Goal: Information Seeking & Learning: Learn about a topic

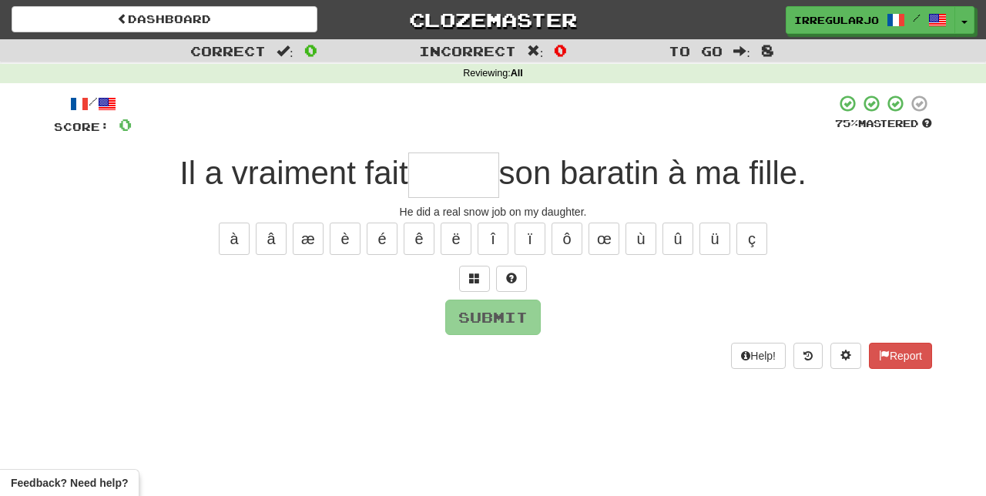
click at [456, 170] on input "text" at bounding box center [453, 174] width 91 height 45
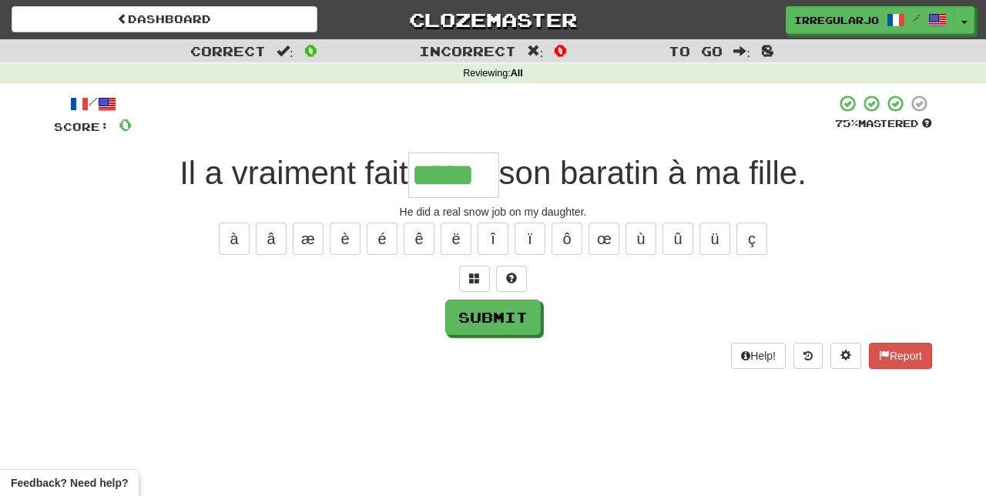
type input "*****"
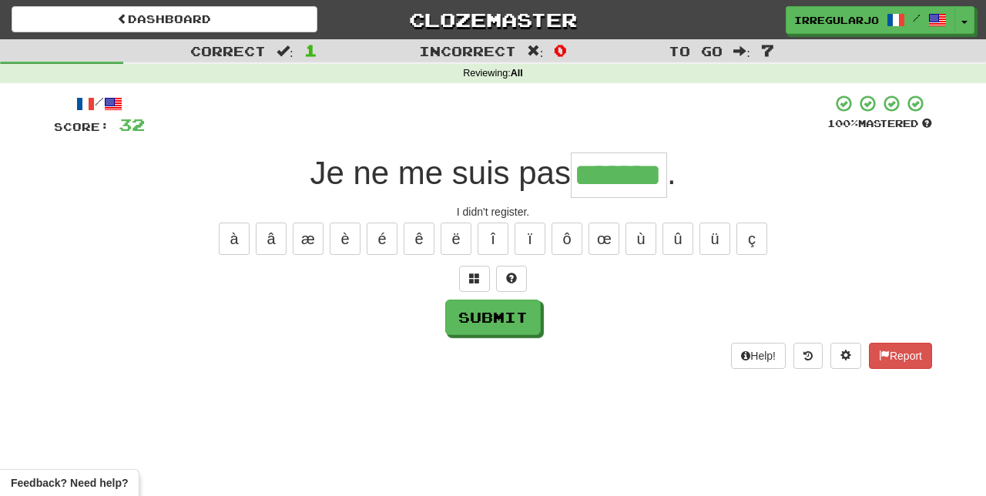
type input "*******"
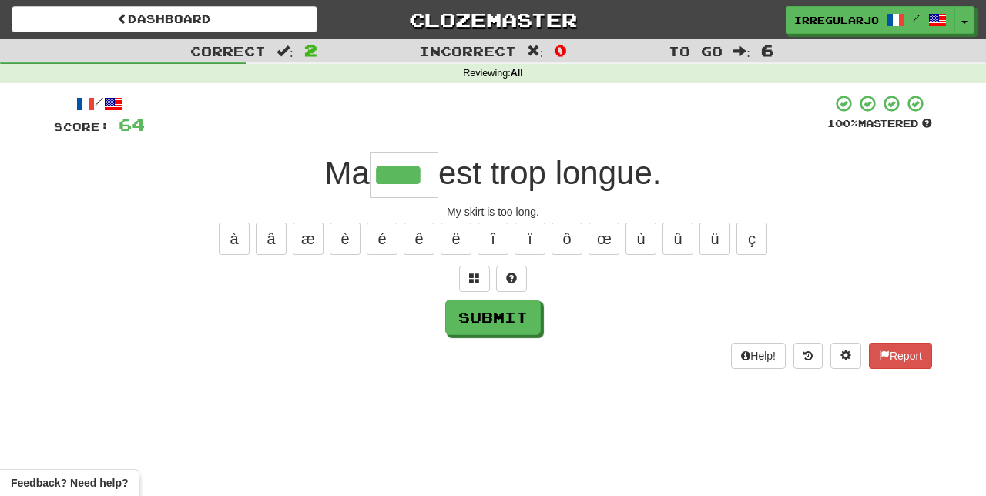
type input "****"
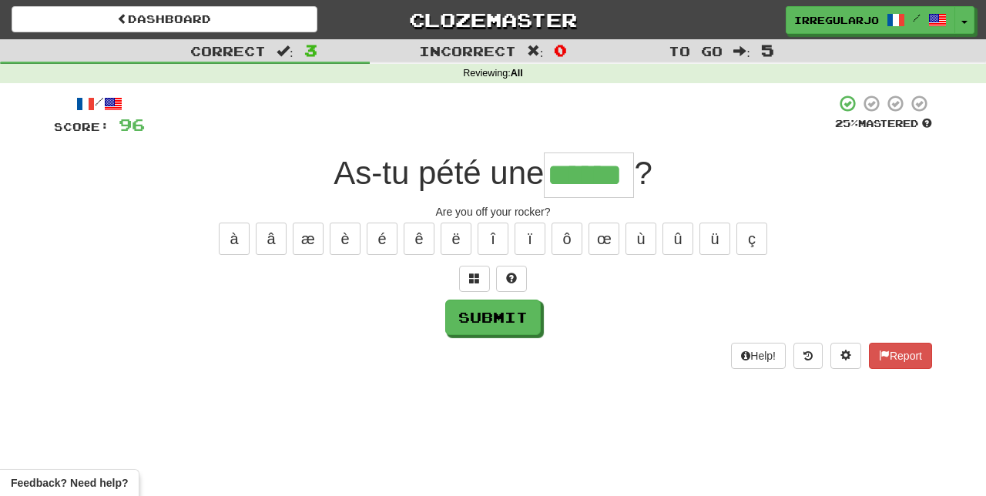
type input "******"
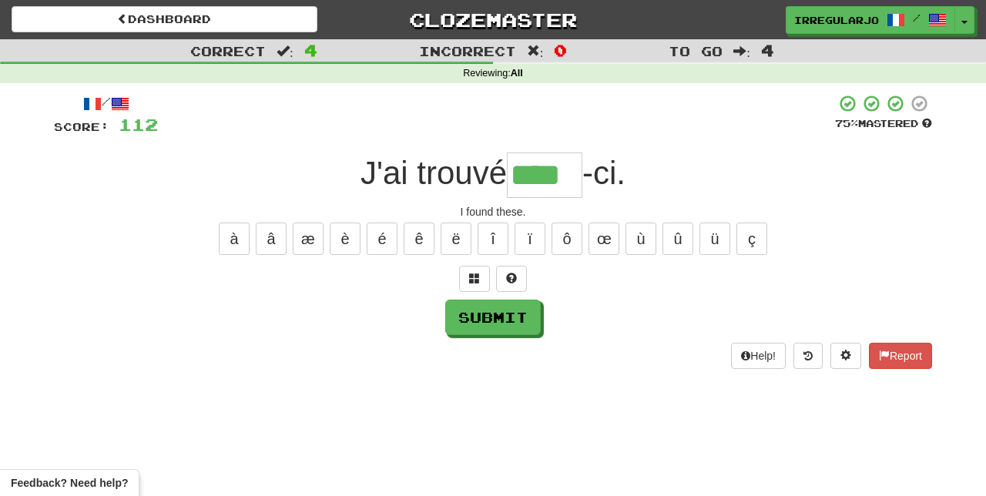
type input "****"
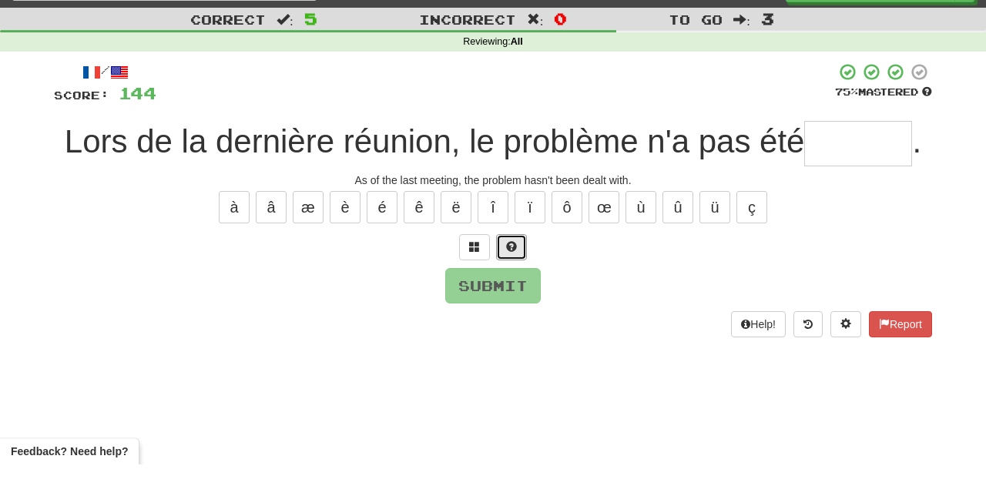
click at [518, 271] on button at bounding box center [511, 279] width 31 height 26
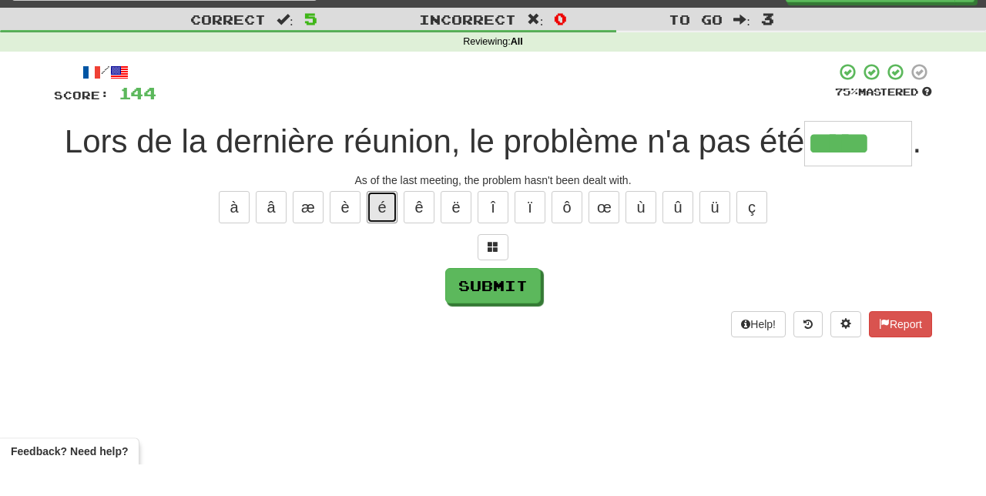
click at [384, 230] on button "é" at bounding box center [382, 239] width 31 height 32
type input "******"
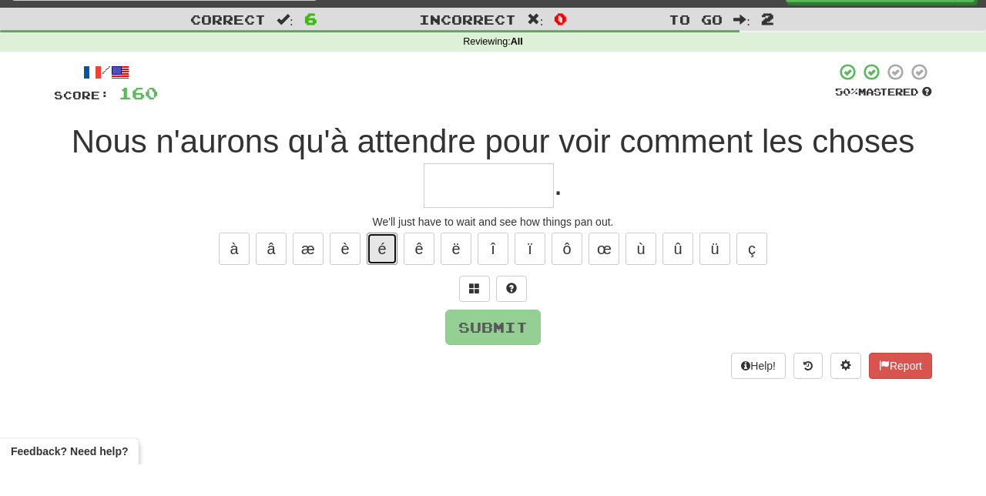
click at [380, 271] on button "é" at bounding box center [382, 280] width 31 height 32
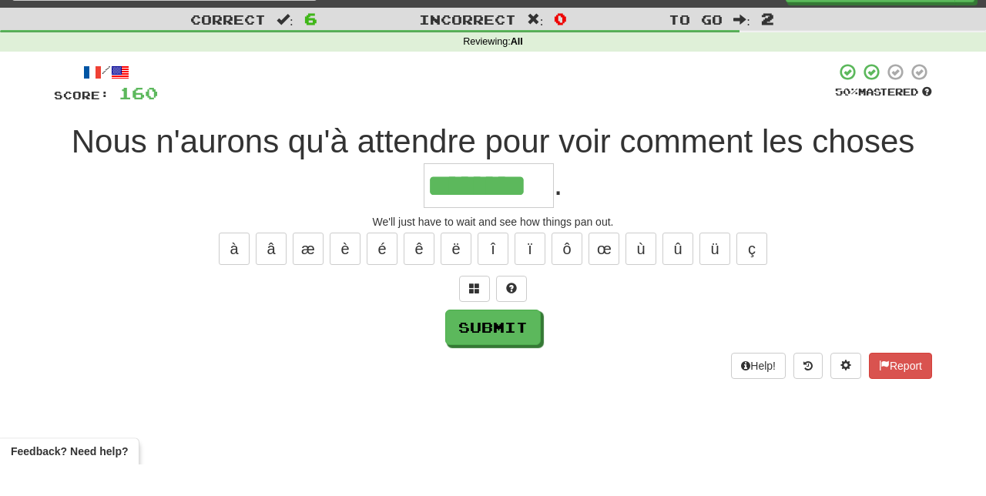
type input "********"
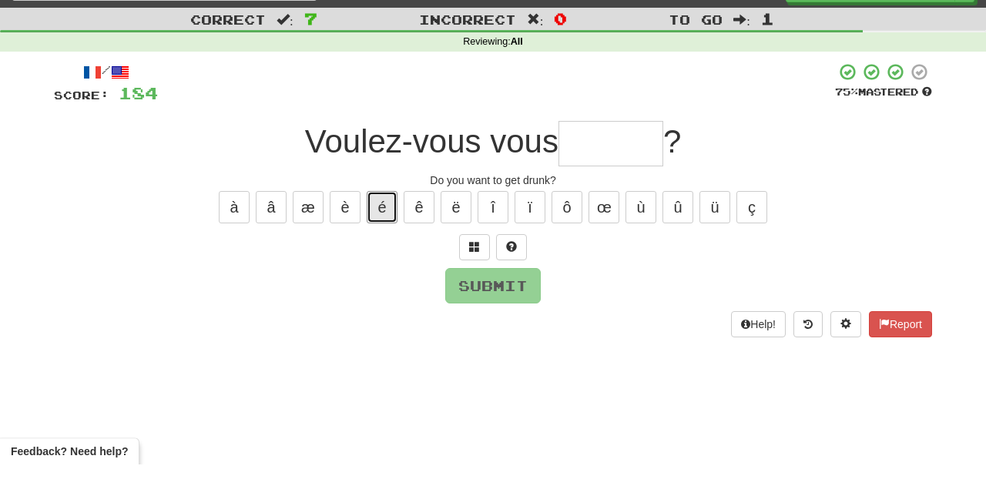
click at [377, 233] on button "é" at bounding box center [382, 239] width 31 height 32
type input "*"
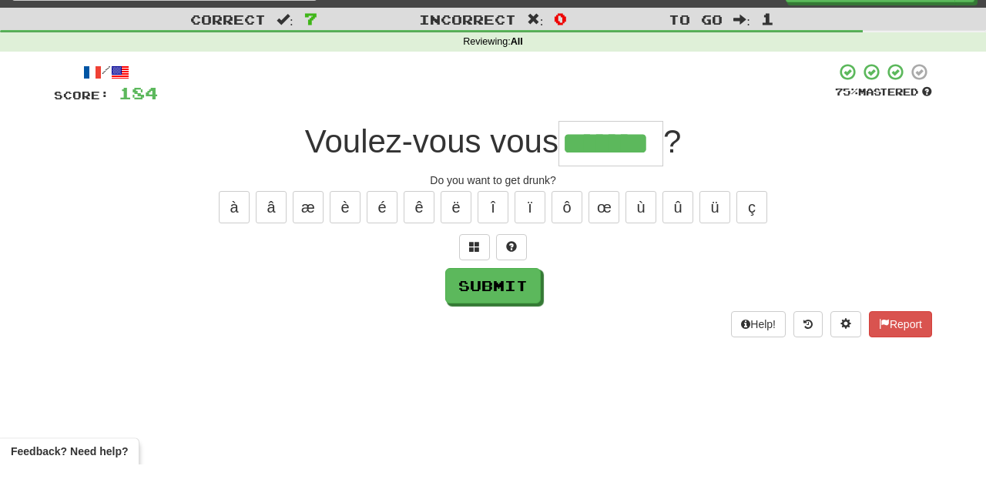
type input "*******"
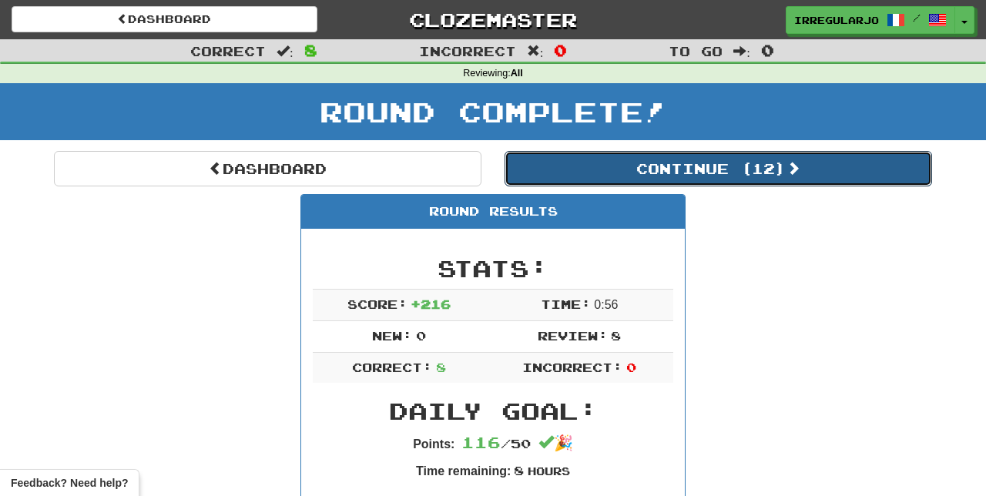
click at [821, 165] on button "Continue ( 12 )" at bounding box center [717, 168] width 427 height 35
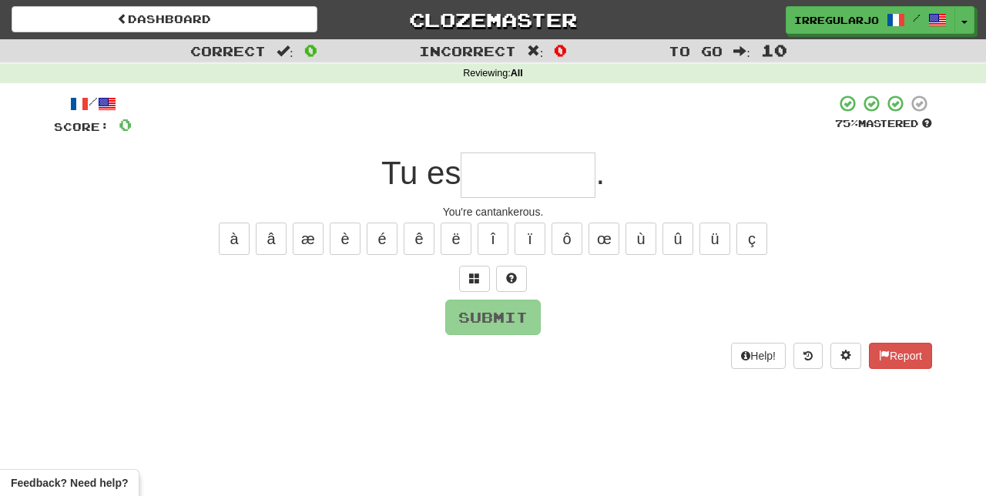
type input "*"
click at [507, 276] on span at bounding box center [511, 278] width 11 height 11
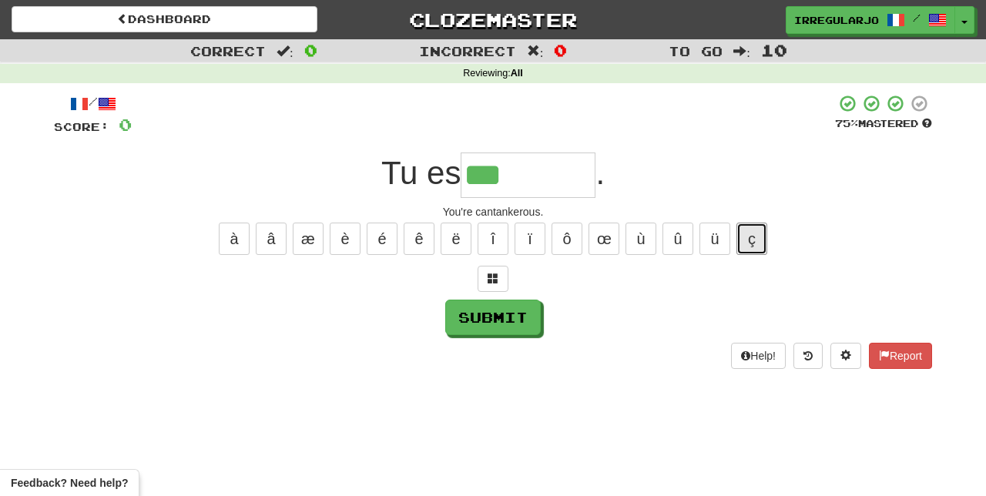
click at [752, 232] on button "ç" at bounding box center [751, 239] width 31 height 32
click at [273, 232] on button "â" at bounding box center [271, 239] width 31 height 32
type input "*********"
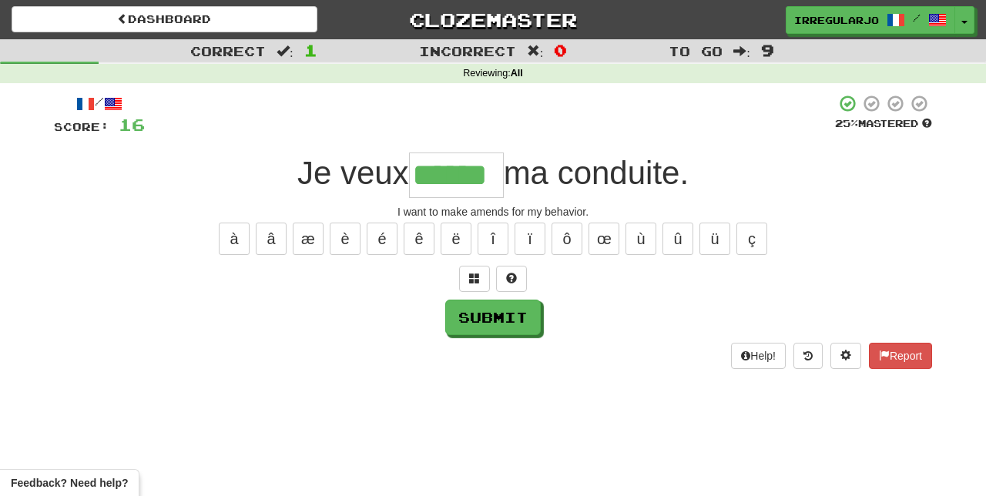
type input "******"
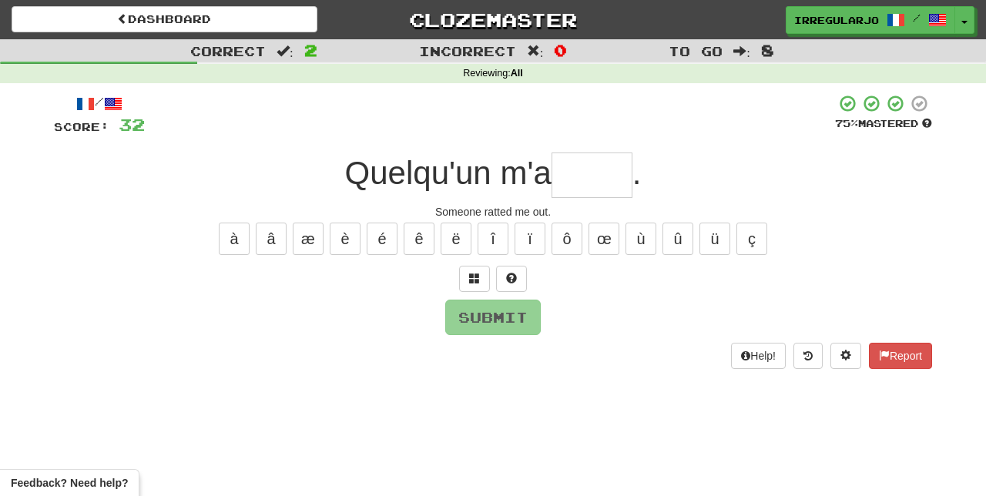
type input "*"
click at [518, 273] on button at bounding box center [511, 279] width 31 height 26
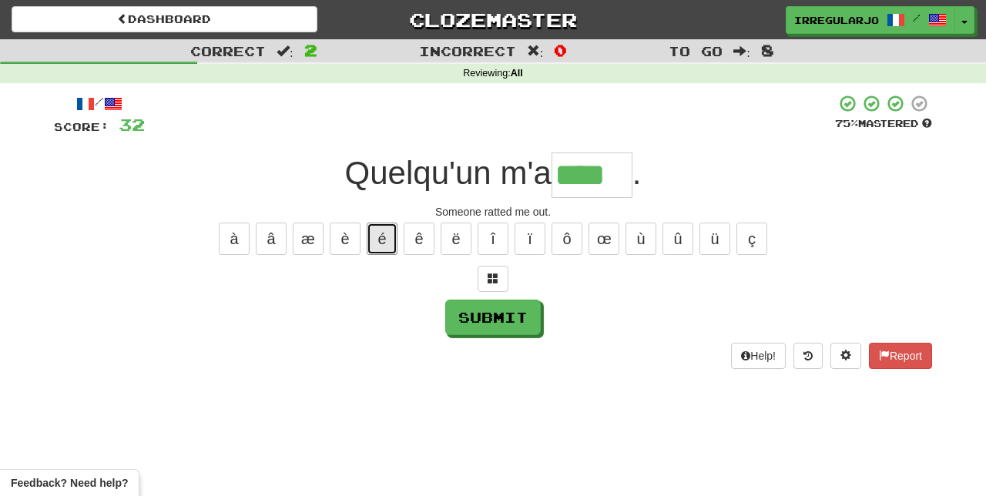
click at [382, 230] on button "é" at bounding box center [382, 239] width 31 height 32
type input "*****"
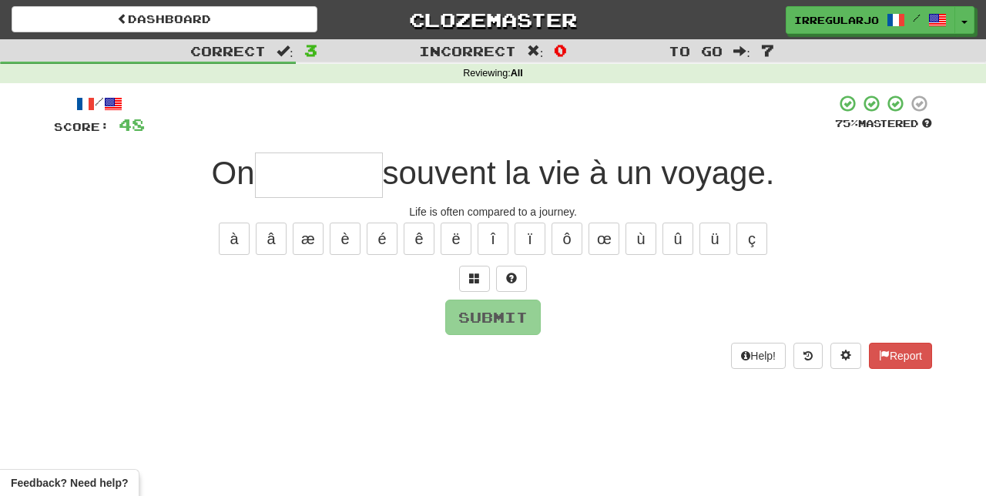
type input "*"
click at [514, 279] on span at bounding box center [511, 278] width 11 height 11
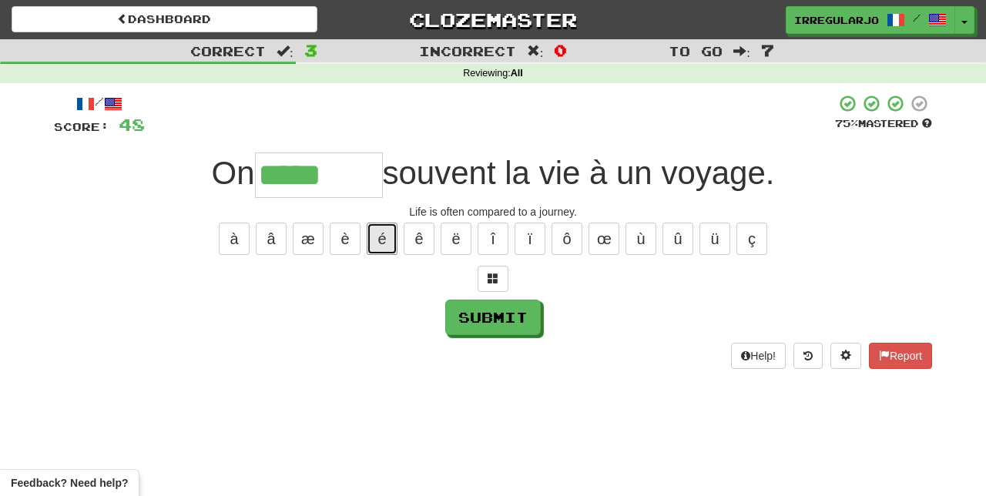
click at [382, 232] on button "é" at bounding box center [382, 239] width 31 height 32
type input "********"
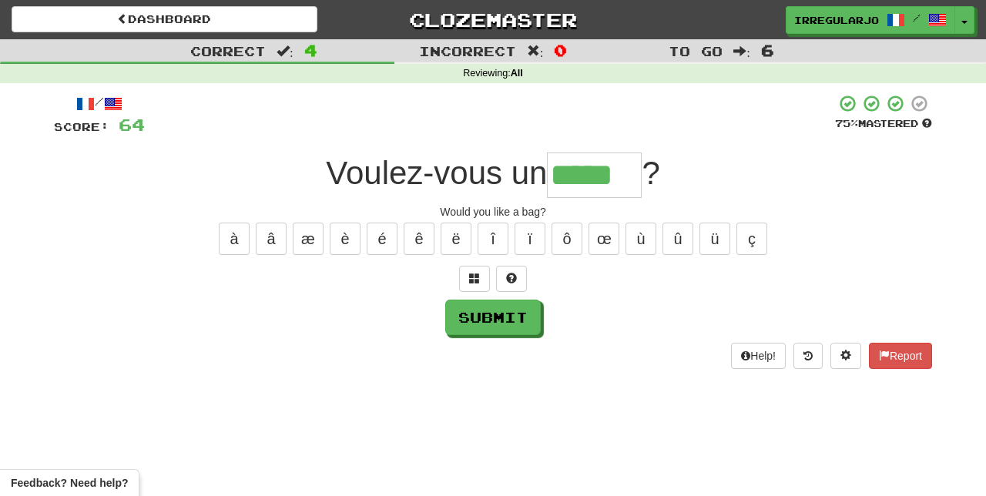
type input "*****"
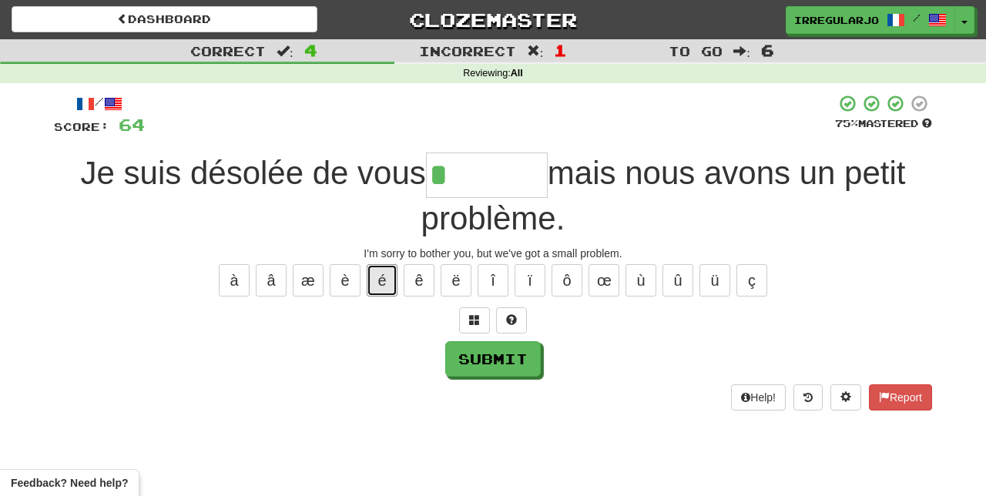
click at [382, 273] on button "é" at bounding box center [382, 280] width 31 height 32
type input "*******"
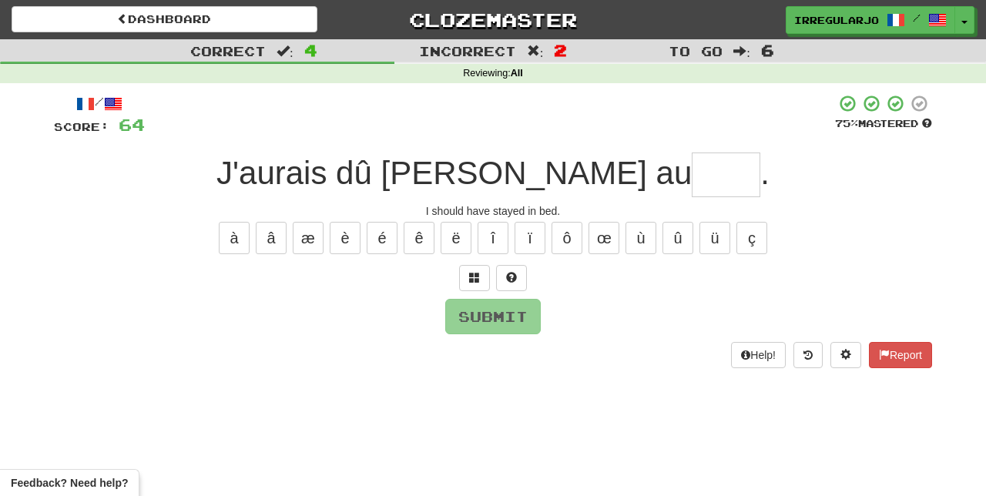
type input "*"
click at [514, 272] on span at bounding box center [511, 277] width 11 height 11
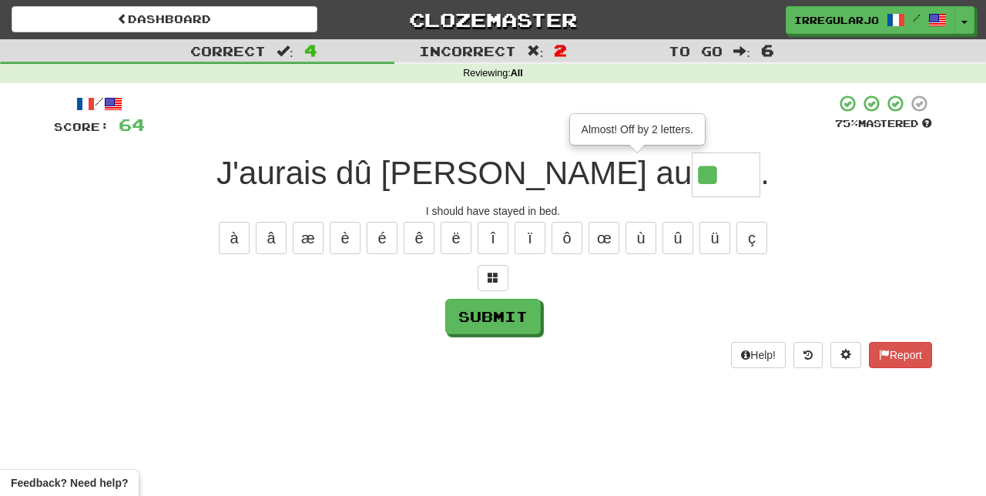
type input "****"
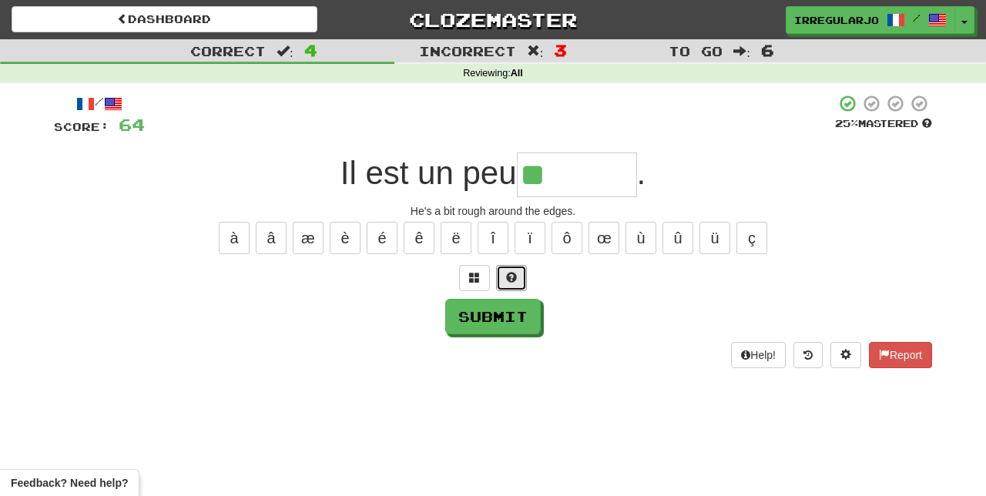
click at [514, 272] on span at bounding box center [511, 277] width 11 height 11
click at [420, 233] on button "ê" at bounding box center [419, 238] width 31 height 32
type input "*******"
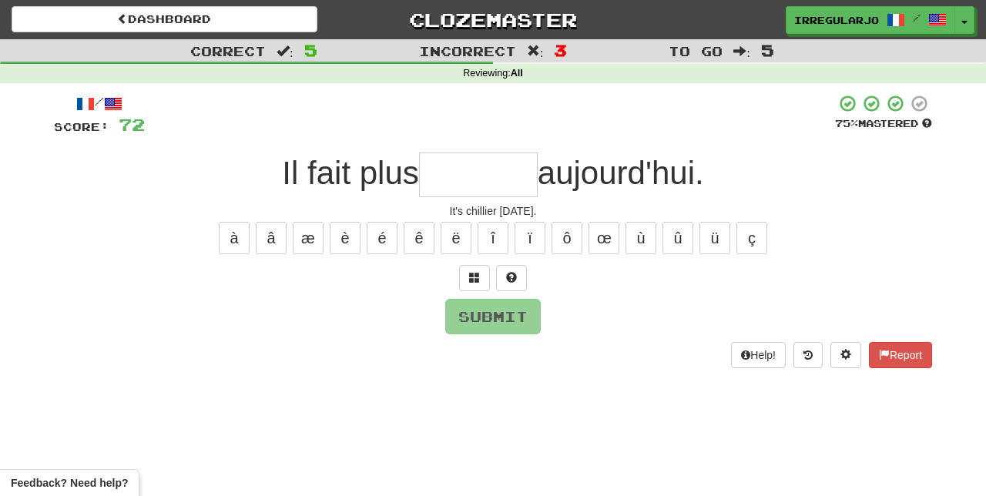
type input "*"
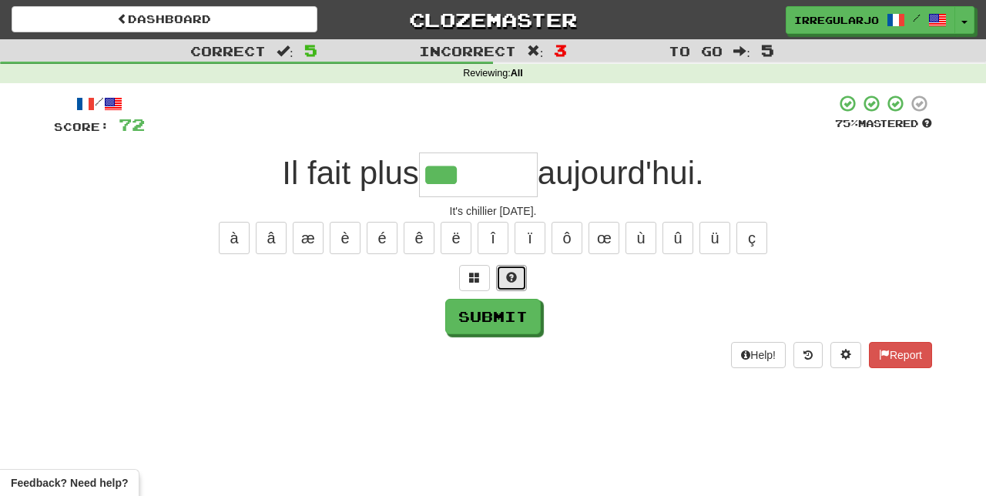
click at [518, 271] on button at bounding box center [511, 278] width 31 height 26
type input "********"
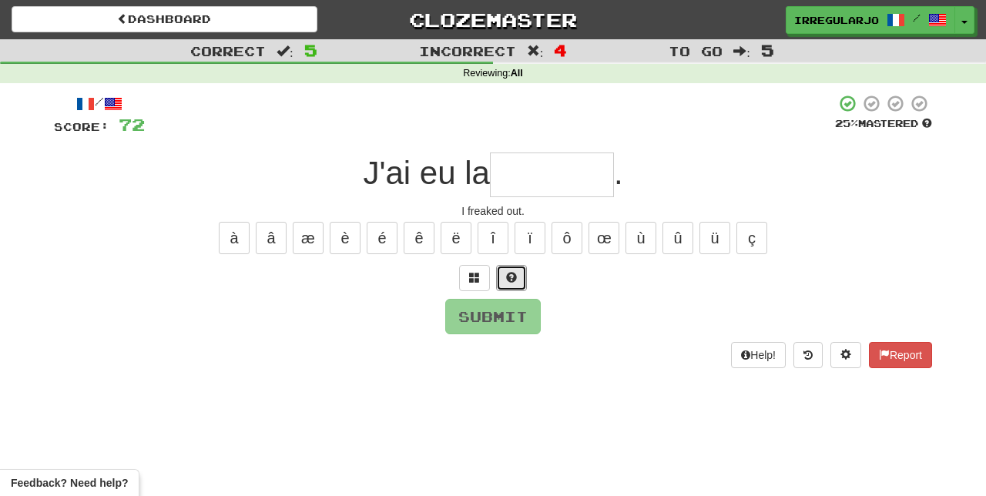
click at [515, 272] on span at bounding box center [511, 277] width 11 height 11
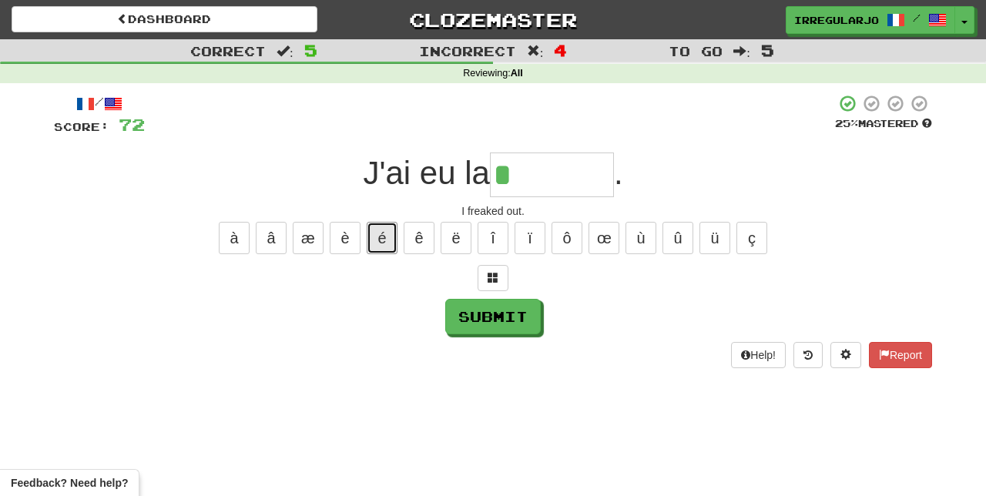
click at [381, 233] on button "é" at bounding box center [382, 238] width 31 height 32
type input "*******"
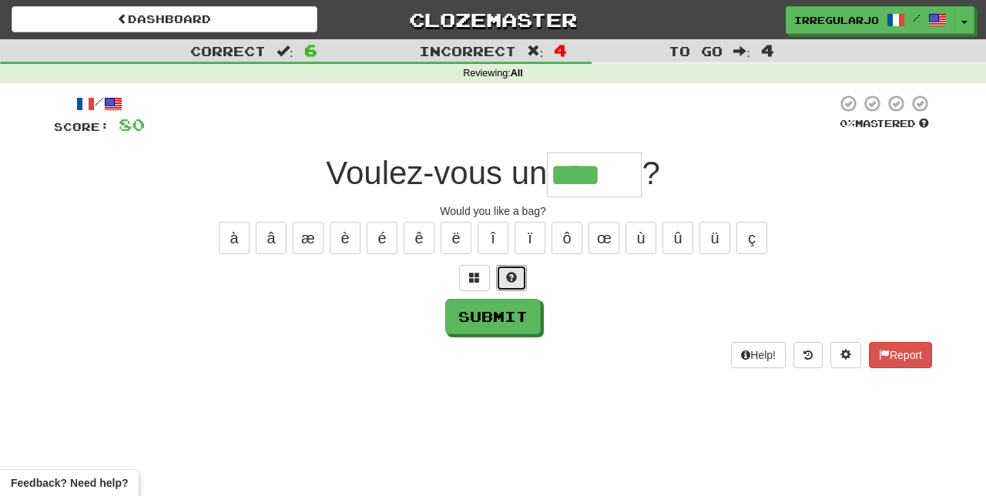
click at [514, 275] on span at bounding box center [511, 277] width 11 height 11
type input "*****"
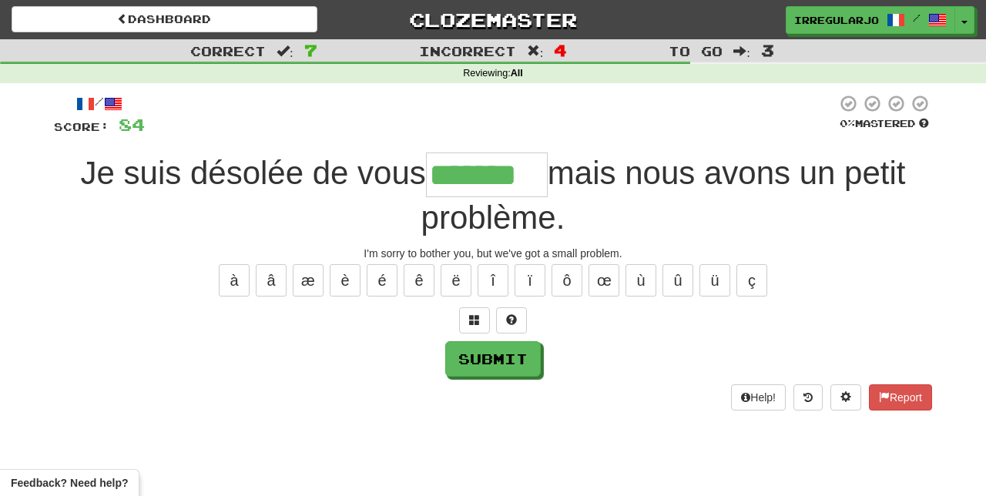
type input "*******"
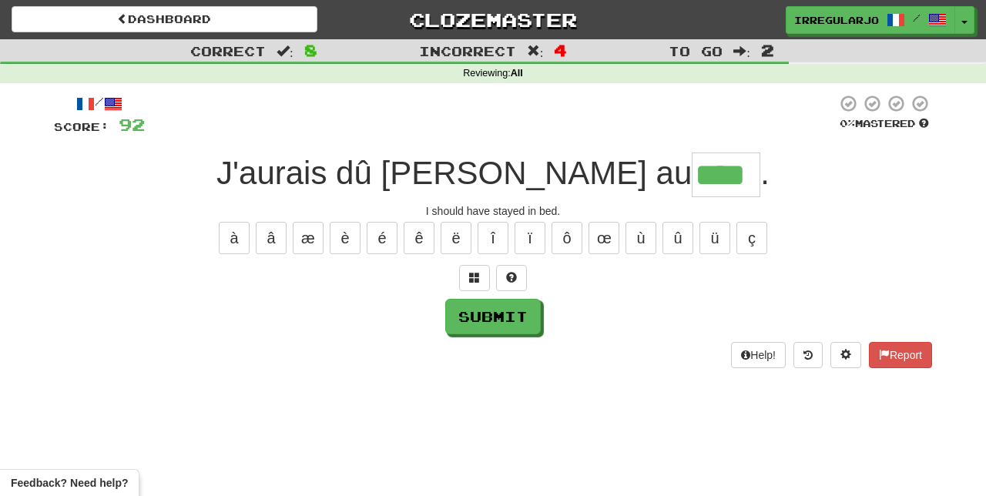
type input "****"
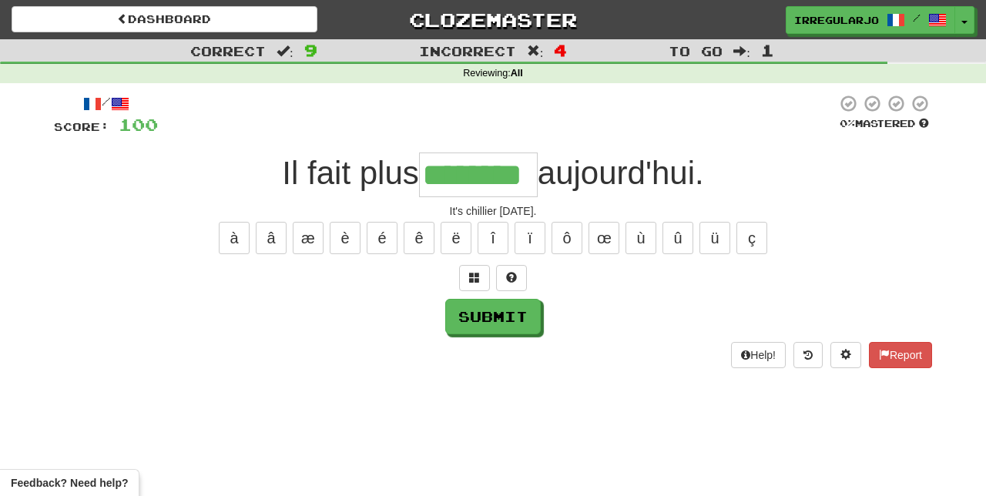
type input "********"
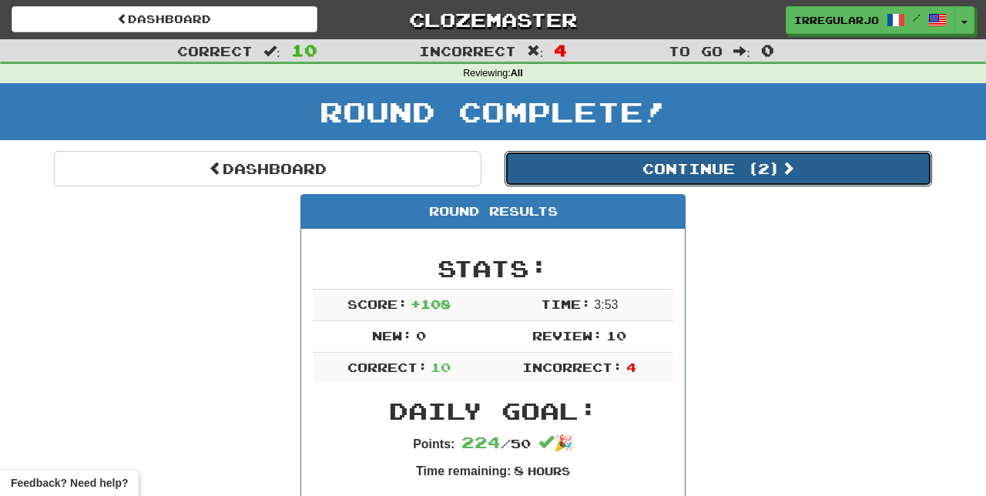
click at [813, 160] on button "Continue ( 2 )" at bounding box center [717, 168] width 427 height 35
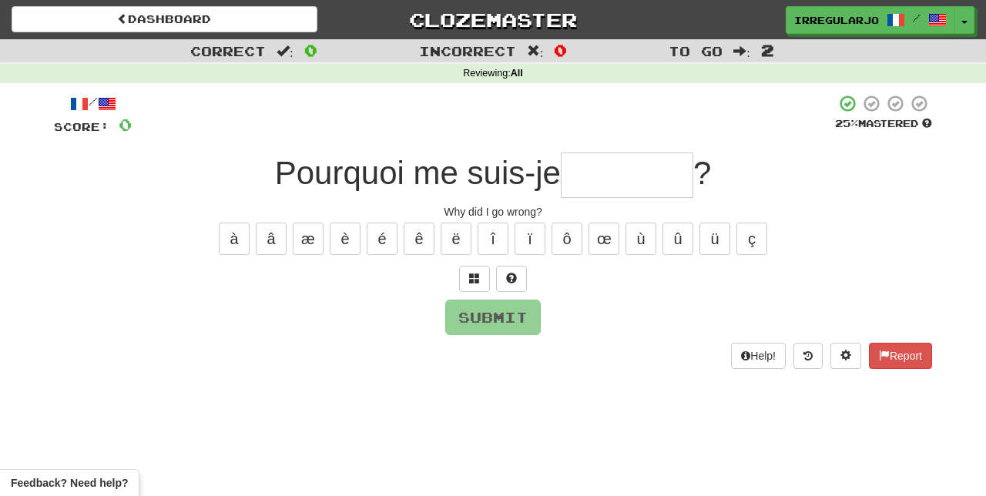
type input "*"
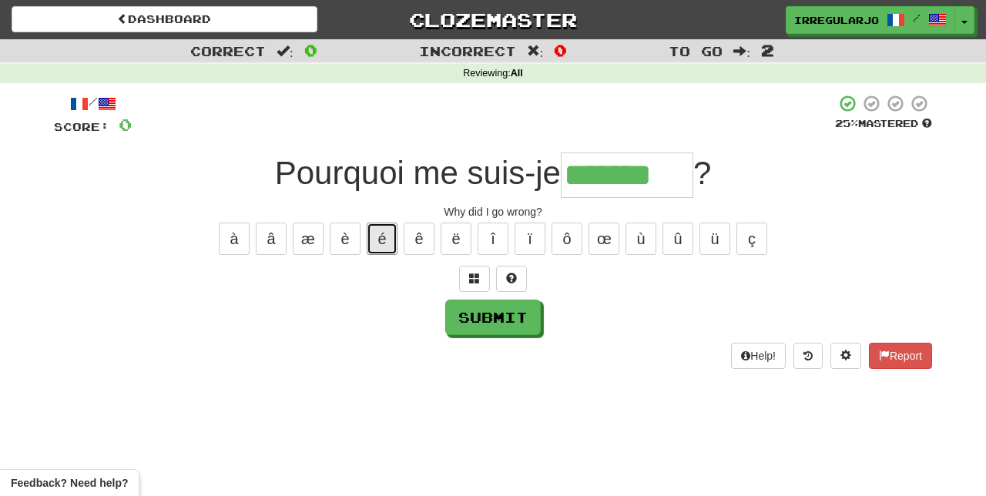
click at [382, 231] on button "é" at bounding box center [382, 239] width 31 height 32
type input "********"
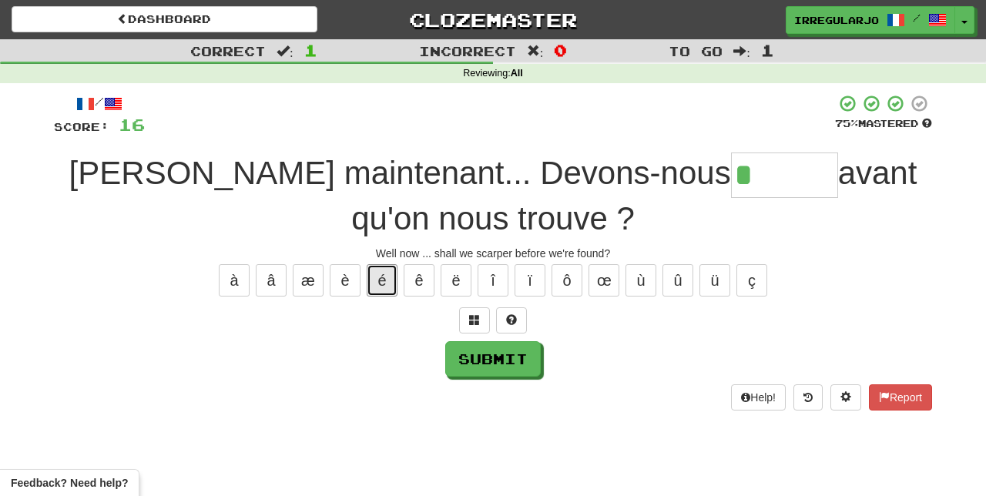
click at [382, 273] on button "é" at bounding box center [382, 280] width 31 height 32
type input "*******"
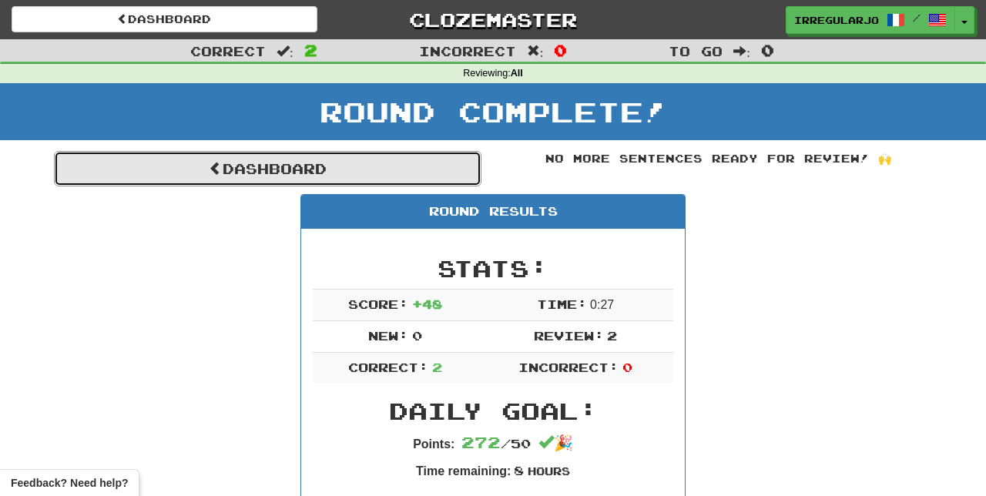
click at [266, 160] on link "Dashboard" at bounding box center [267, 168] width 427 height 35
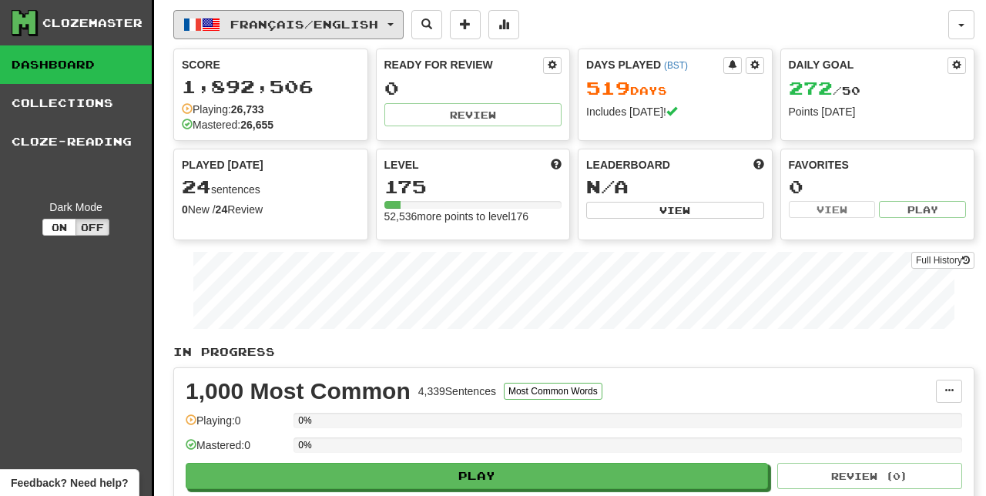
click at [345, 28] on span "Français / English" at bounding box center [304, 24] width 148 height 13
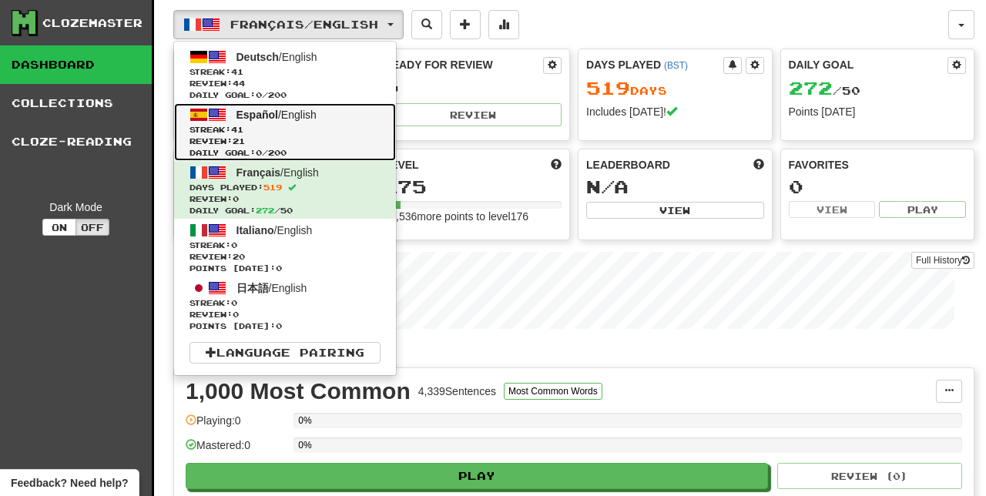
click at [285, 122] on link "Español / English Streak: 41 Review: 21 Daily Goal: 0 / 200" at bounding box center [285, 132] width 222 height 58
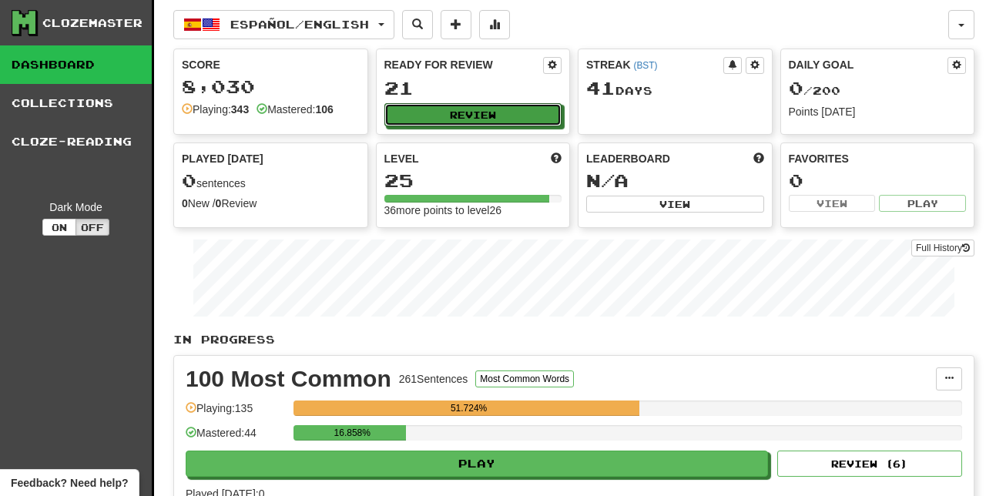
click at [511, 112] on button "Review" at bounding box center [473, 114] width 178 height 23
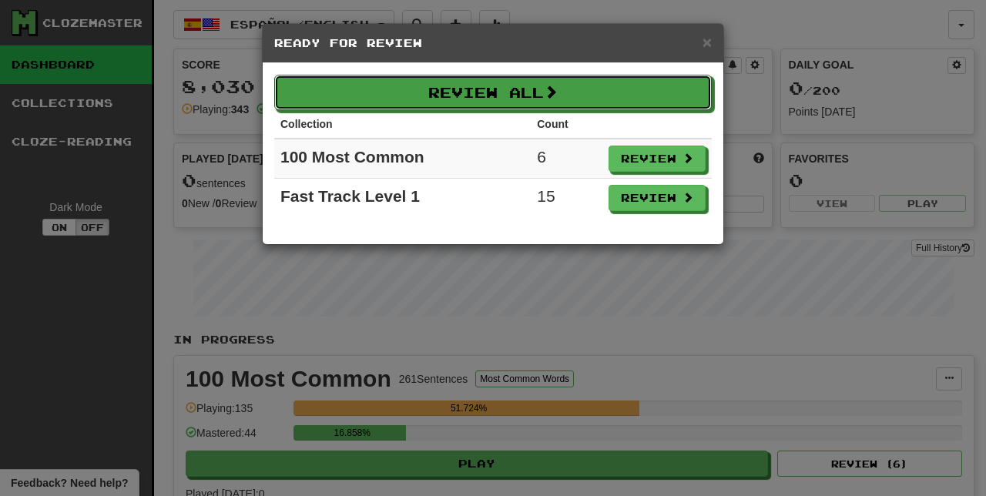
click at [587, 95] on button "Review All" at bounding box center [492, 92] width 437 height 35
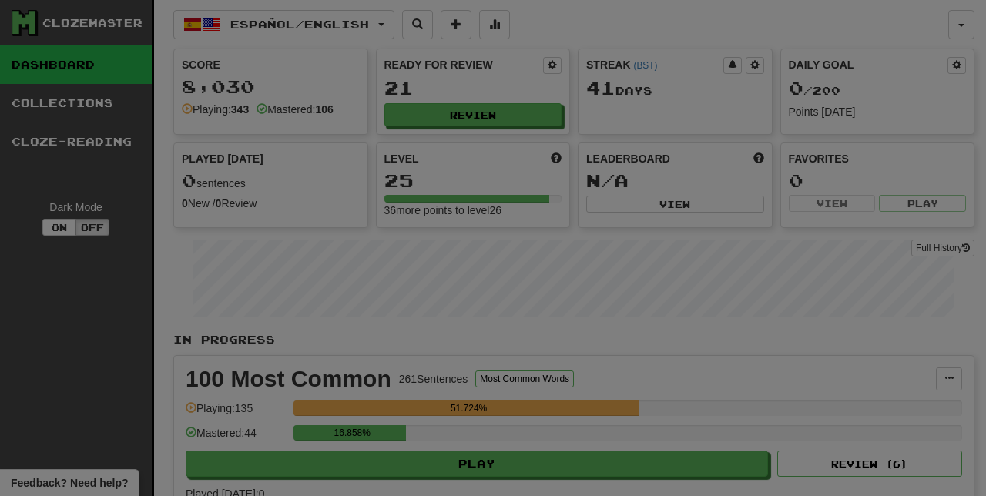
select select "**"
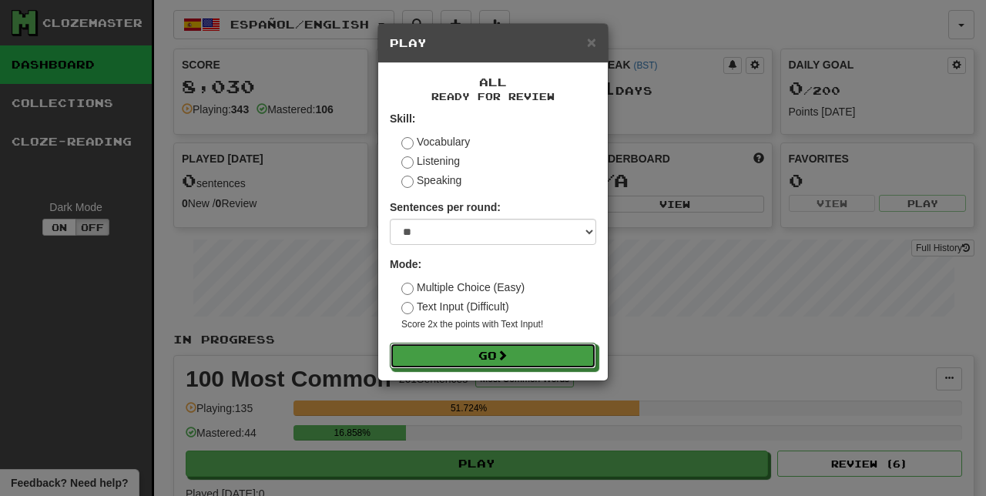
click at [553, 357] on button "Go" at bounding box center [493, 356] width 206 height 26
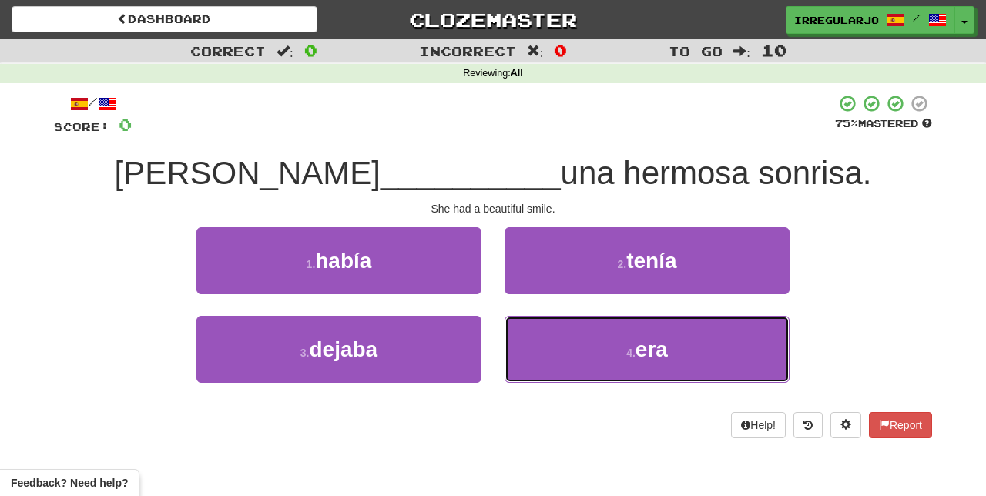
click at [611, 356] on button "4 . era" at bounding box center [646, 349] width 285 height 67
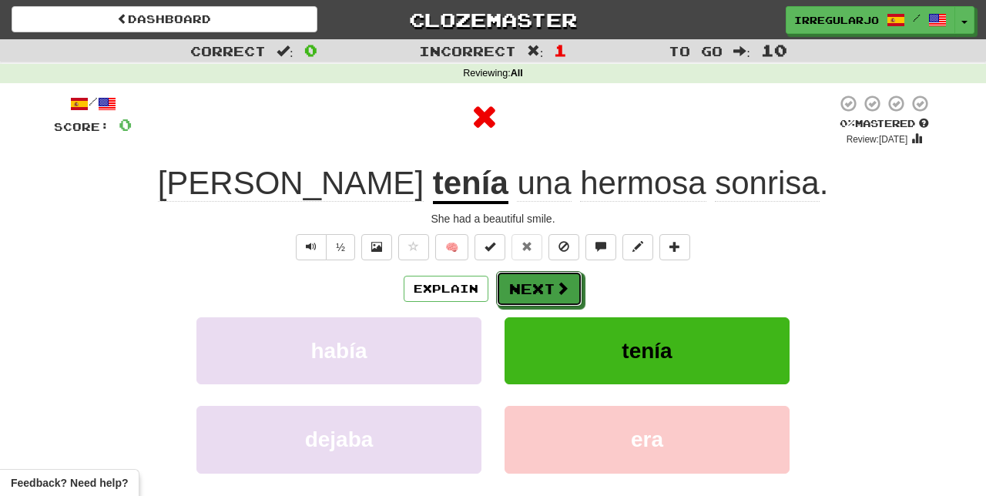
click at [525, 296] on button "Next" at bounding box center [539, 288] width 86 height 35
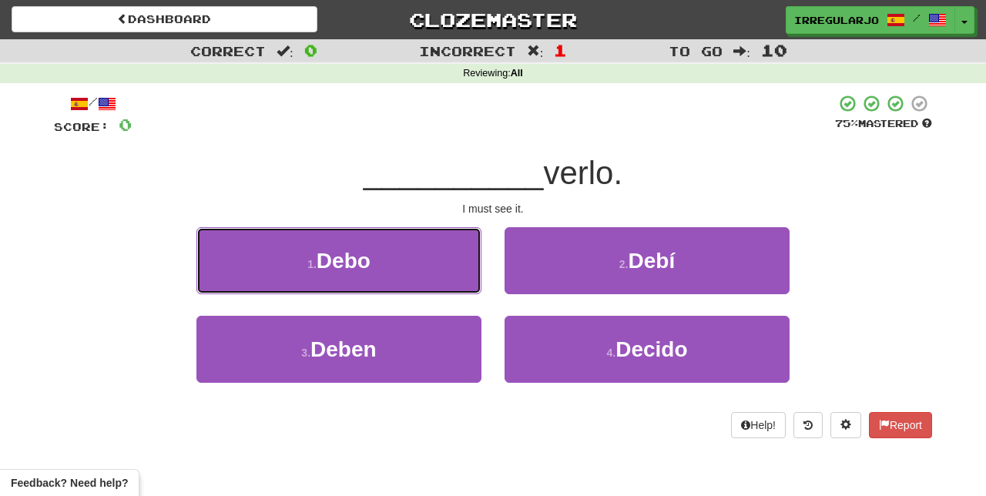
click at [425, 267] on button "1 . Debo" at bounding box center [338, 260] width 285 height 67
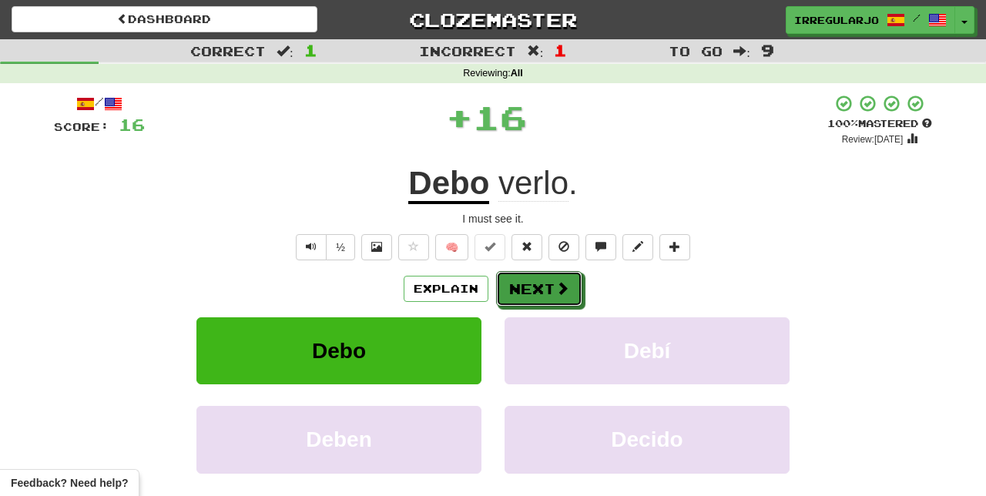
click at [537, 296] on button "Next" at bounding box center [539, 288] width 86 height 35
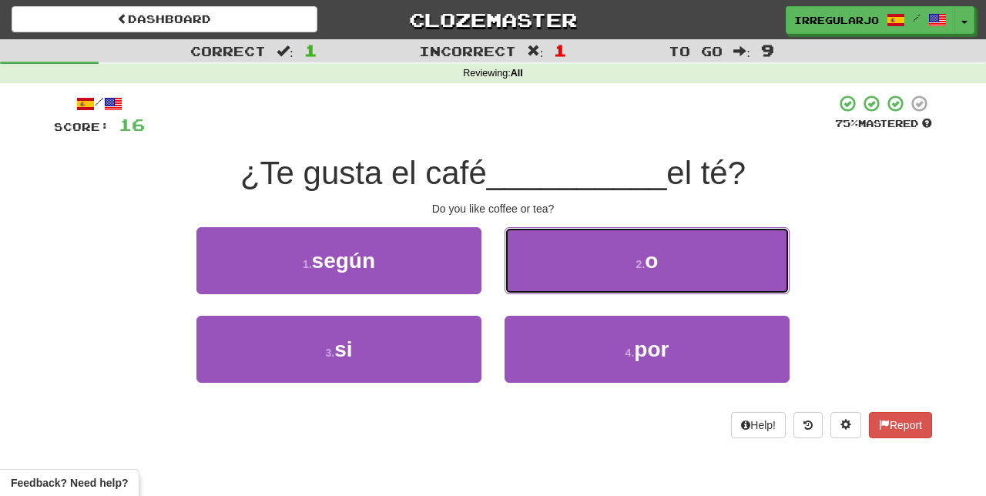
click at [664, 271] on button "2 . o" at bounding box center [646, 260] width 285 height 67
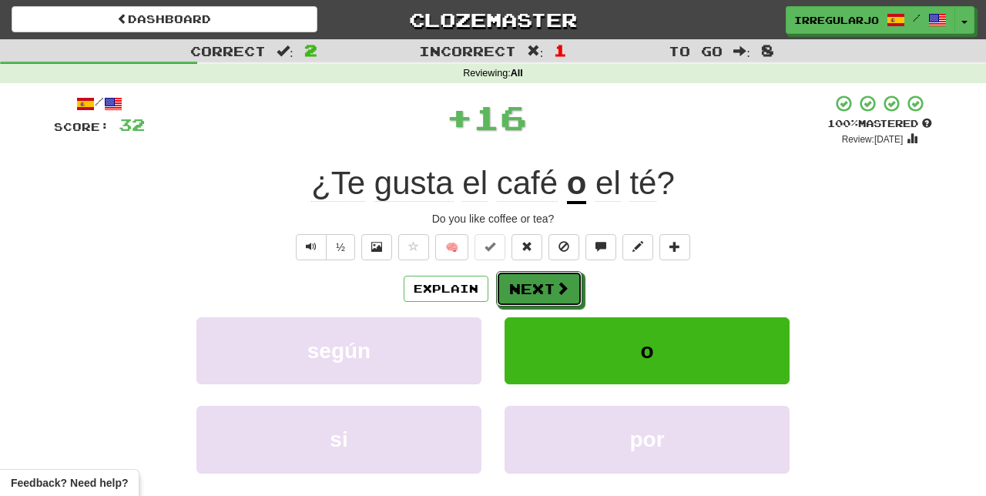
click at [547, 286] on button "Next" at bounding box center [539, 288] width 86 height 35
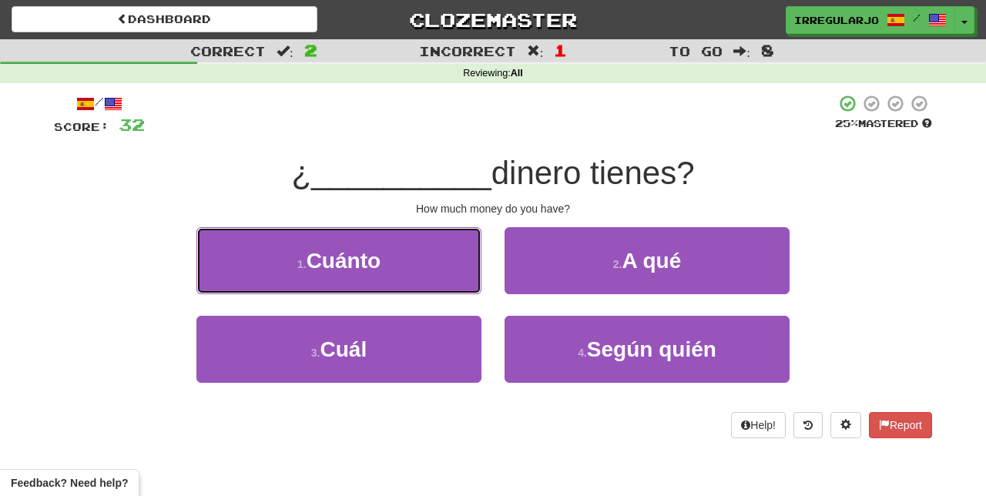
click at [425, 278] on button "1 . Cuánto" at bounding box center [338, 260] width 285 height 67
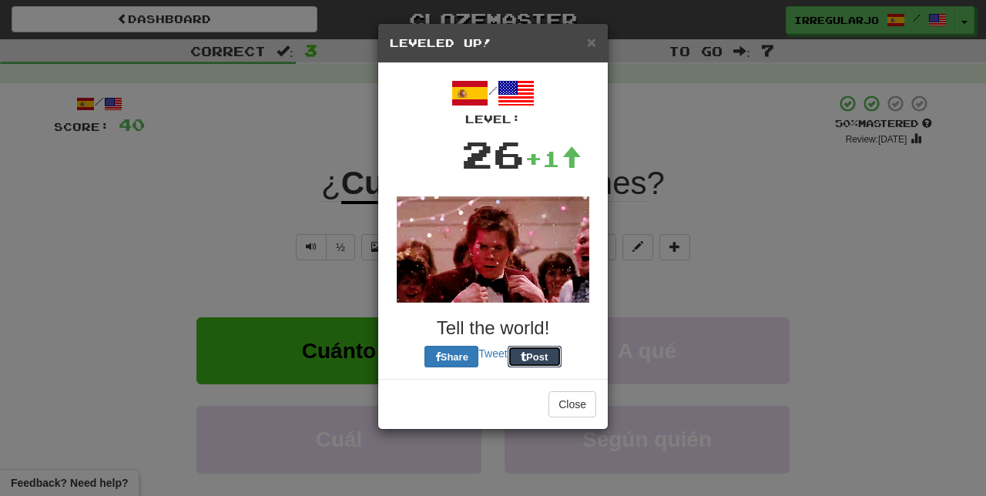
click at [532, 346] on button "Post" at bounding box center [535, 357] width 54 height 22
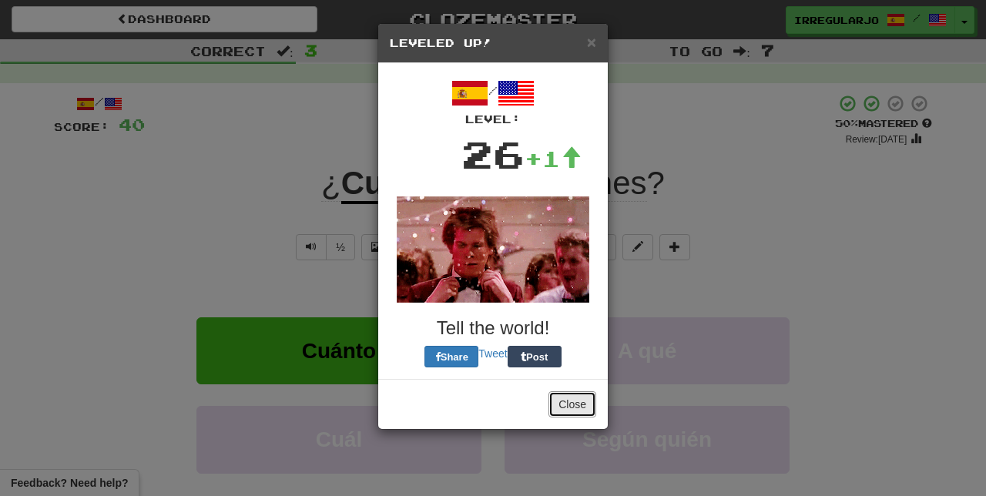
click at [565, 405] on button "Close" at bounding box center [572, 404] width 48 height 26
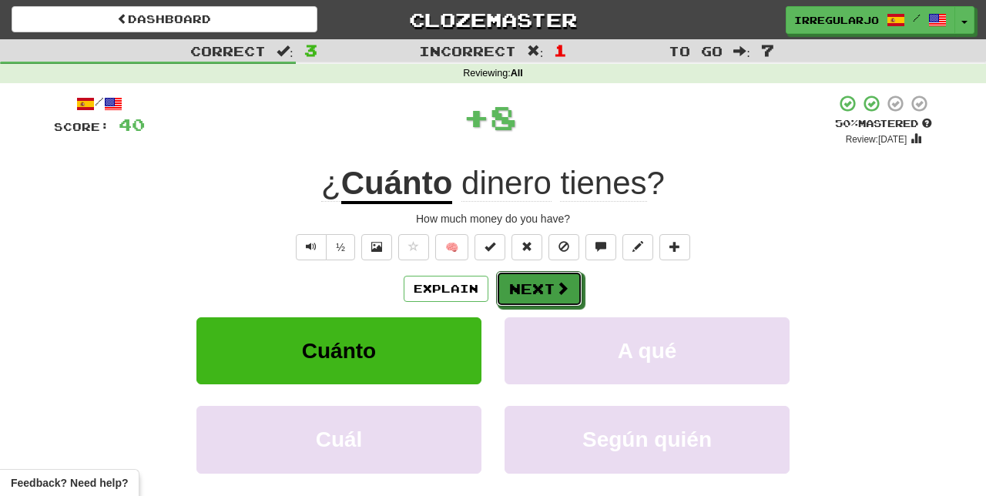
click at [525, 287] on button "Next" at bounding box center [539, 288] width 86 height 35
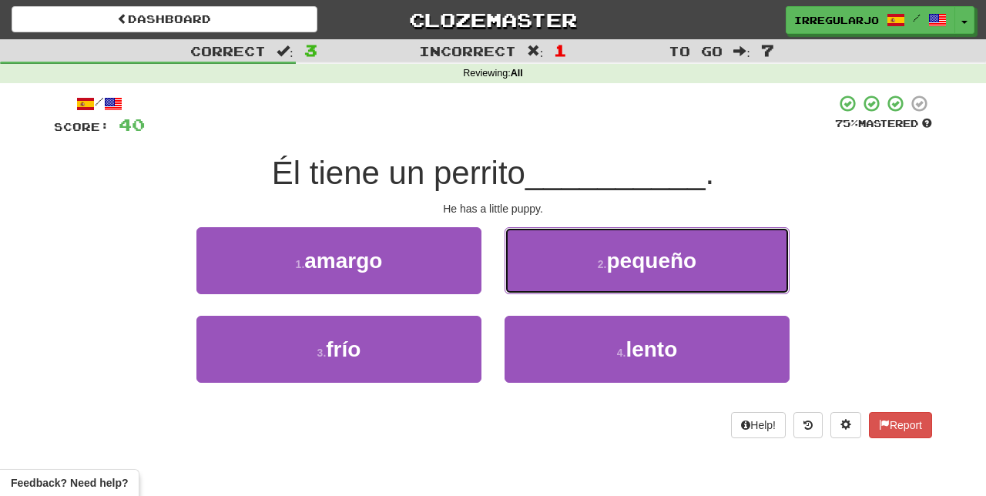
click at [625, 269] on span "pequeño" at bounding box center [652, 261] width 90 height 24
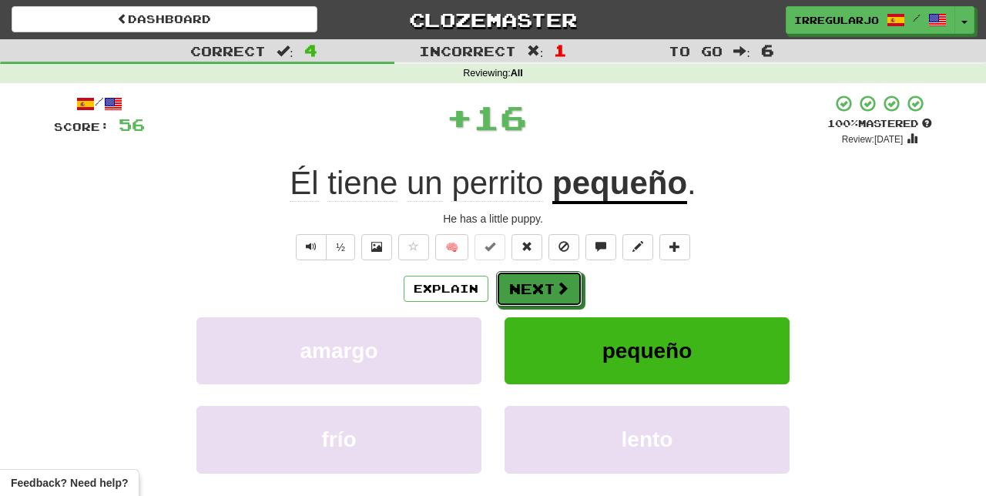
click at [548, 293] on button "Next" at bounding box center [539, 288] width 86 height 35
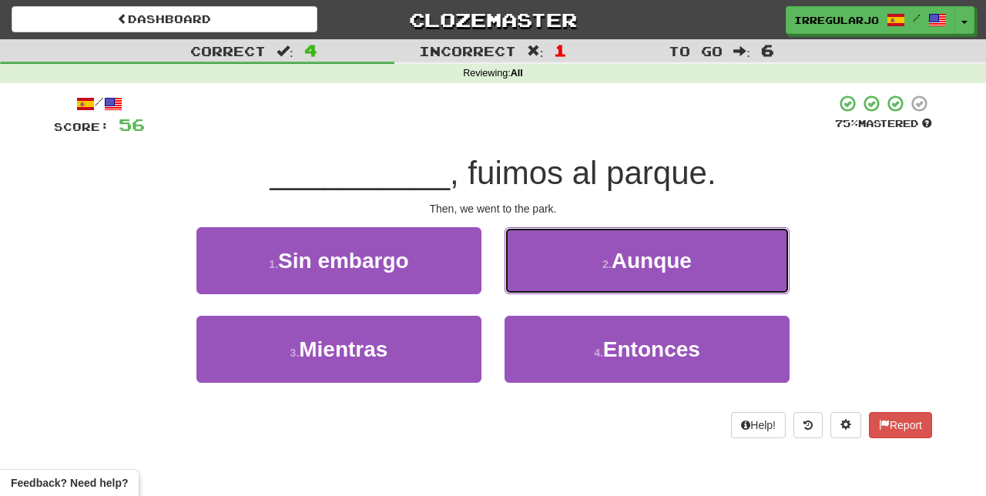
click at [621, 266] on span "Aunque" at bounding box center [652, 261] width 80 height 24
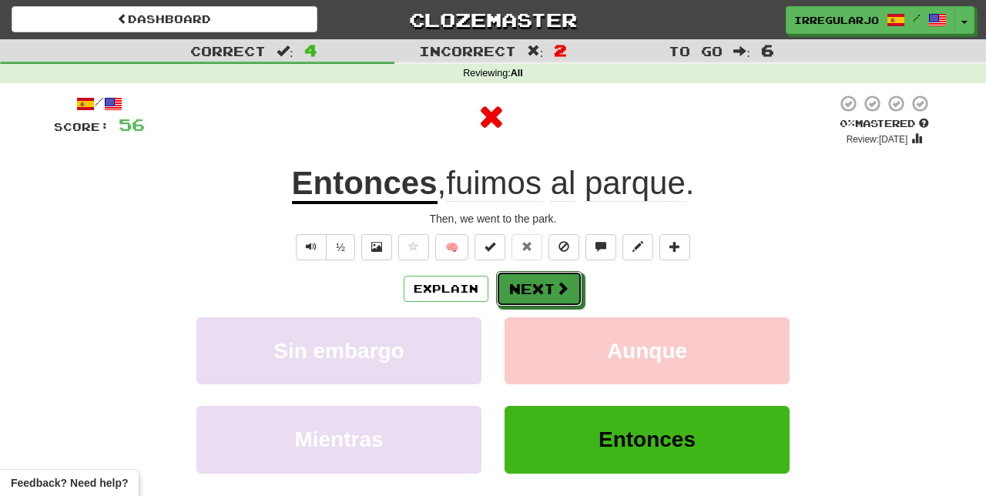
click at [534, 286] on button "Next" at bounding box center [539, 288] width 86 height 35
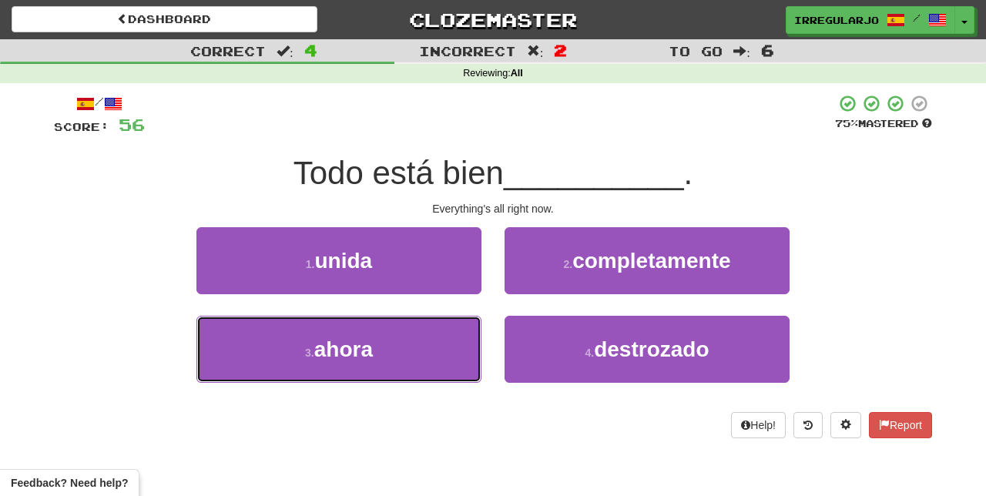
click at [444, 364] on button "3 . ahora" at bounding box center [338, 349] width 285 height 67
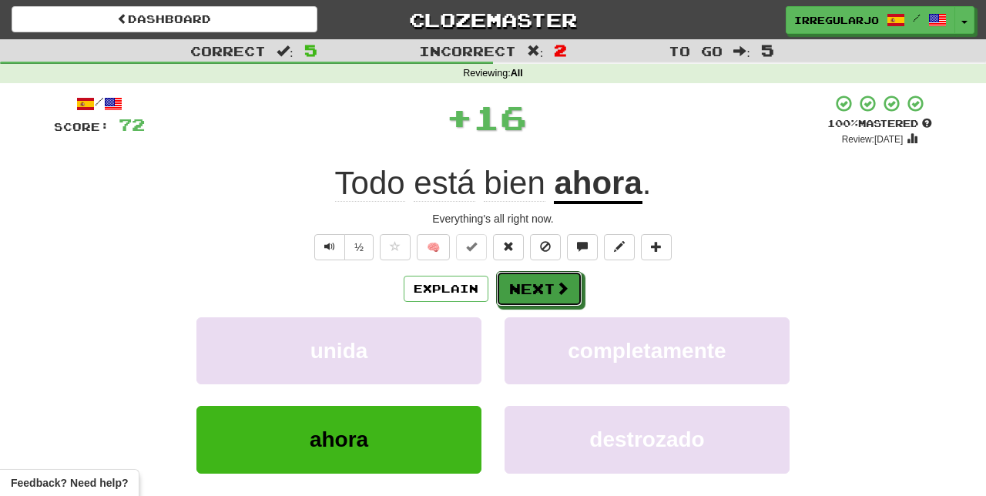
click at [550, 290] on button "Next" at bounding box center [539, 288] width 86 height 35
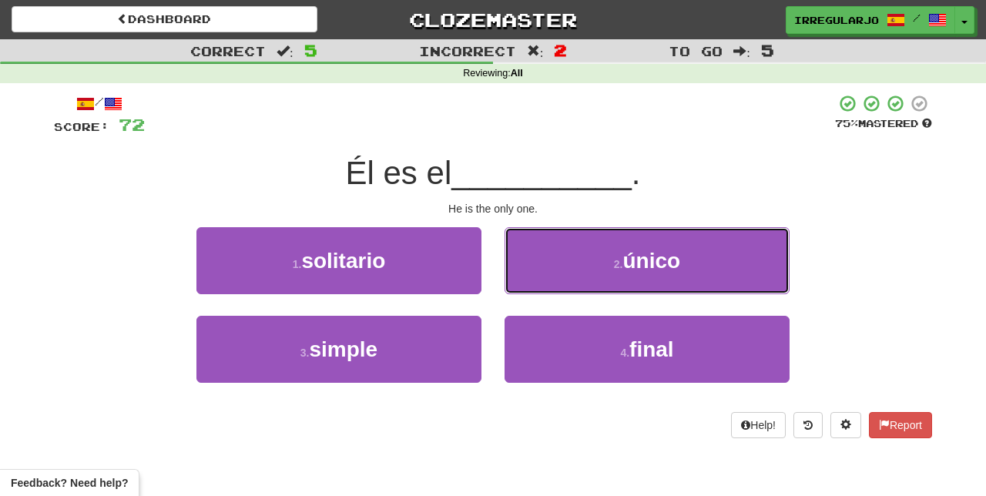
click at [608, 263] on button "2 . único" at bounding box center [646, 260] width 285 height 67
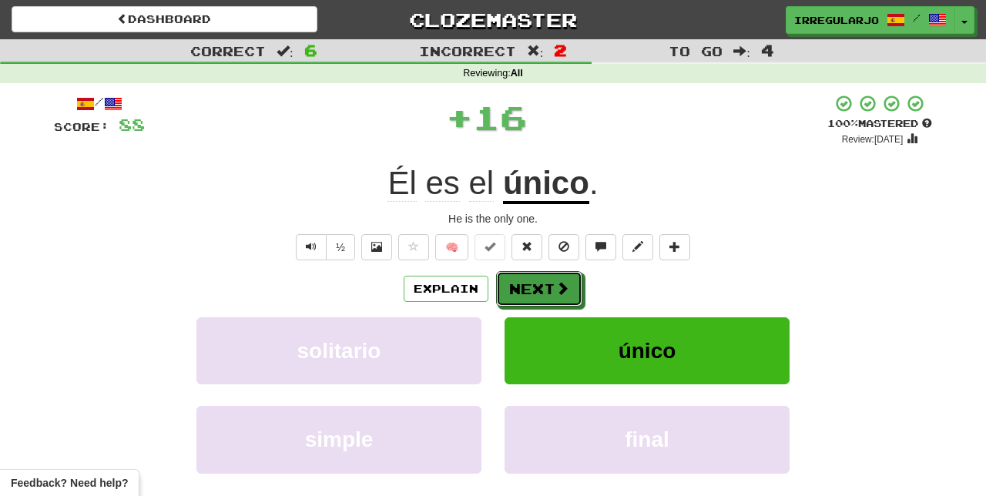
click at [555, 283] on span at bounding box center [562, 288] width 14 height 14
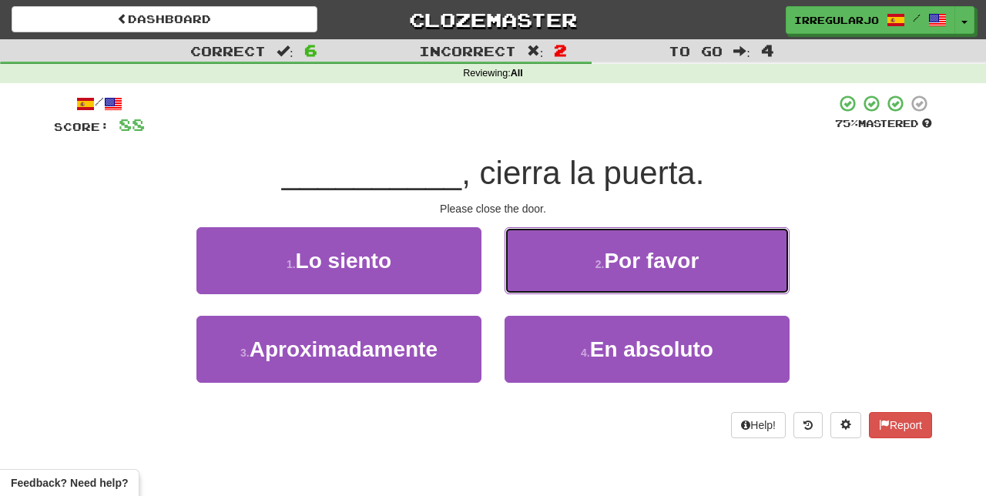
click at [605, 268] on small "2 ." at bounding box center [599, 264] width 9 height 12
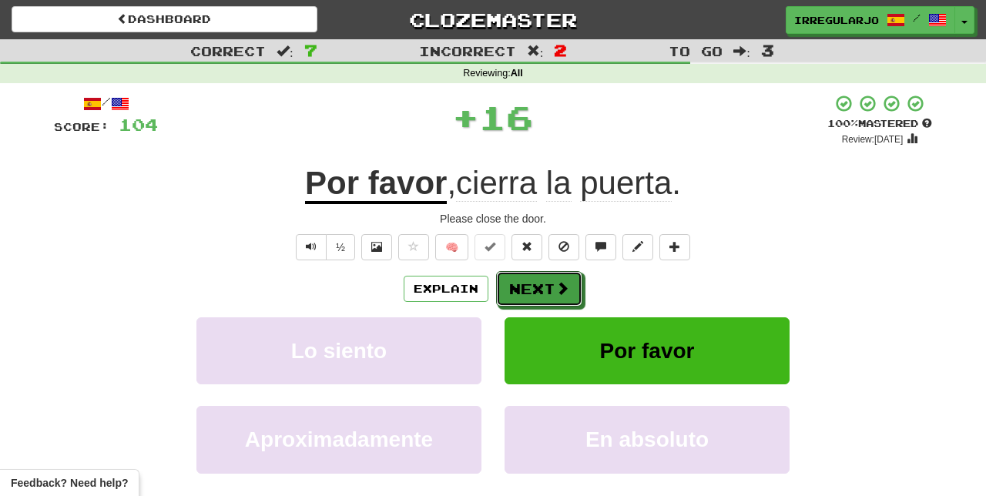
click at [550, 292] on button "Next" at bounding box center [539, 288] width 86 height 35
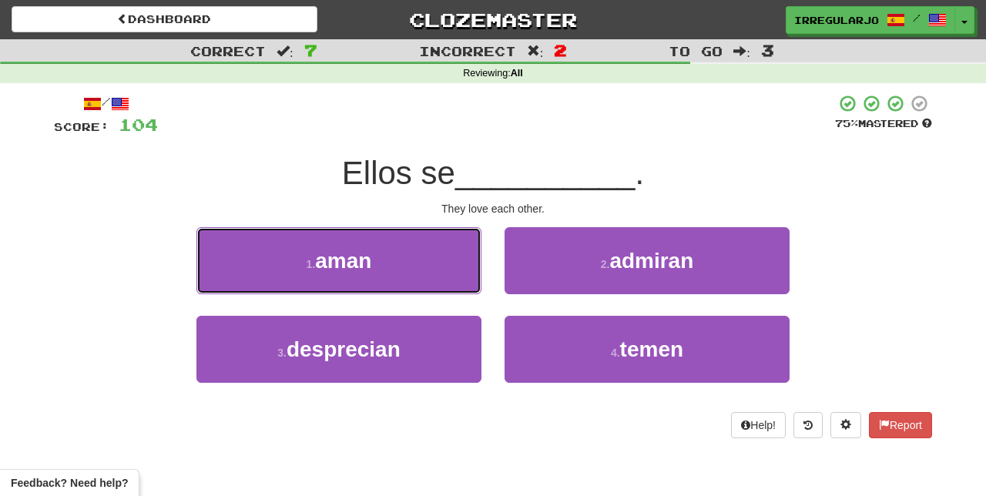
click at [437, 277] on button "1 . aman" at bounding box center [338, 260] width 285 height 67
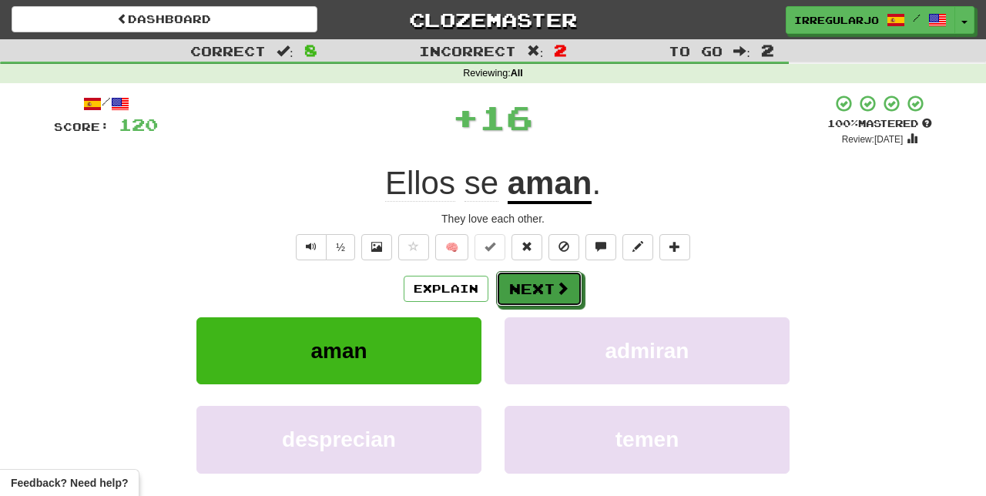
click at [543, 289] on button "Next" at bounding box center [539, 288] width 86 height 35
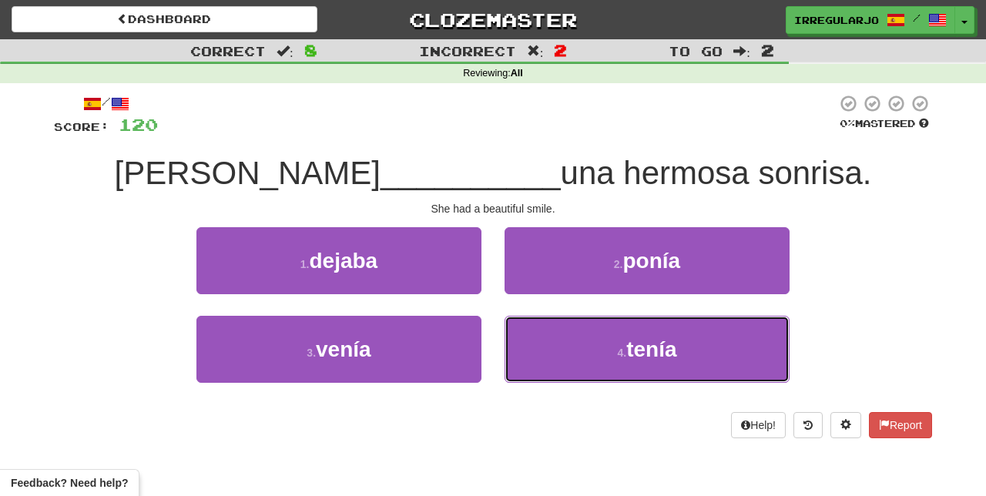
click at [558, 367] on button "4 . tenía" at bounding box center [646, 349] width 285 height 67
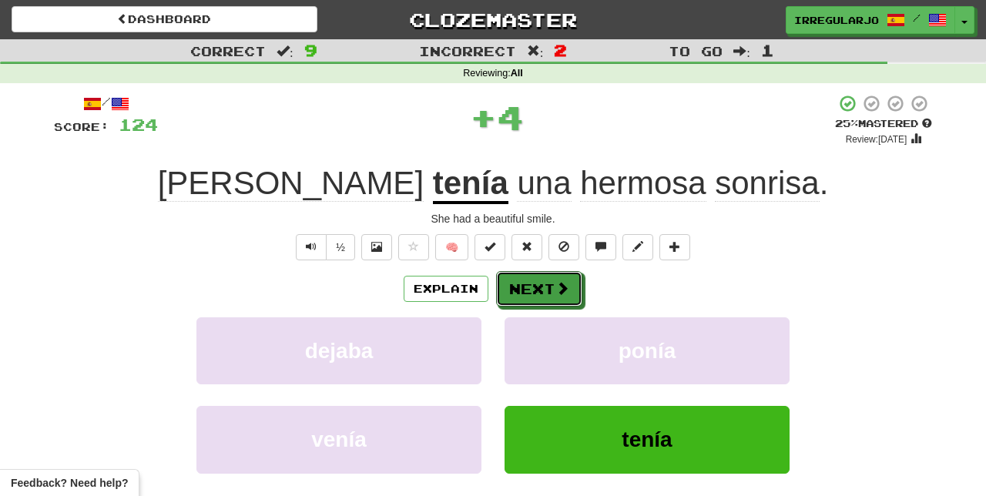
click at [538, 293] on button "Next" at bounding box center [539, 288] width 86 height 35
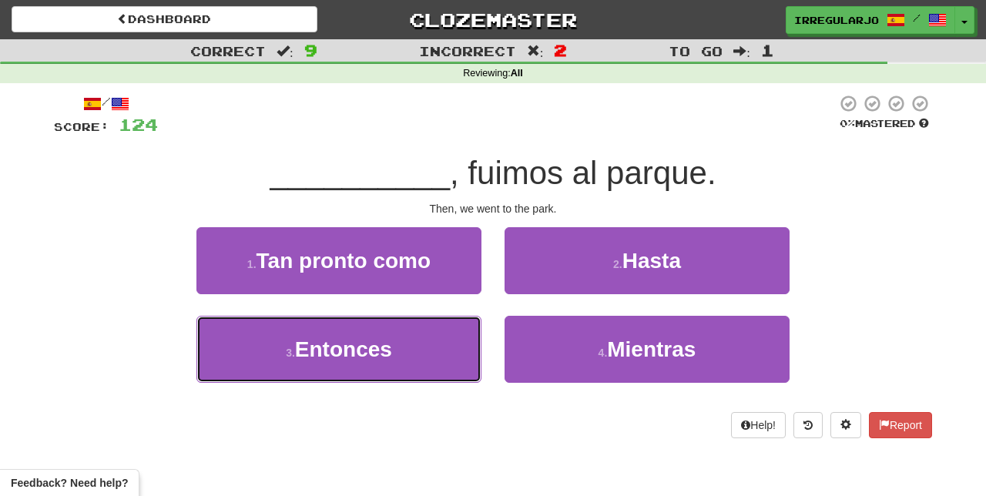
click at [429, 351] on button "3 . Entonces" at bounding box center [338, 349] width 285 height 67
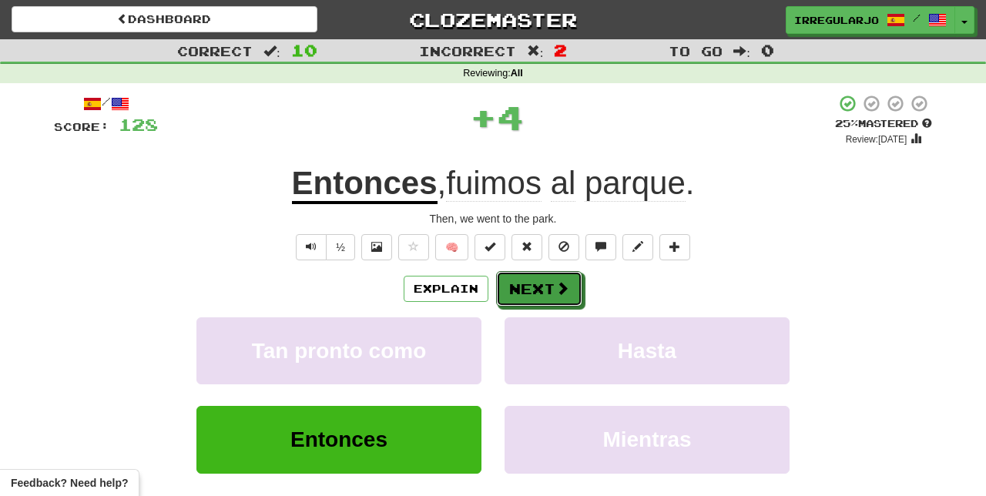
click at [546, 282] on button "Next" at bounding box center [539, 288] width 86 height 35
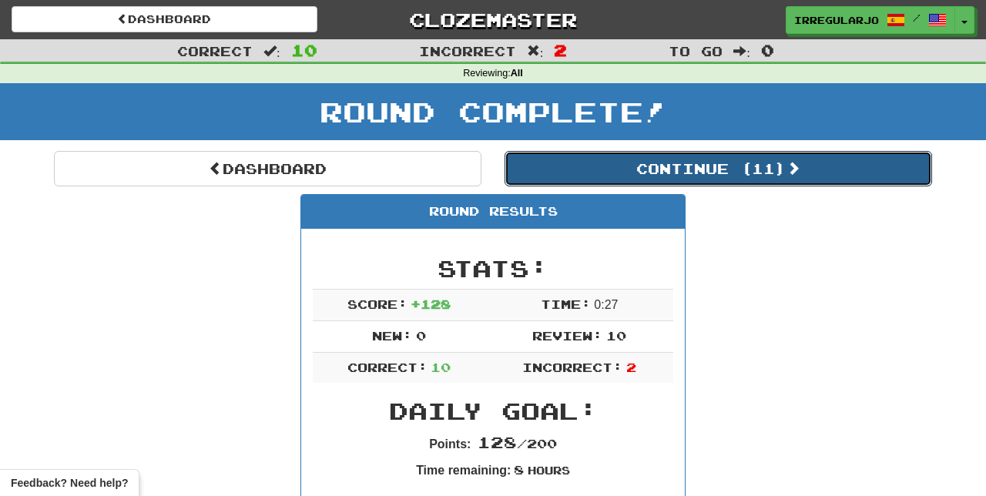
click at [772, 163] on button "Continue ( 11 )" at bounding box center [717, 168] width 427 height 35
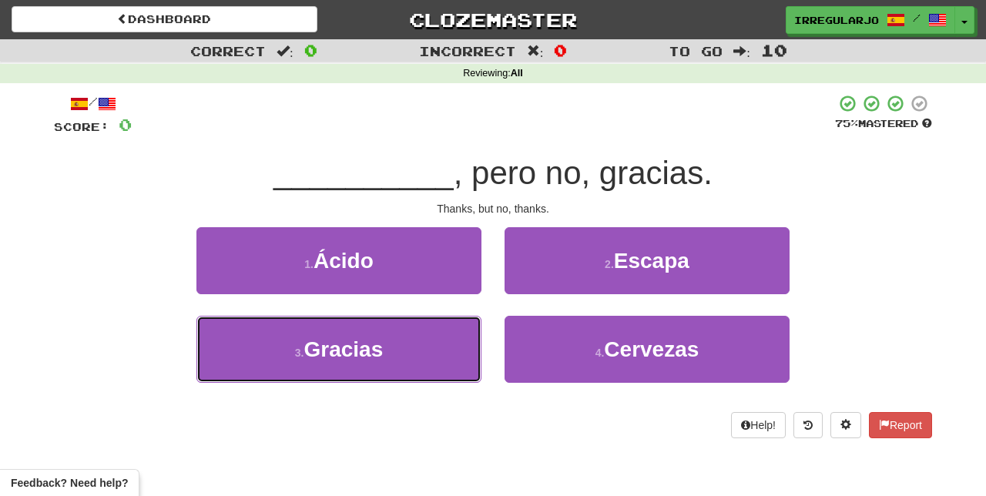
click at [447, 345] on button "3 . Gracias" at bounding box center [338, 349] width 285 height 67
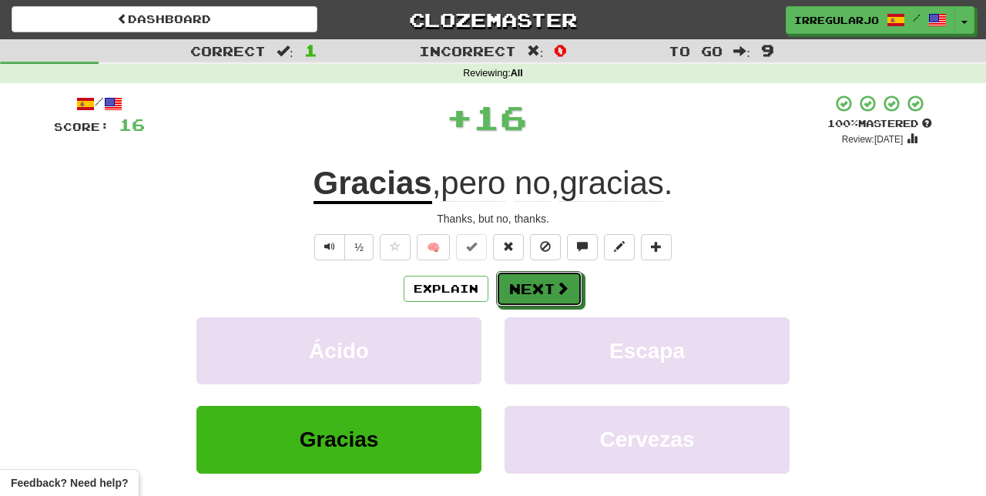
click at [538, 282] on button "Next" at bounding box center [539, 288] width 86 height 35
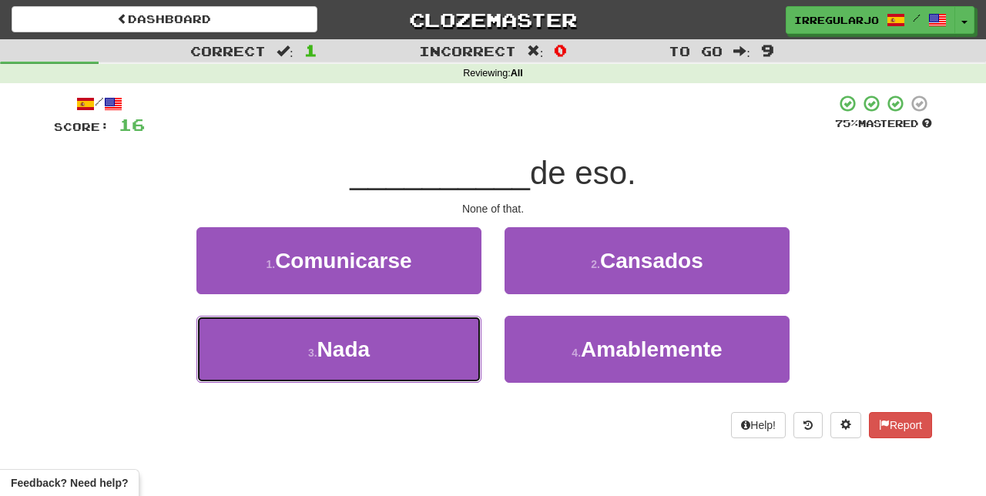
click at [450, 353] on button "3 . Nada" at bounding box center [338, 349] width 285 height 67
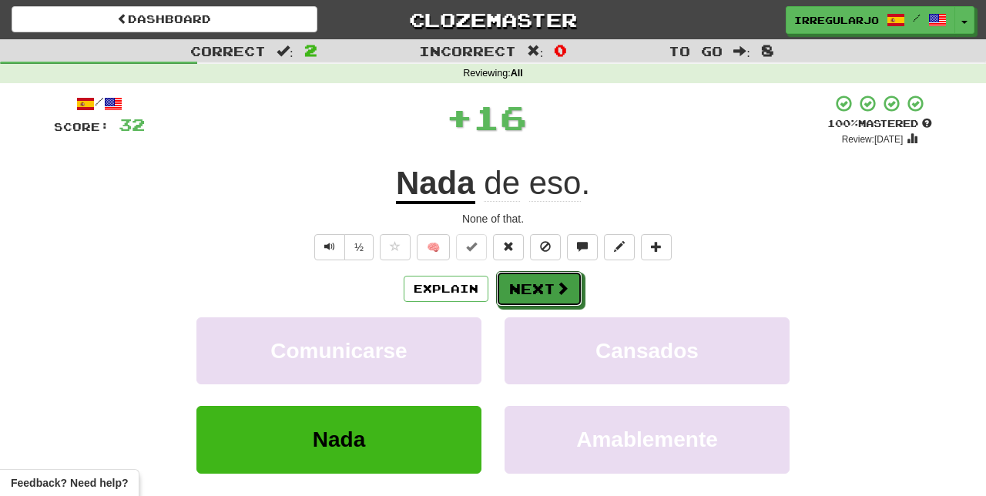
click at [533, 294] on button "Next" at bounding box center [539, 288] width 86 height 35
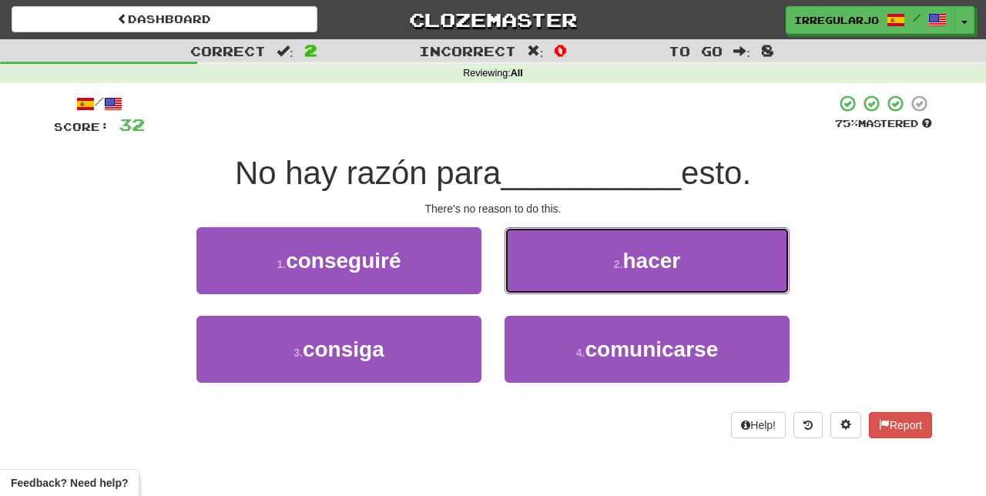
click at [594, 270] on button "2 . hacer" at bounding box center [646, 260] width 285 height 67
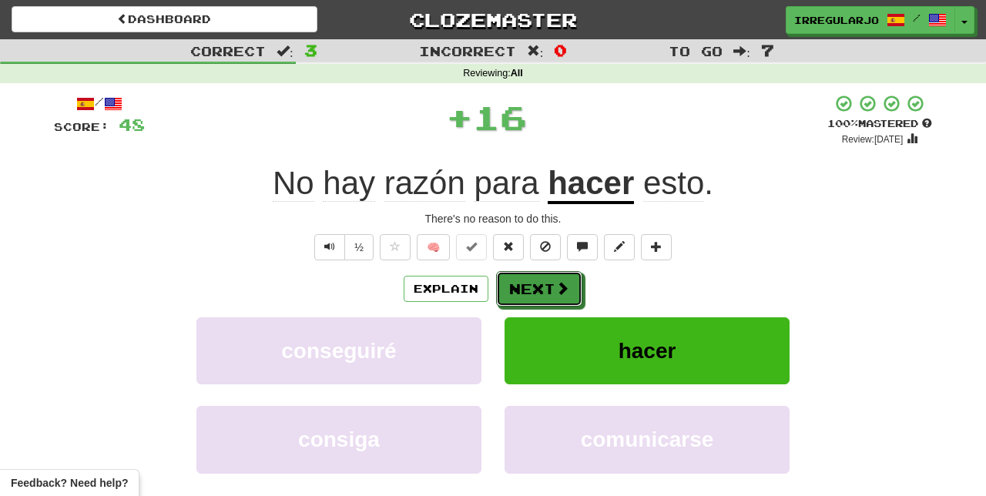
click at [547, 288] on button "Next" at bounding box center [539, 288] width 86 height 35
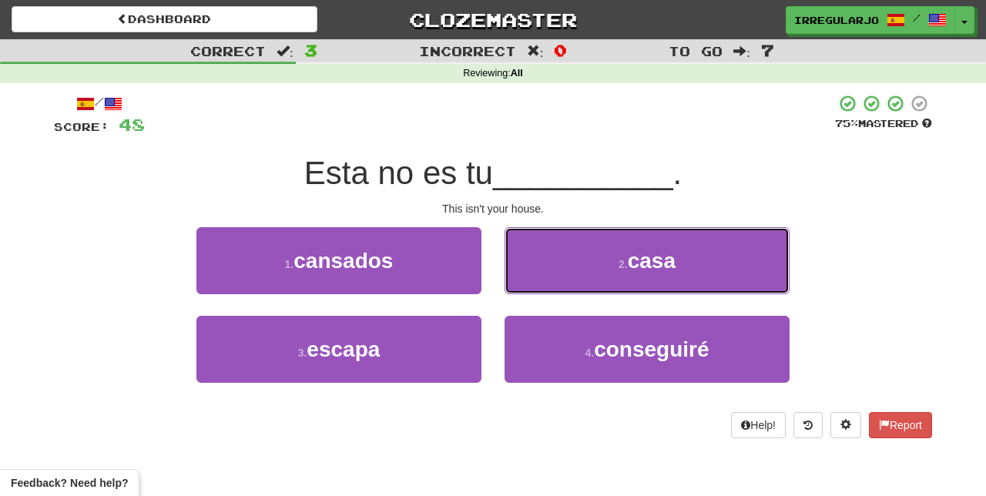
click at [598, 265] on button "2 . casa" at bounding box center [646, 260] width 285 height 67
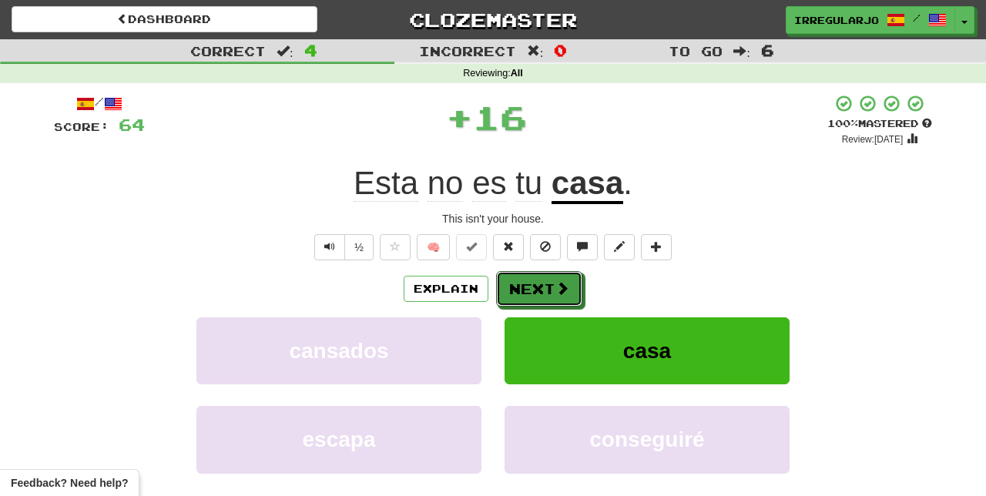
click at [548, 290] on button "Next" at bounding box center [539, 288] width 86 height 35
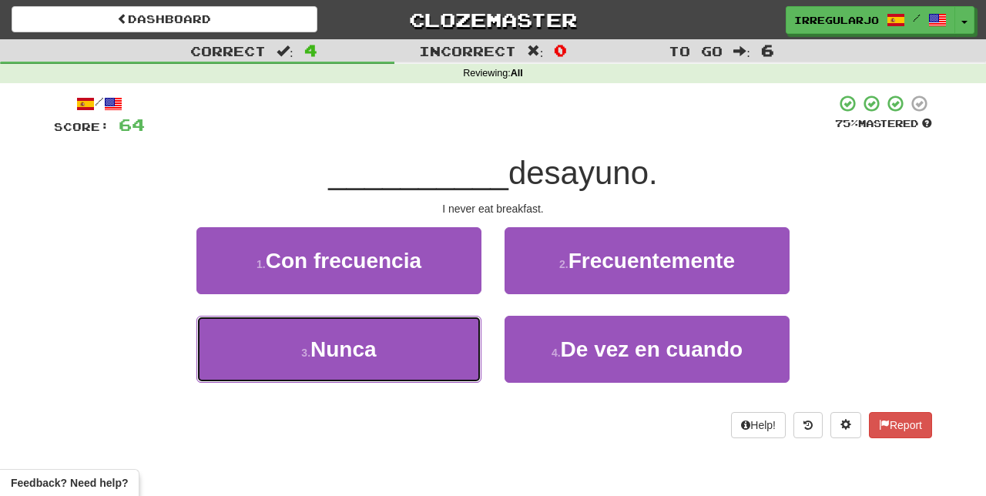
click at [449, 362] on button "3 . Nunca" at bounding box center [338, 349] width 285 height 67
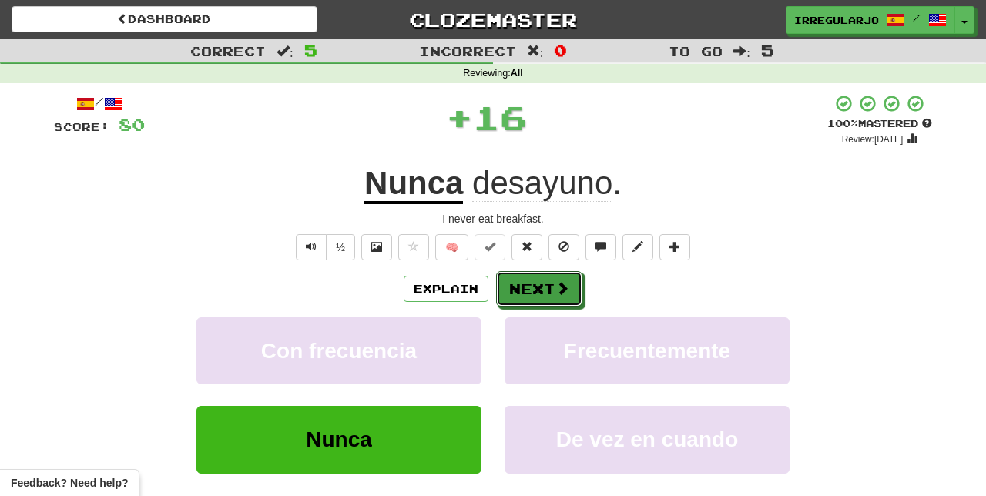
click at [551, 288] on button "Next" at bounding box center [539, 288] width 86 height 35
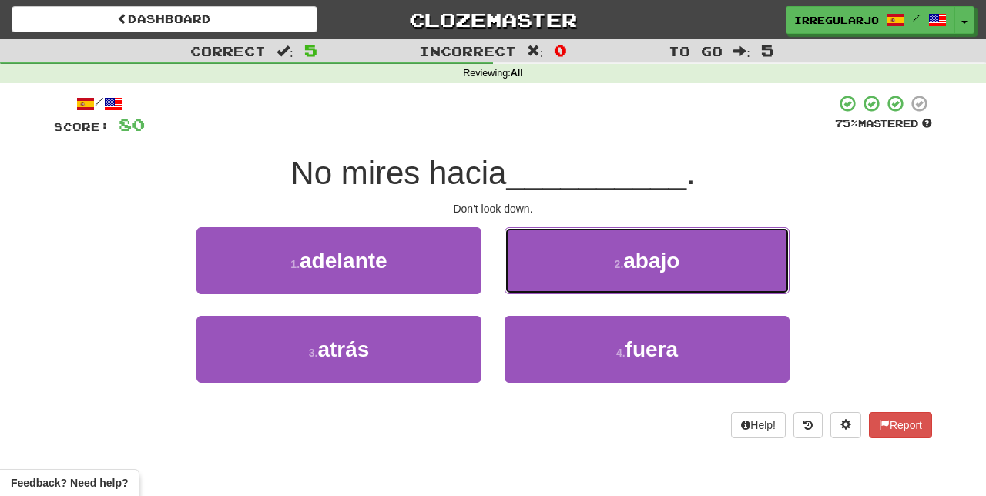
click at [587, 266] on button "2 . abajo" at bounding box center [646, 260] width 285 height 67
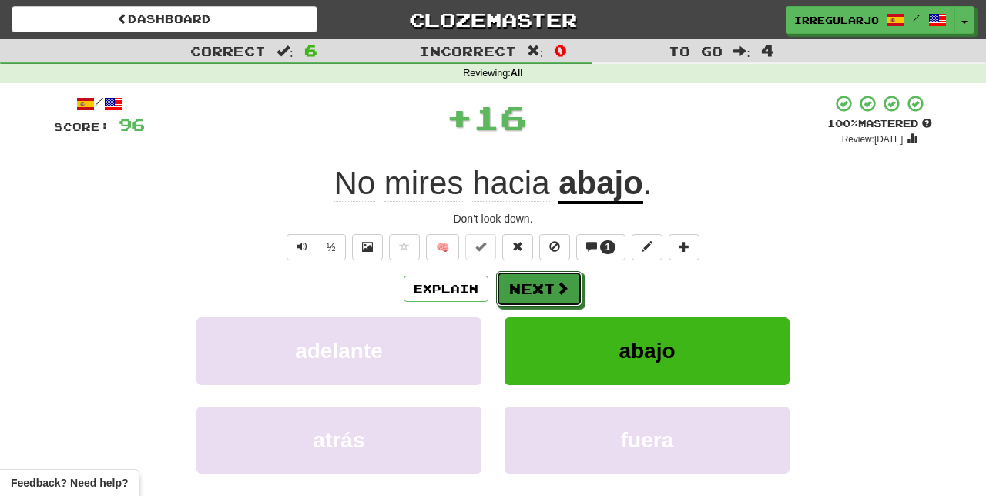
click at [555, 286] on span at bounding box center [562, 288] width 14 height 14
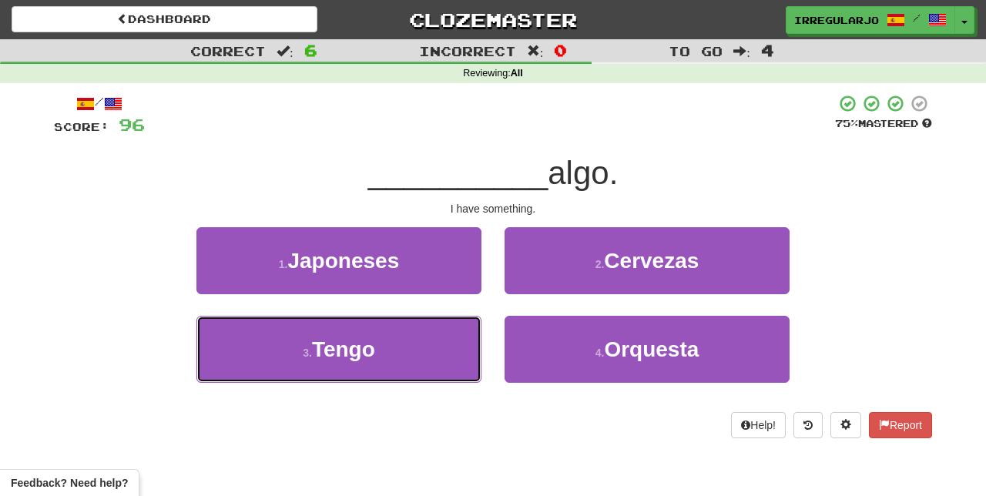
click at [436, 362] on button "3 . Tengo" at bounding box center [338, 349] width 285 height 67
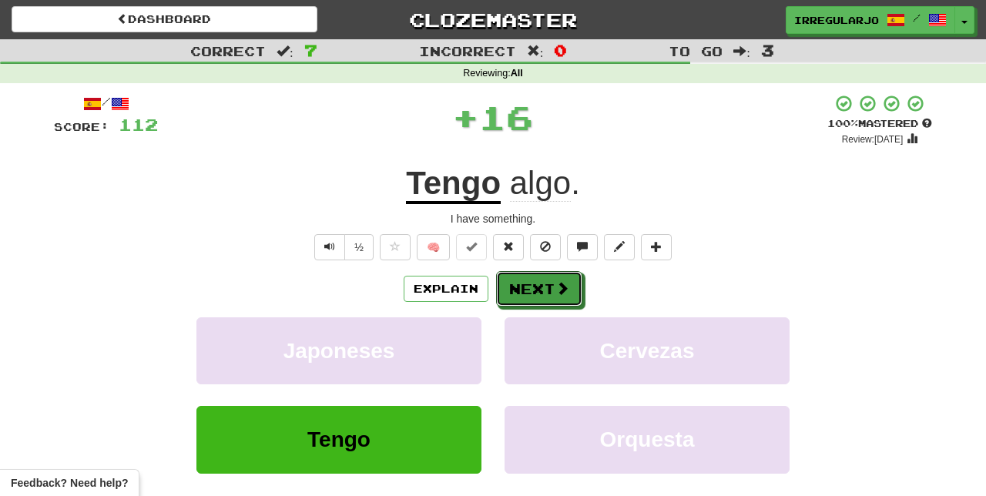
click at [533, 292] on button "Next" at bounding box center [539, 288] width 86 height 35
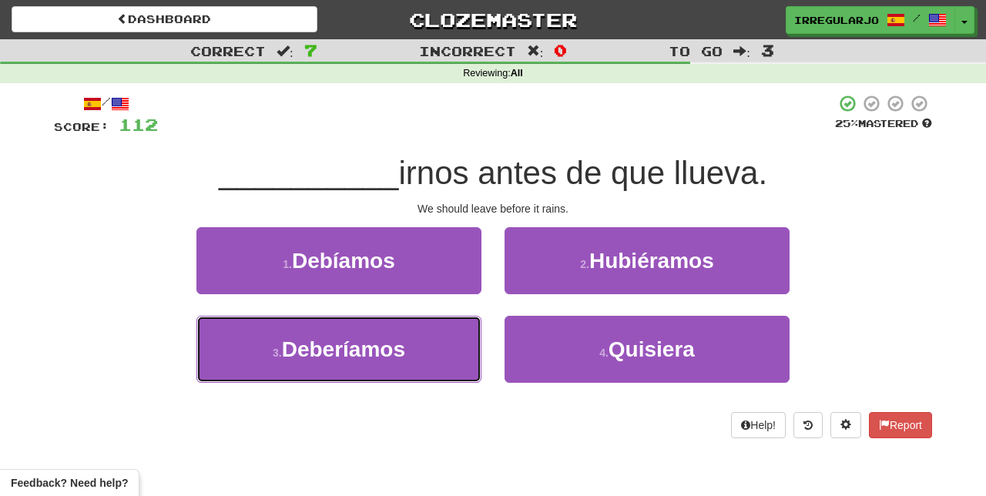
click at [434, 357] on button "3 . Deberíamos" at bounding box center [338, 349] width 285 height 67
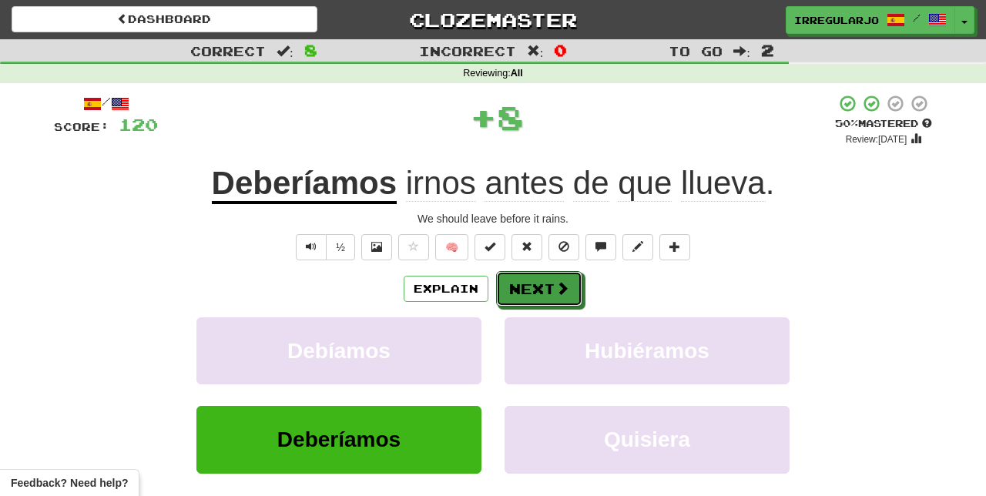
click at [541, 283] on button "Next" at bounding box center [539, 288] width 86 height 35
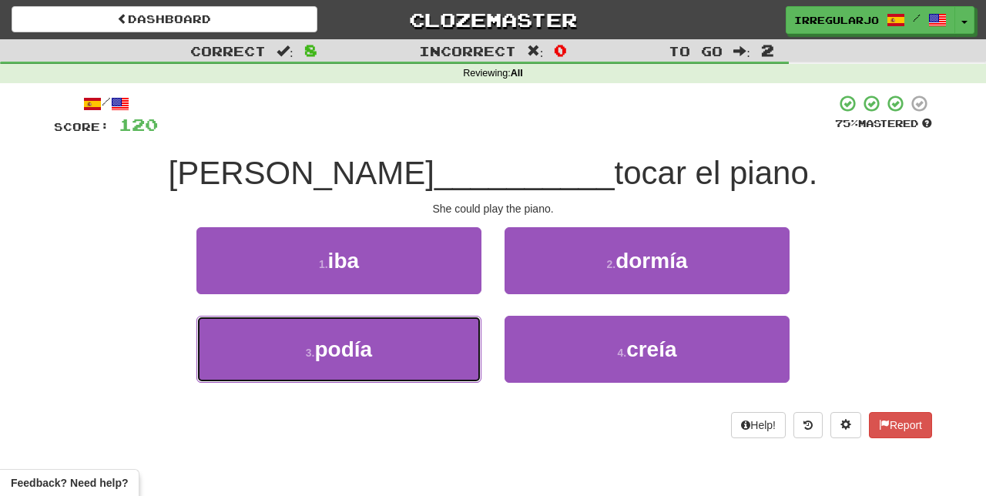
click at [449, 351] on button "3 . podía" at bounding box center [338, 349] width 285 height 67
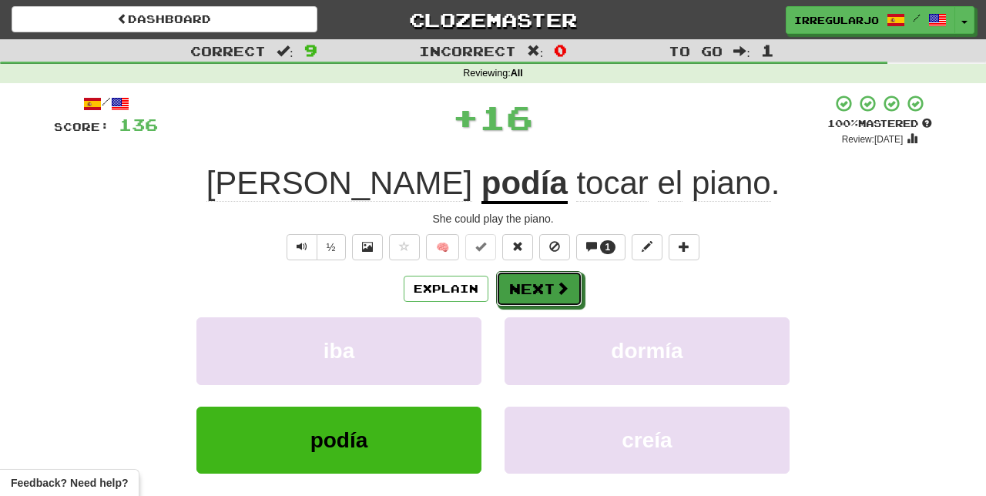
click at [535, 284] on button "Next" at bounding box center [539, 288] width 86 height 35
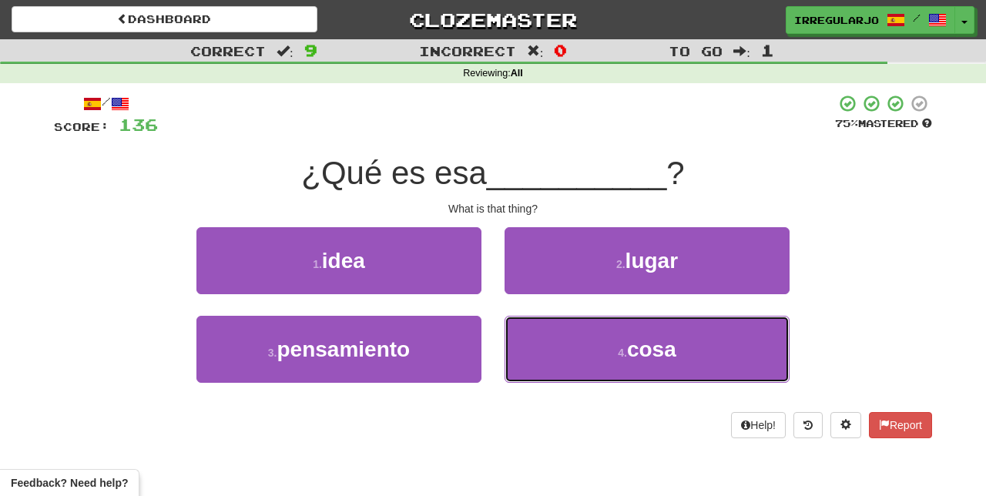
click at [536, 351] on button "4 . cosa" at bounding box center [646, 349] width 285 height 67
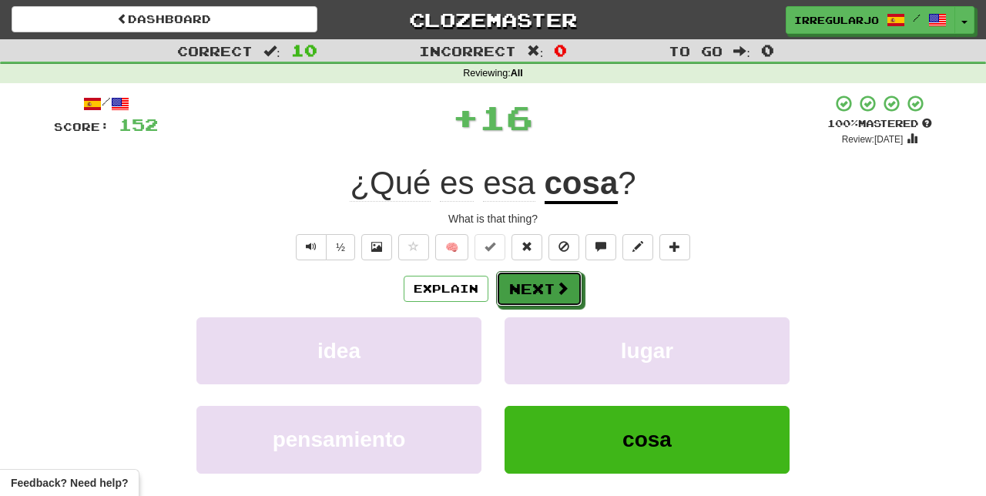
click at [542, 286] on button "Next" at bounding box center [539, 288] width 86 height 35
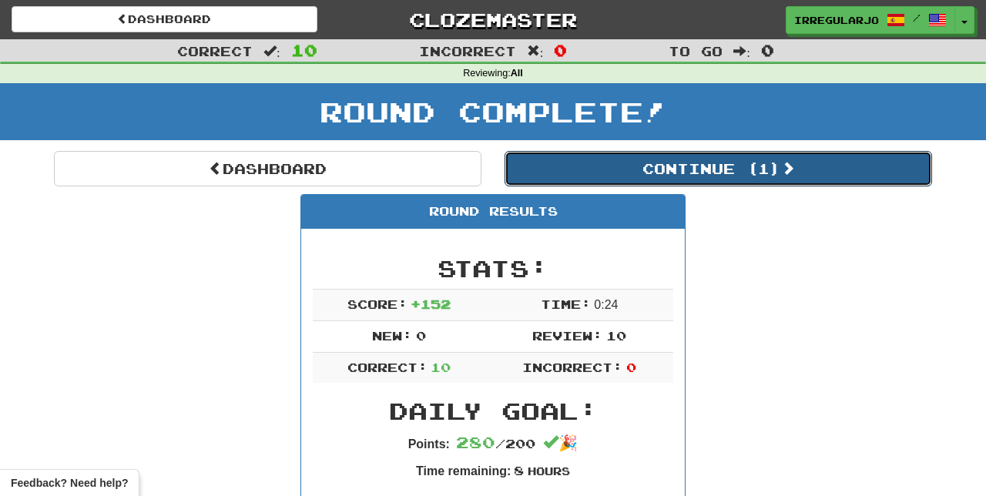
click at [726, 176] on button "Continue ( 1 )" at bounding box center [717, 168] width 427 height 35
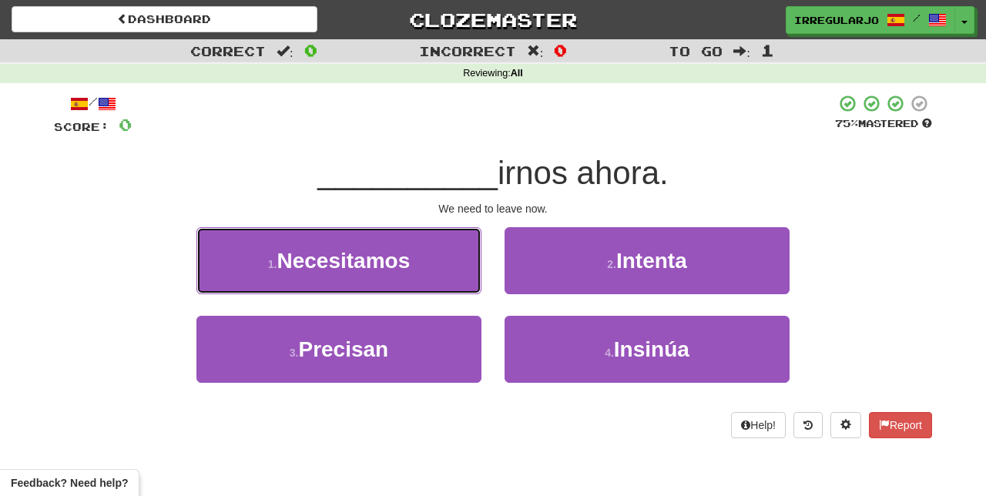
click at [407, 279] on button "1 . Necesitamos" at bounding box center [338, 260] width 285 height 67
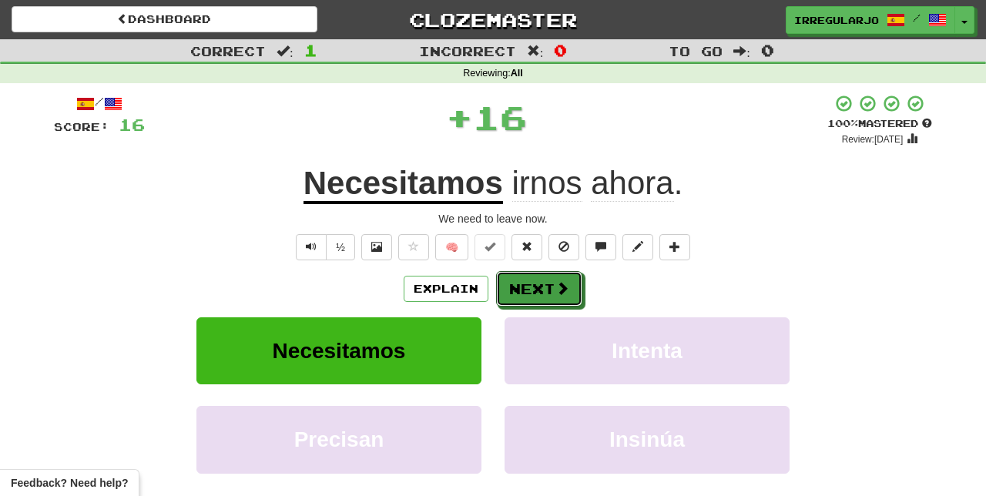
click at [523, 293] on button "Next" at bounding box center [539, 288] width 86 height 35
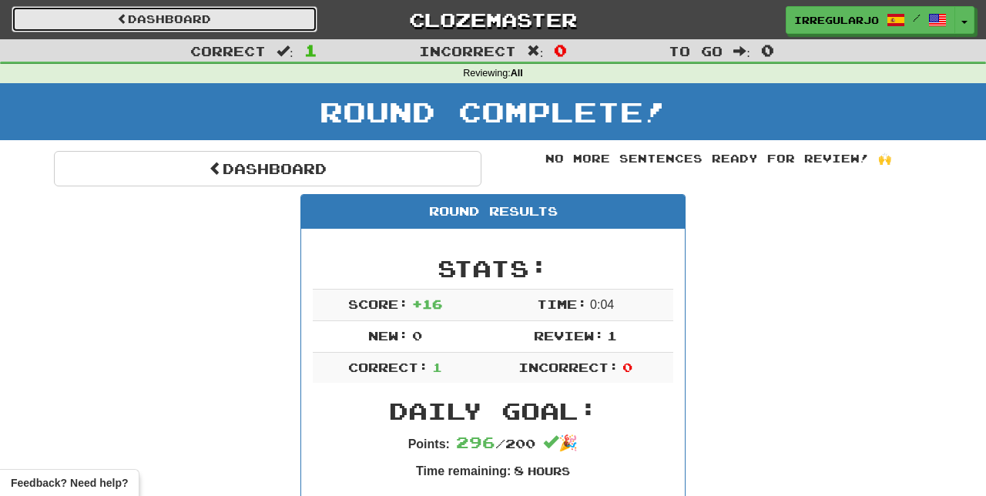
click at [223, 13] on link "Dashboard" at bounding box center [165, 19] width 306 height 26
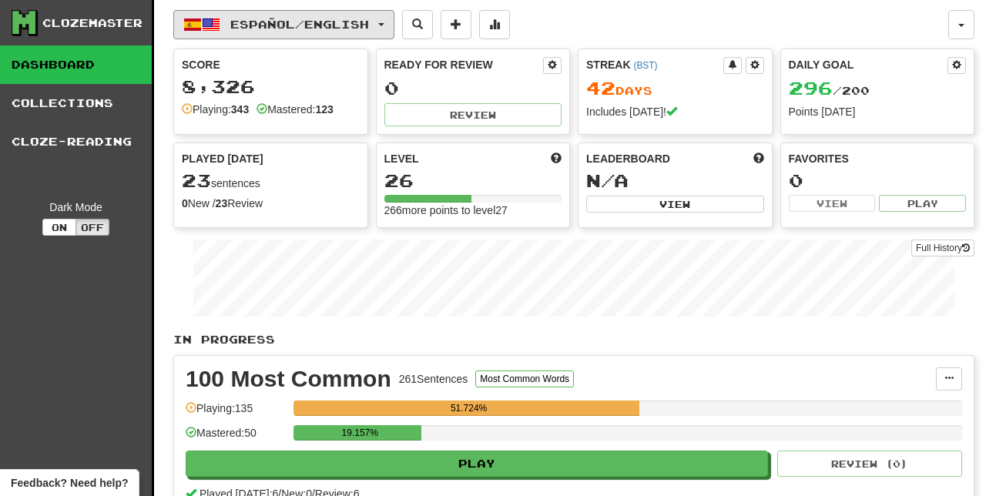
click at [303, 23] on span "Español / English" at bounding box center [299, 24] width 139 height 13
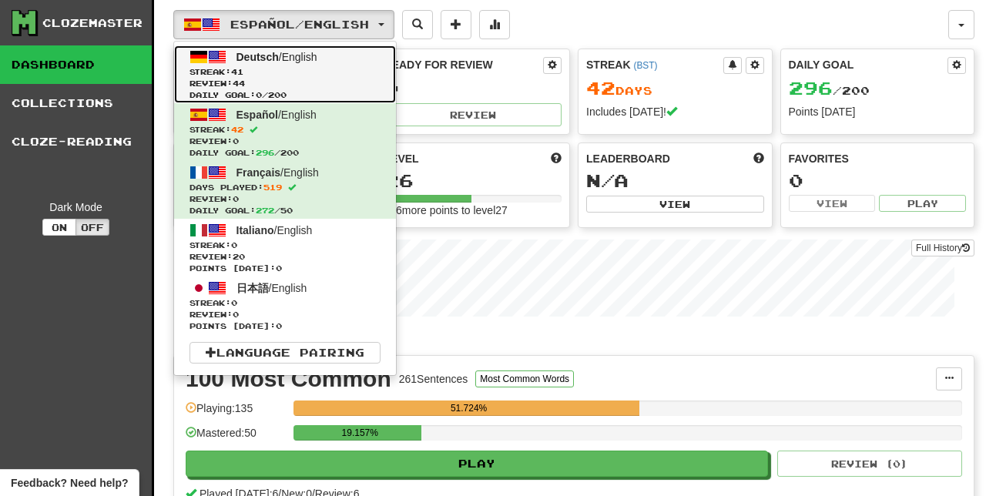
click at [299, 56] on span "Deutsch / English" at bounding box center [276, 57] width 81 height 12
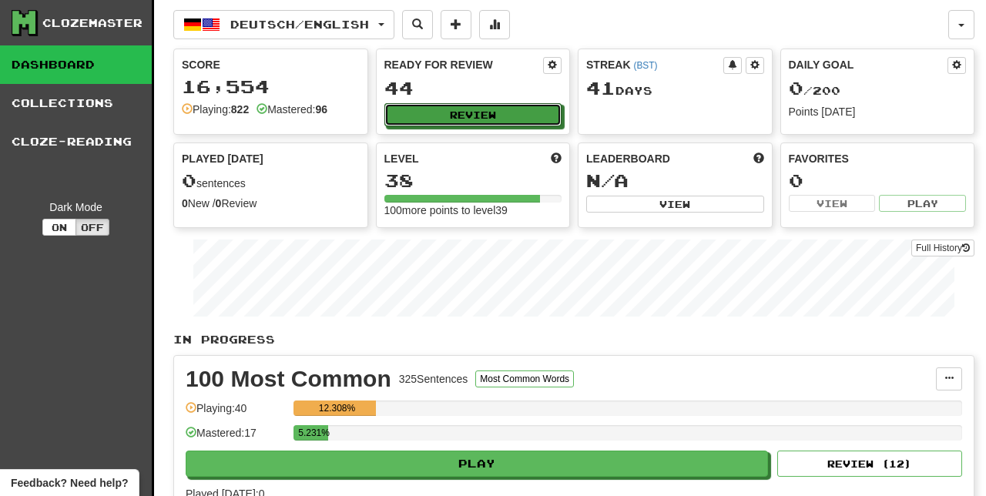
click at [524, 117] on button "Review" at bounding box center [473, 114] width 178 height 23
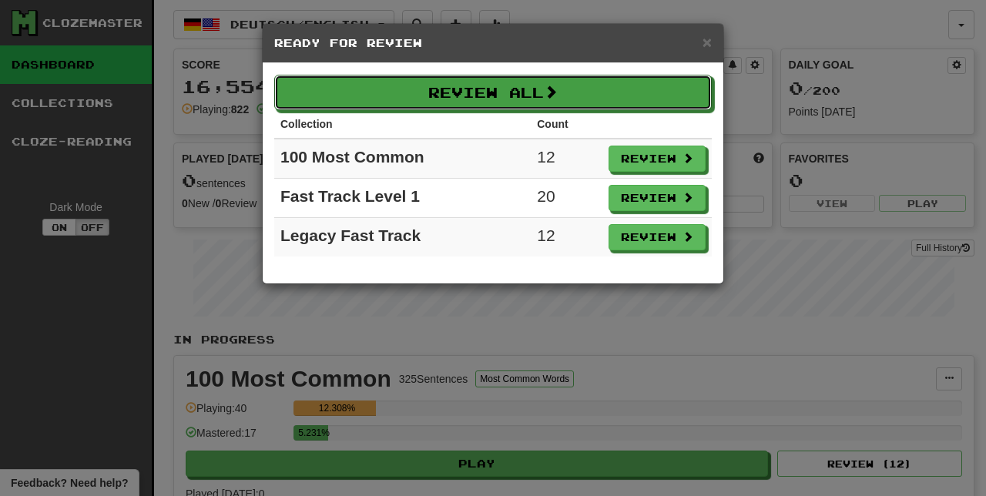
click at [652, 97] on button "Review All" at bounding box center [492, 92] width 437 height 35
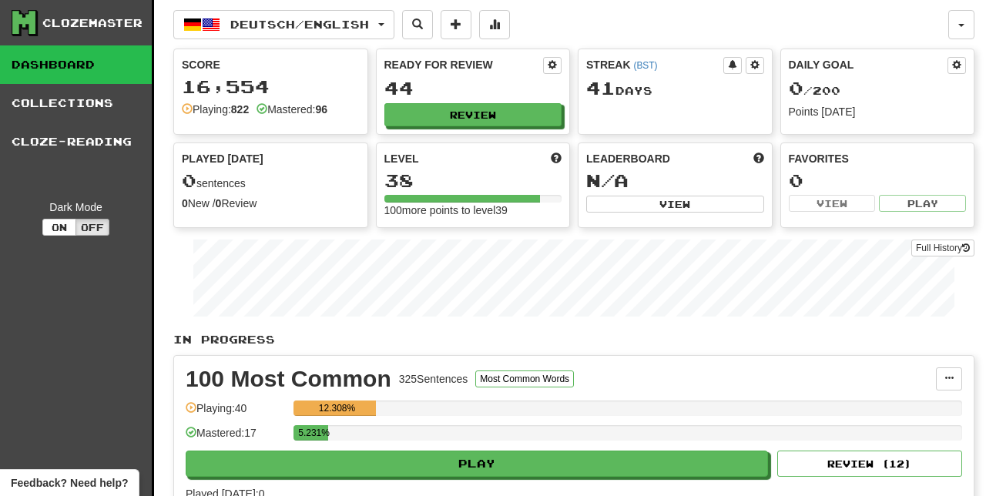
select select "**"
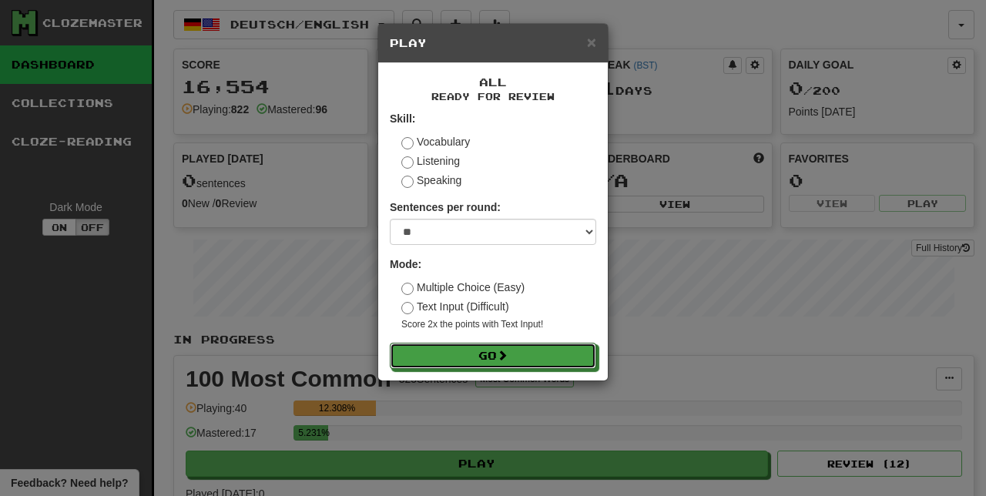
click at [541, 355] on button "Go" at bounding box center [493, 356] width 206 height 26
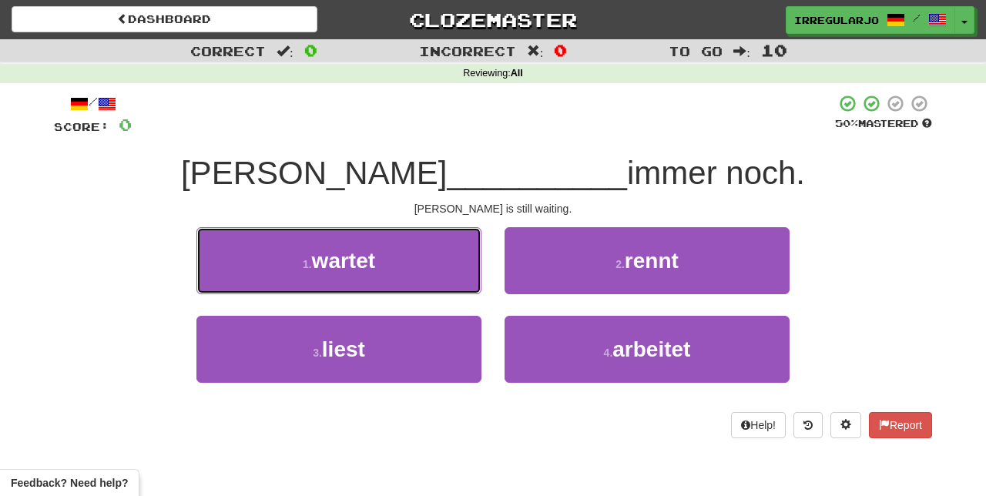
click at [430, 260] on button "1 . wartet" at bounding box center [338, 260] width 285 height 67
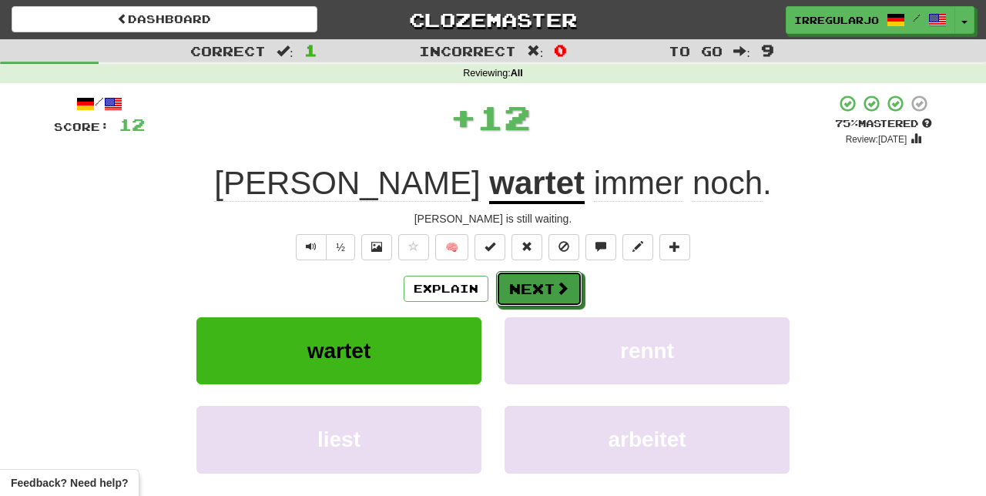
click at [531, 293] on button "Next" at bounding box center [539, 288] width 86 height 35
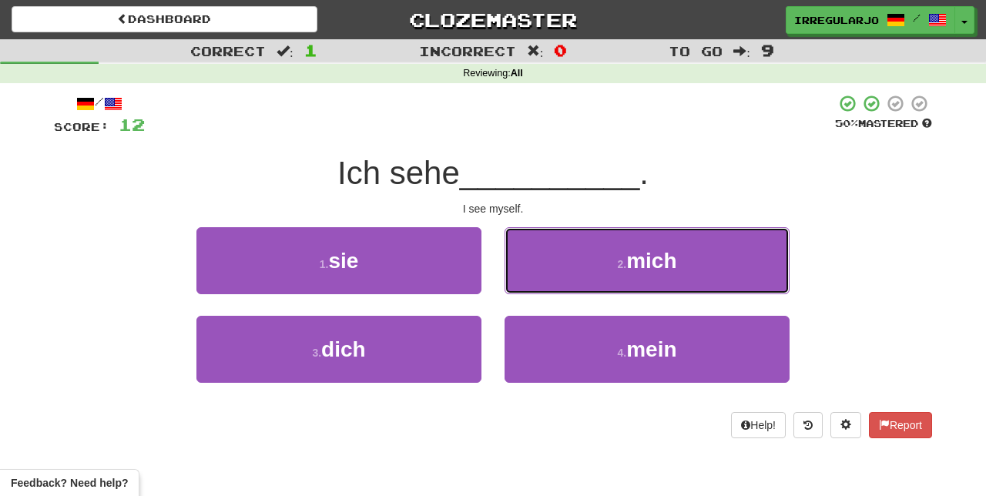
click at [578, 270] on button "2 . mich" at bounding box center [646, 260] width 285 height 67
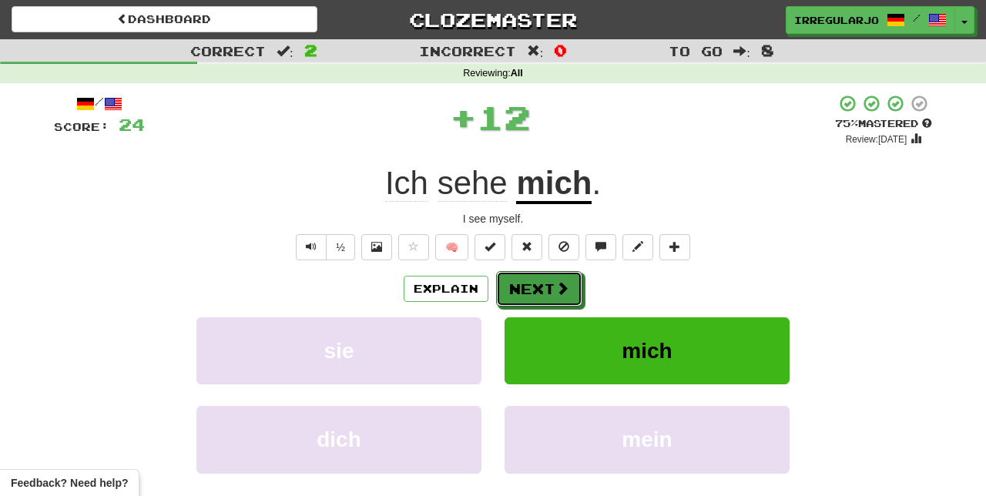
click at [548, 288] on button "Next" at bounding box center [539, 288] width 86 height 35
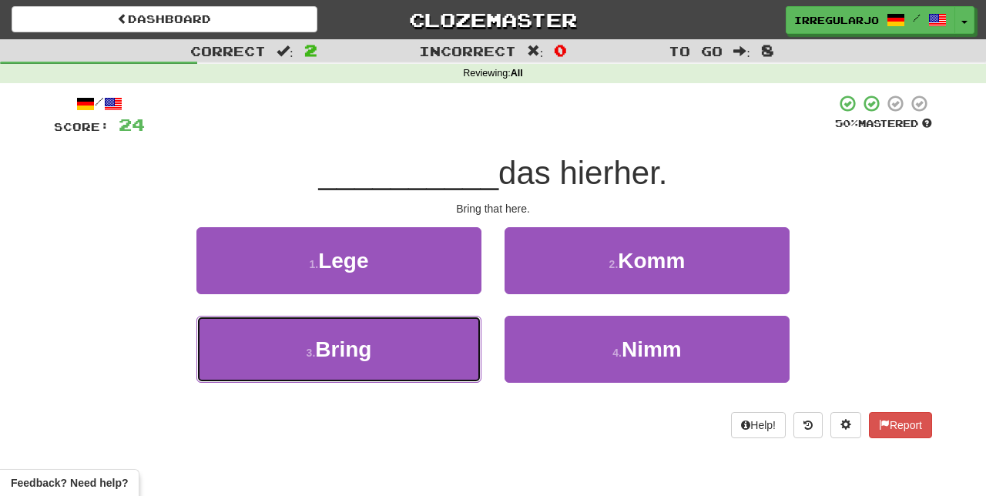
click at [442, 367] on button "3 . Bring" at bounding box center [338, 349] width 285 height 67
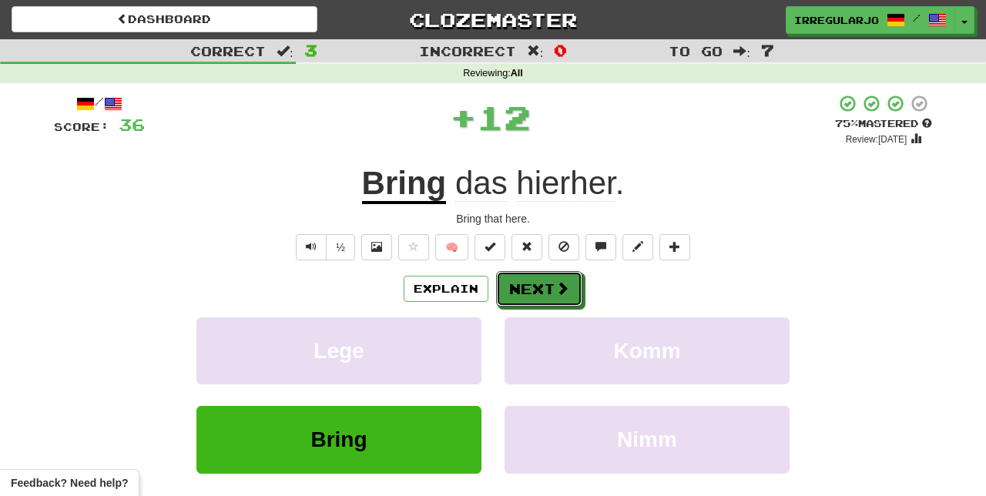
click at [549, 291] on button "Next" at bounding box center [539, 288] width 86 height 35
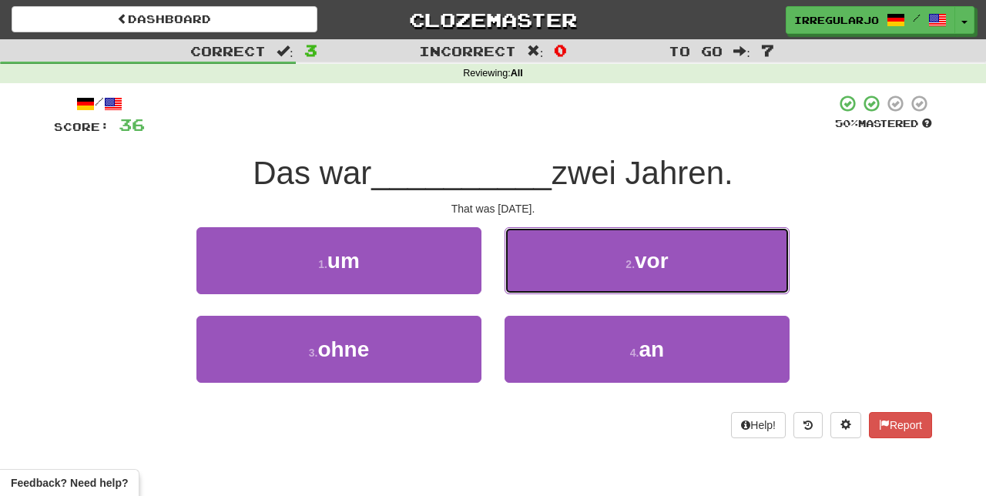
click at [585, 259] on button "2 . vor" at bounding box center [646, 260] width 285 height 67
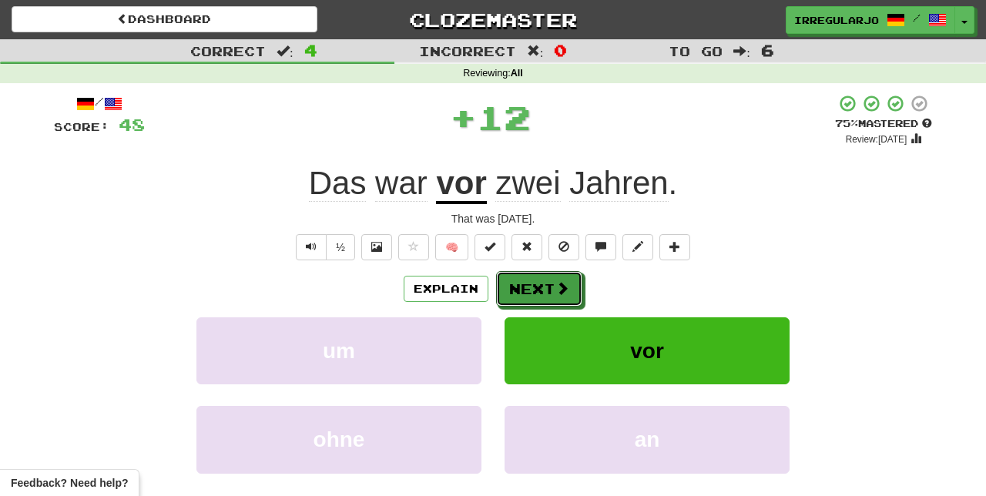
click at [551, 283] on button "Next" at bounding box center [539, 288] width 86 height 35
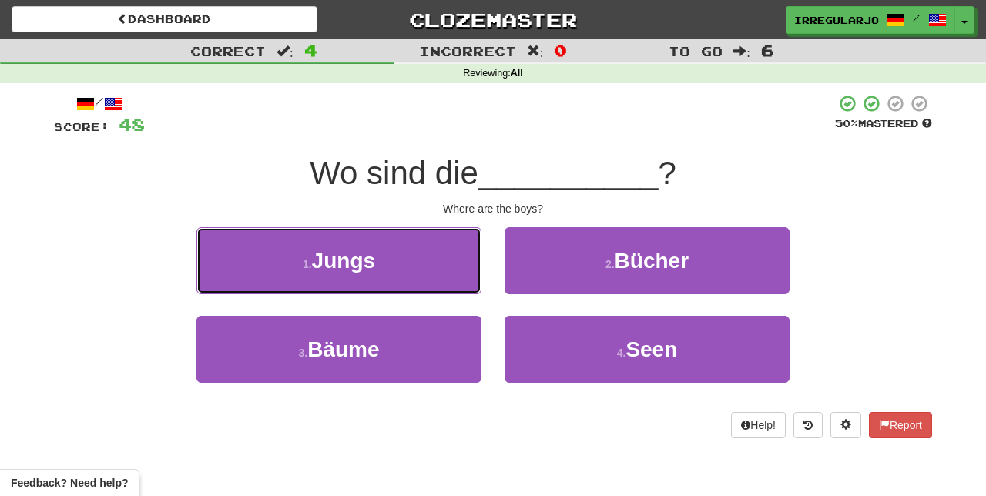
click at [444, 270] on button "1 . Jungs" at bounding box center [338, 260] width 285 height 67
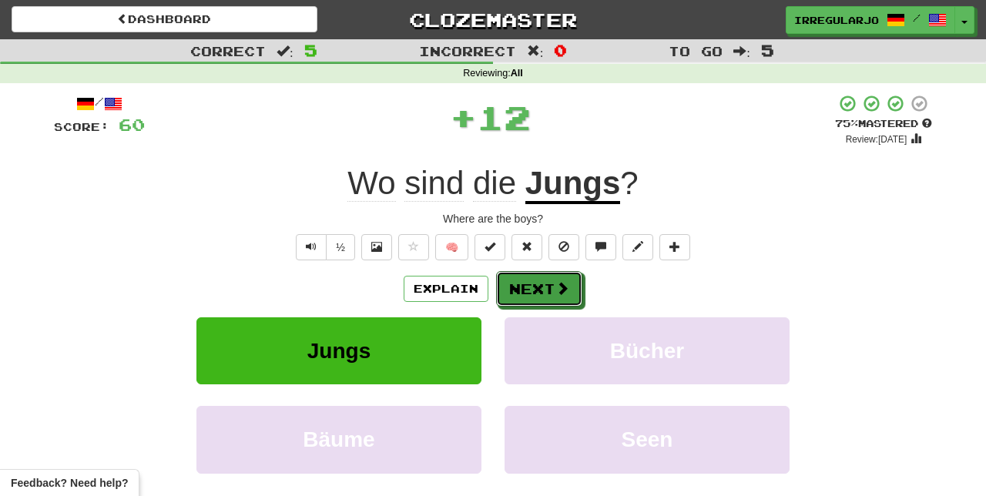
click at [539, 293] on button "Next" at bounding box center [539, 288] width 86 height 35
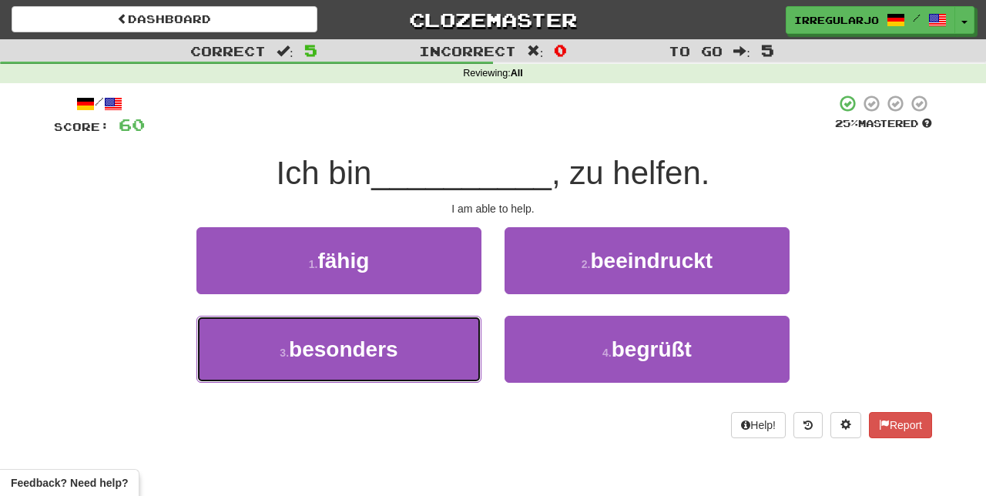
click at [434, 369] on button "3 . besonders" at bounding box center [338, 349] width 285 height 67
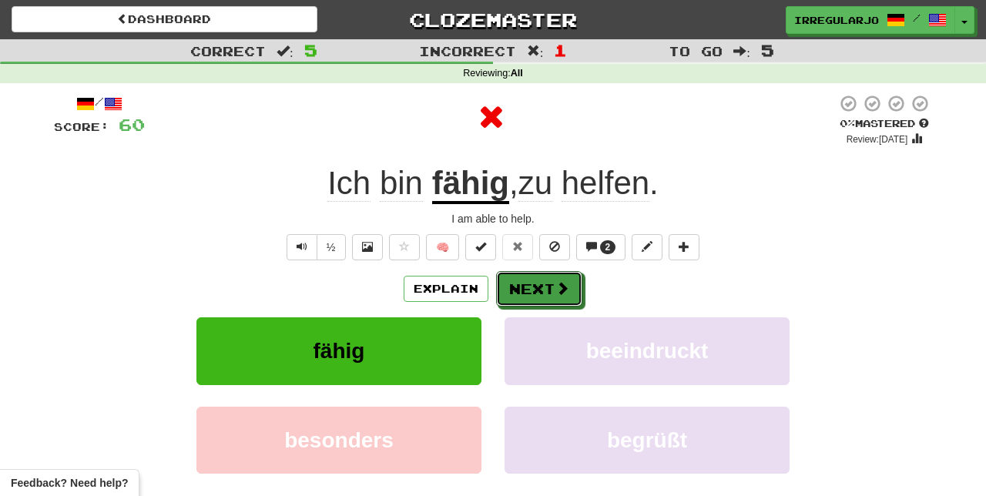
click at [530, 286] on button "Next" at bounding box center [539, 288] width 86 height 35
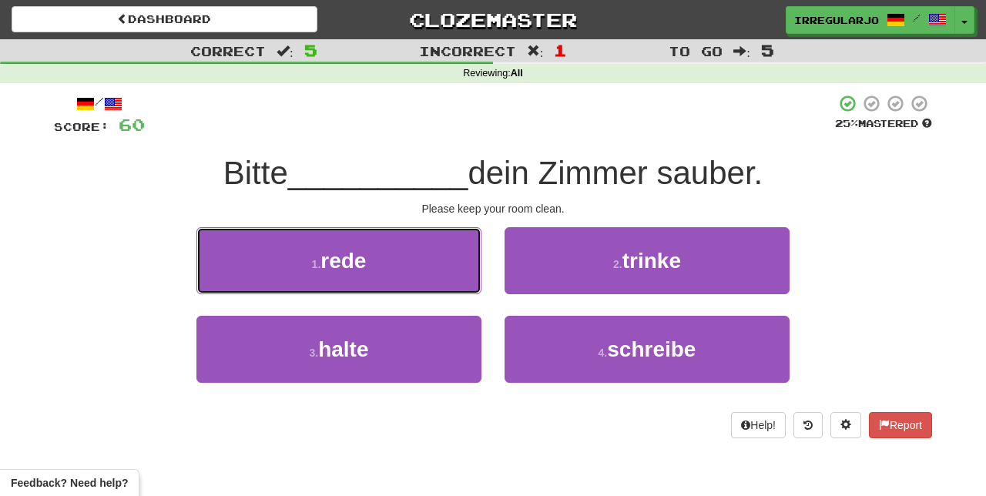
click at [444, 274] on button "1 . rede" at bounding box center [338, 260] width 285 height 67
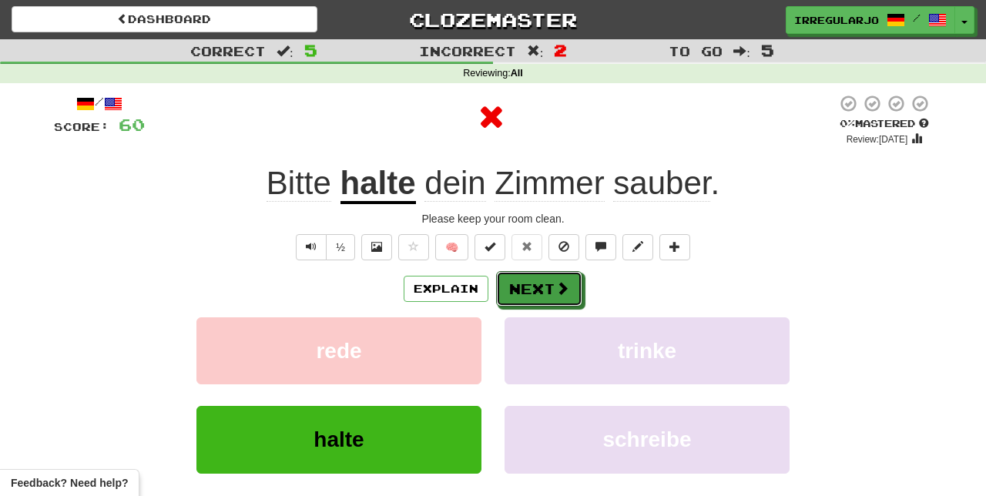
click at [510, 286] on button "Next" at bounding box center [539, 288] width 86 height 35
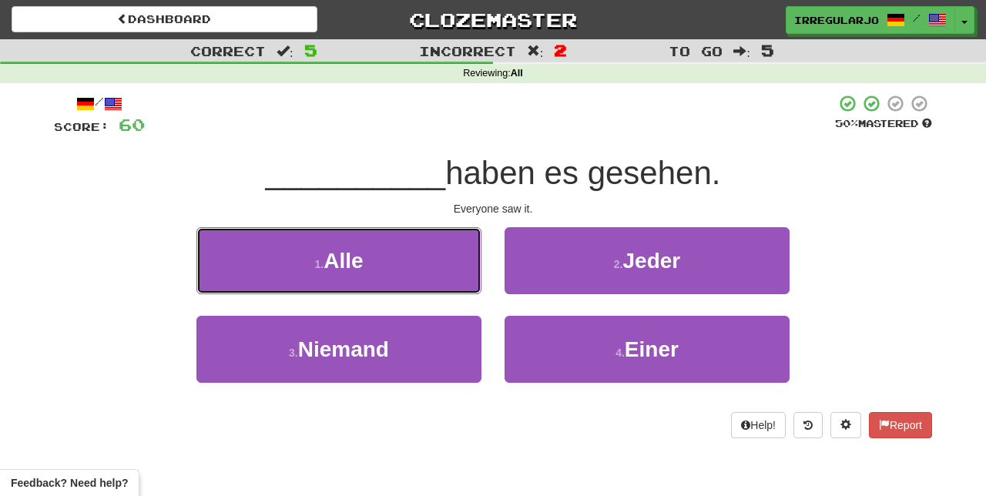
click at [445, 273] on button "1 . Alle" at bounding box center [338, 260] width 285 height 67
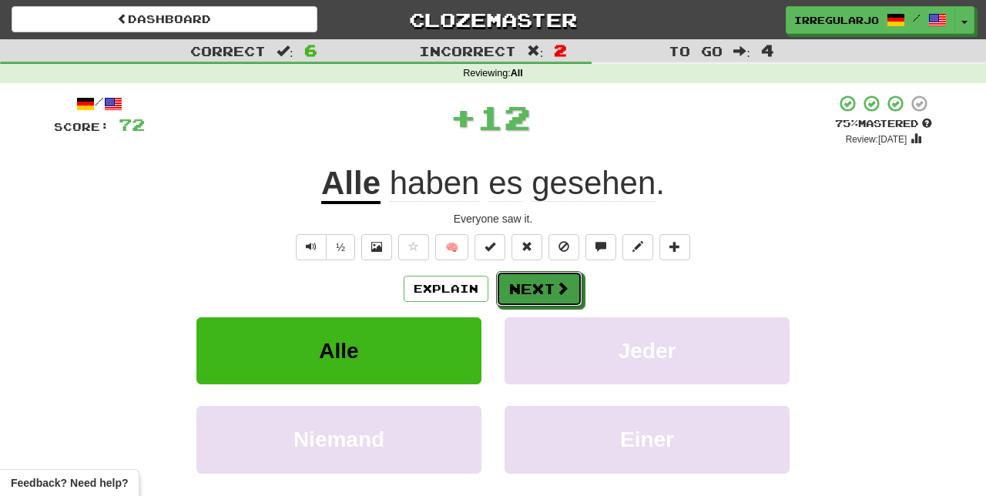
click at [523, 294] on button "Next" at bounding box center [539, 288] width 86 height 35
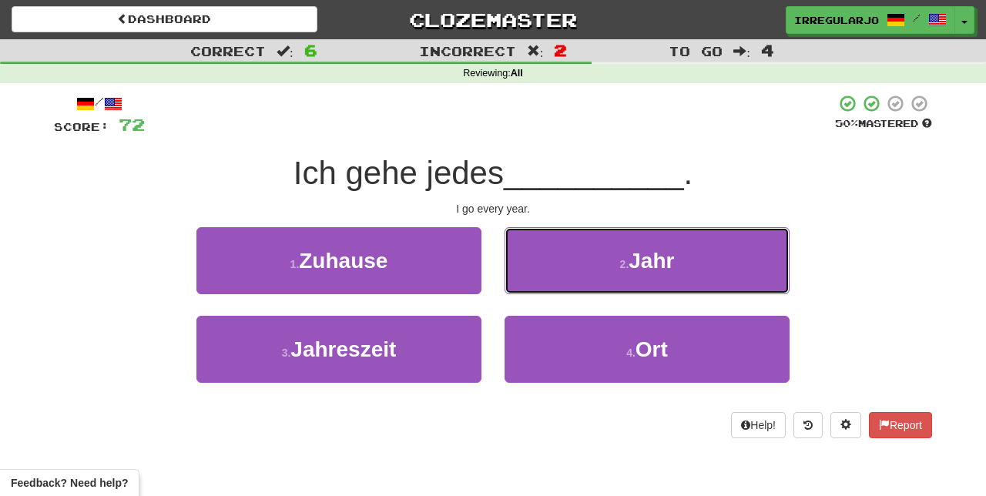
click at [556, 274] on button "2 . Jahr" at bounding box center [646, 260] width 285 height 67
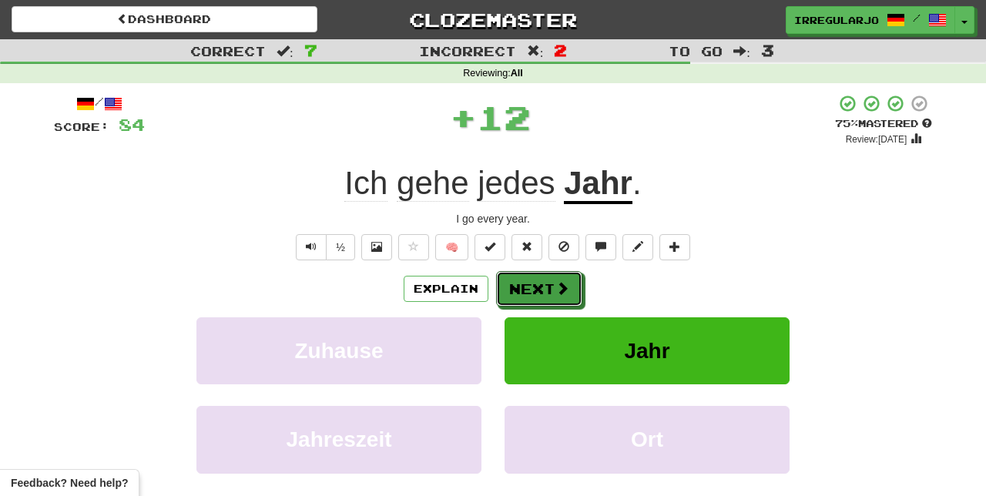
click at [550, 287] on button "Next" at bounding box center [539, 288] width 86 height 35
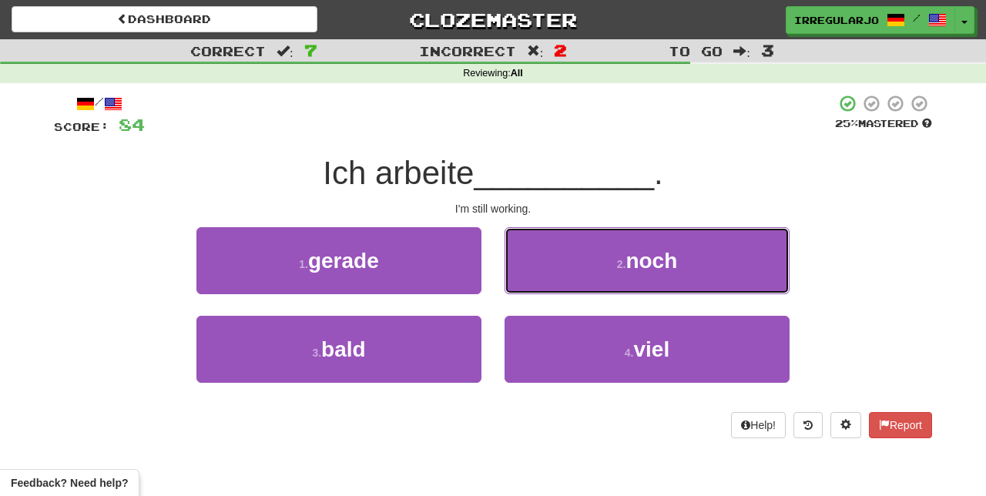
click at [585, 268] on button "2 . noch" at bounding box center [646, 260] width 285 height 67
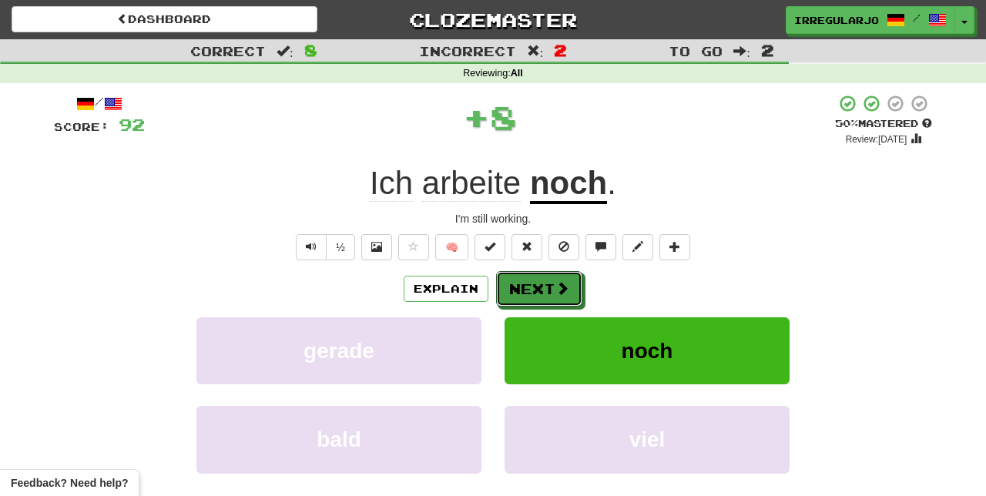
click at [545, 293] on button "Next" at bounding box center [539, 288] width 86 height 35
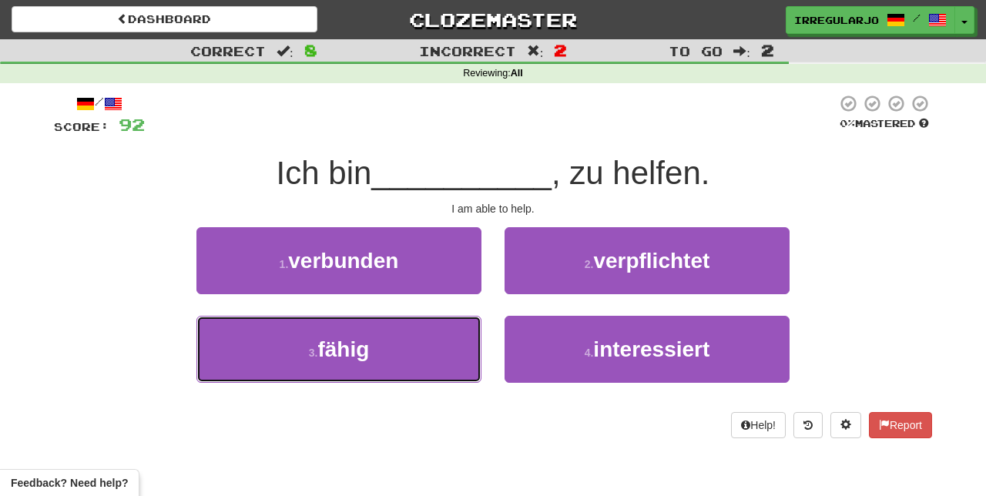
click at [454, 359] on button "3 . fähig" at bounding box center [338, 349] width 285 height 67
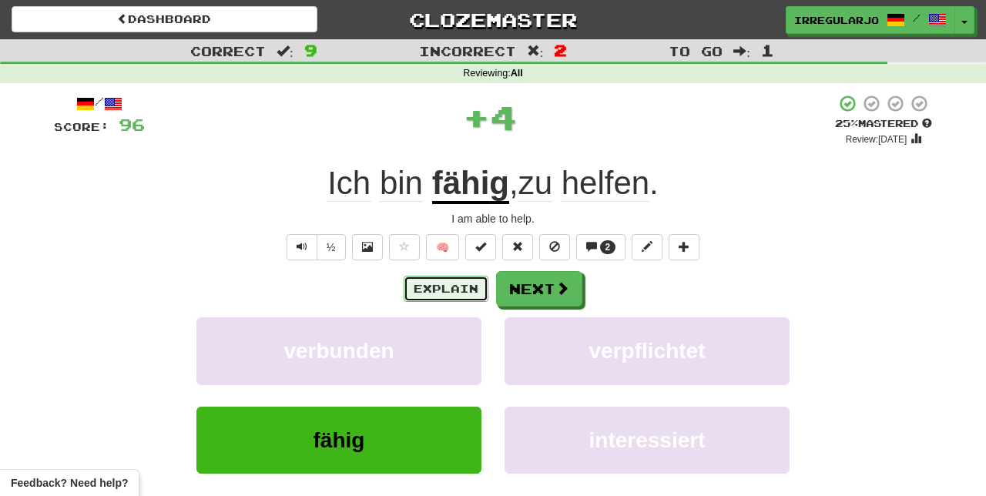
click at [458, 291] on button "Explain" at bounding box center [446, 289] width 85 height 26
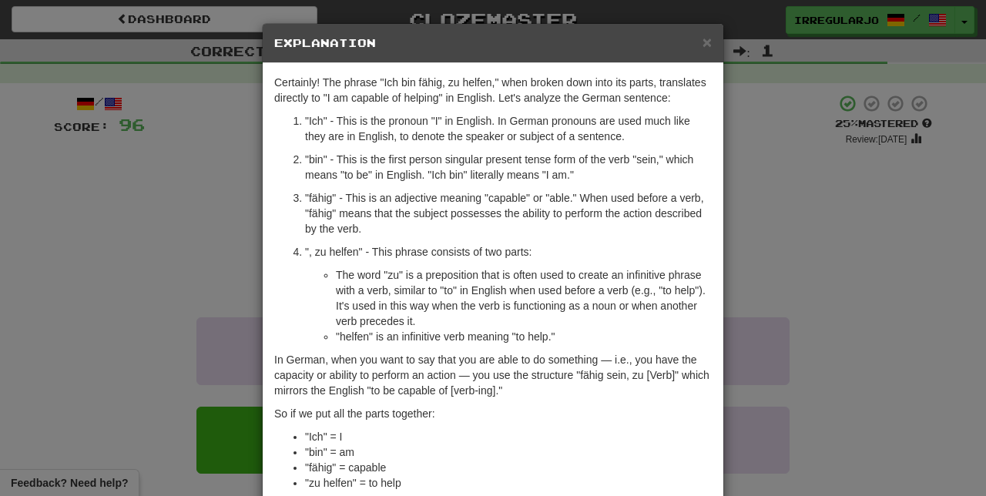
click at [756, 240] on div "× Explanation Certainly! The phrase "Ich bin fähig, zu helfen," when broken dow…" at bounding box center [493, 248] width 986 height 496
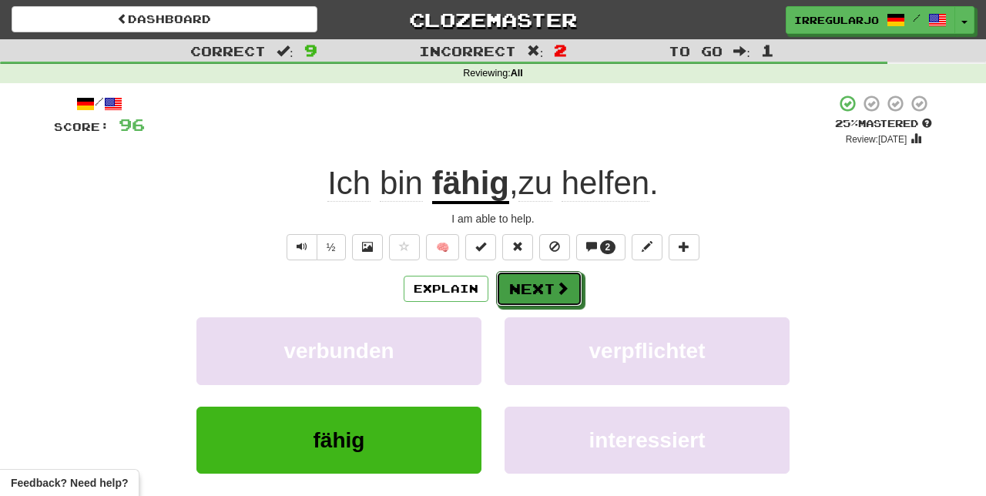
click at [551, 289] on button "Next" at bounding box center [539, 288] width 86 height 35
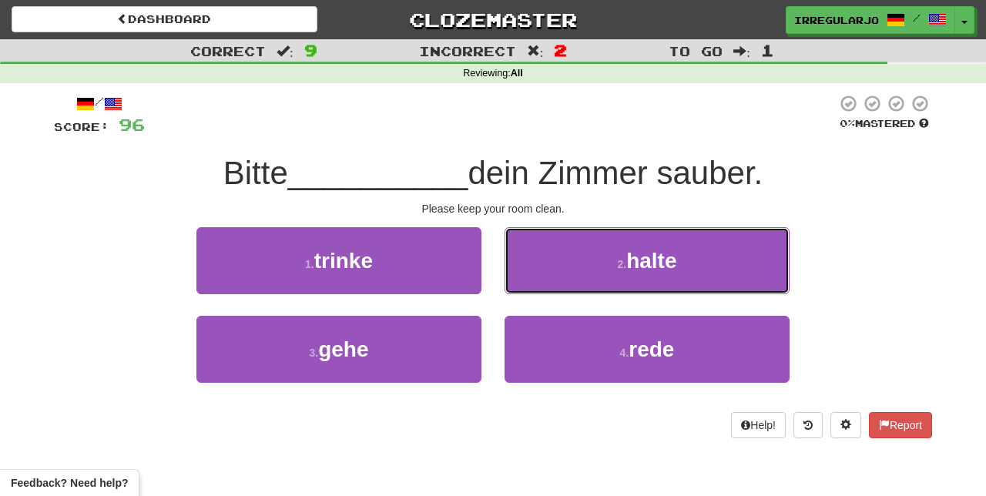
click at [632, 265] on span "halte" at bounding box center [651, 261] width 50 height 24
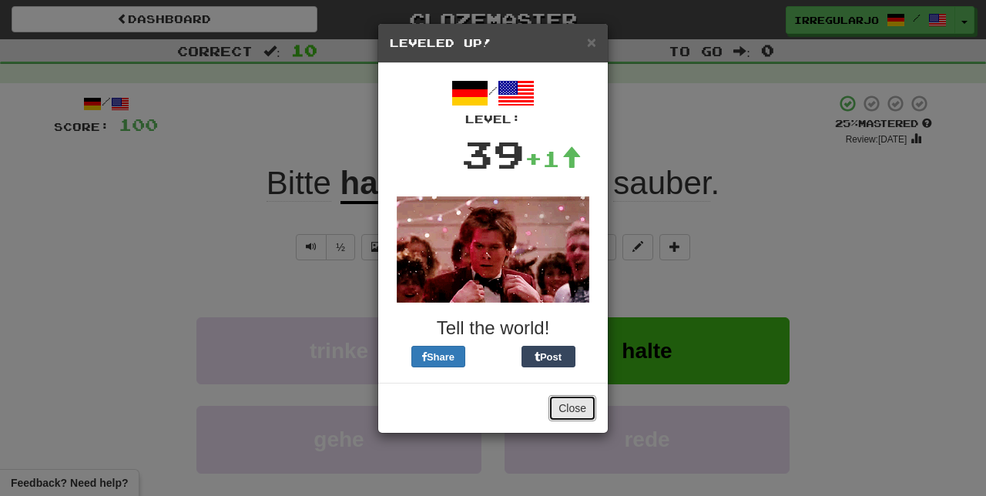
click at [567, 402] on button "Close" at bounding box center [572, 408] width 48 height 26
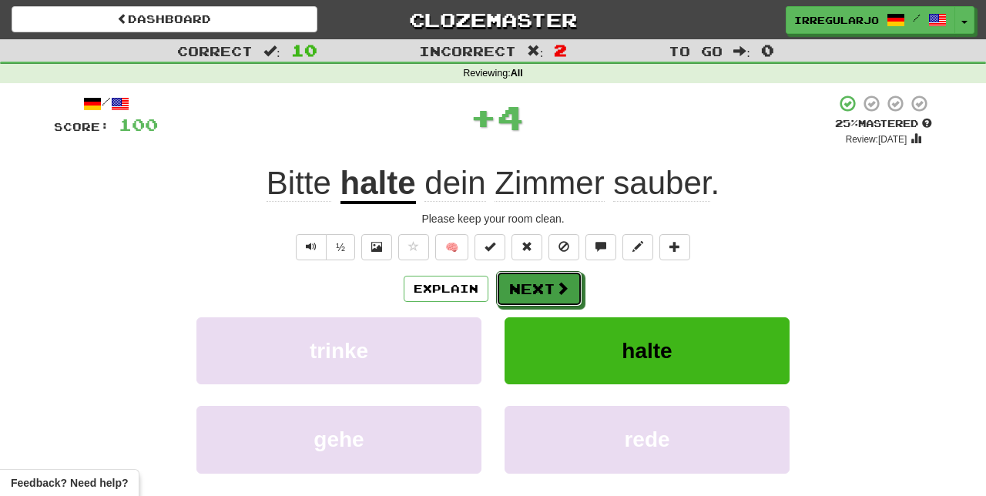
click at [551, 293] on button "Next" at bounding box center [539, 288] width 86 height 35
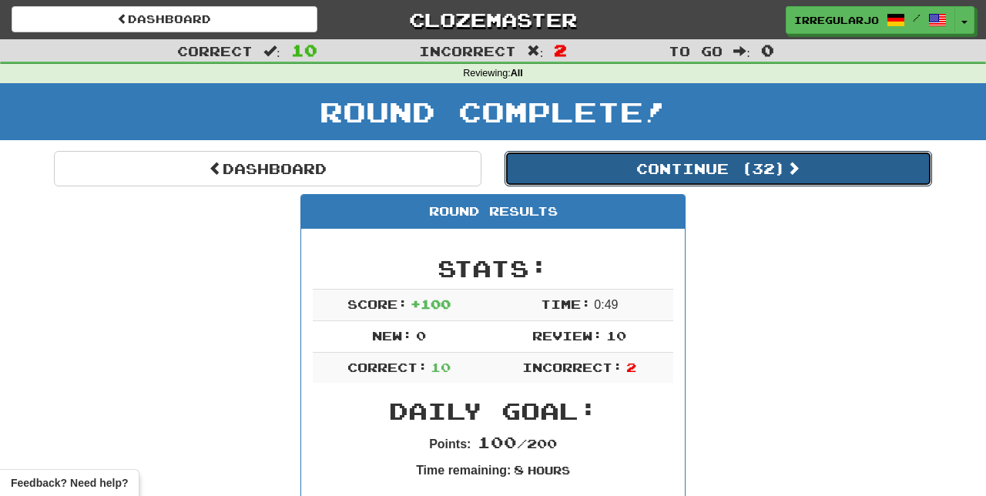
click at [762, 169] on button "Continue ( 32 )" at bounding box center [717, 168] width 427 height 35
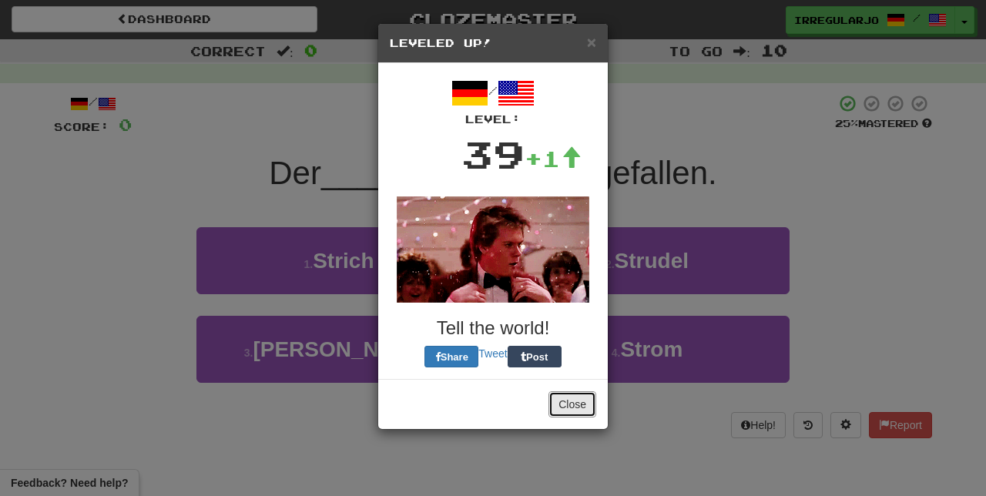
click at [565, 408] on button "Close" at bounding box center [572, 404] width 48 height 26
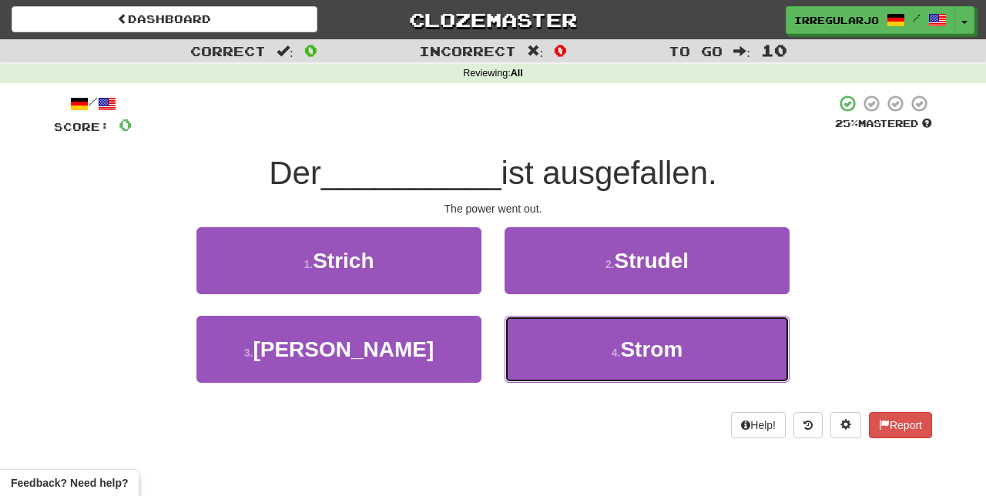
click at [555, 351] on button "4 . Strom" at bounding box center [646, 349] width 285 height 67
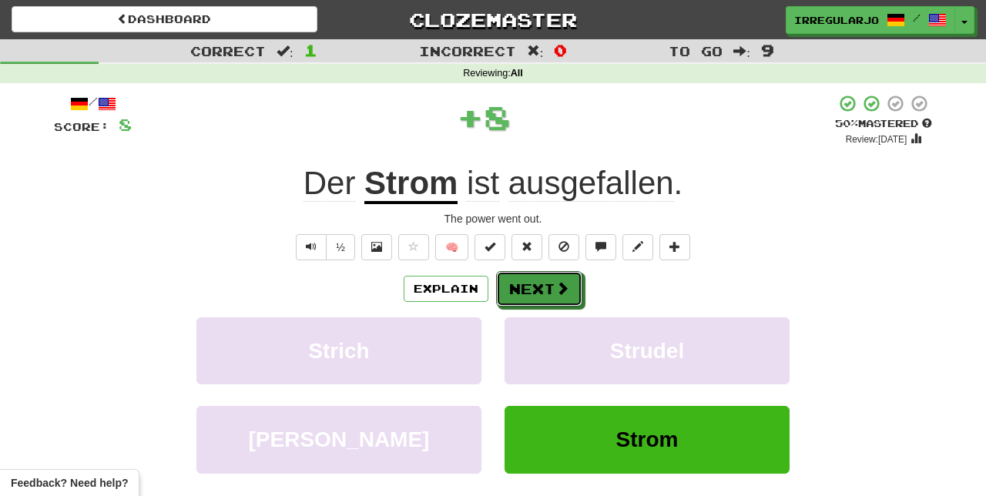
click at [553, 290] on button "Next" at bounding box center [539, 288] width 86 height 35
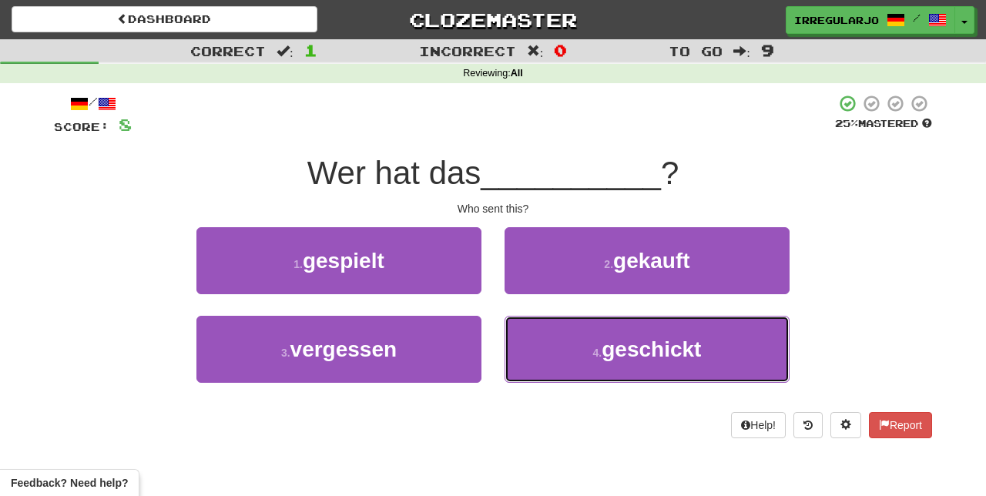
click at [553, 354] on button "4 . geschickt" at bounding box center [646, 349] width 285 height 67
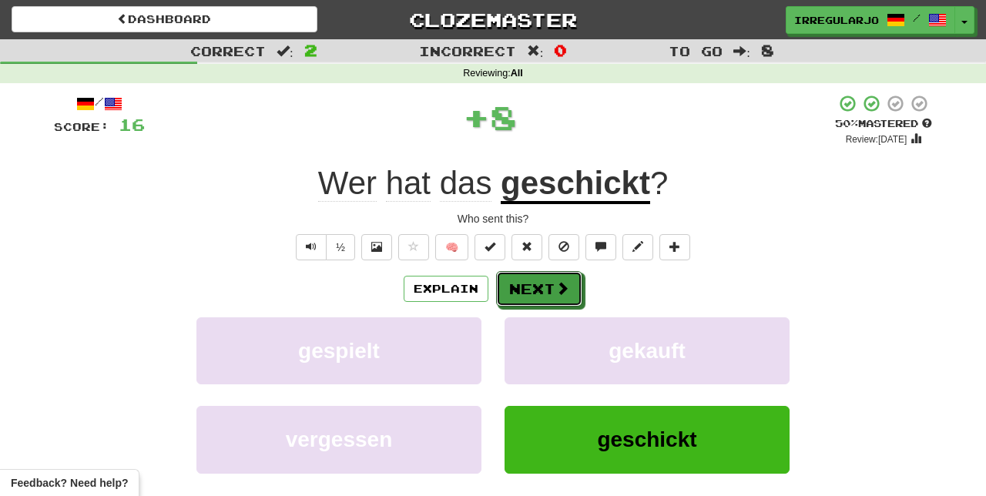
click at [555, 288] on span at bounding box center [562, 288] width 14 height 14
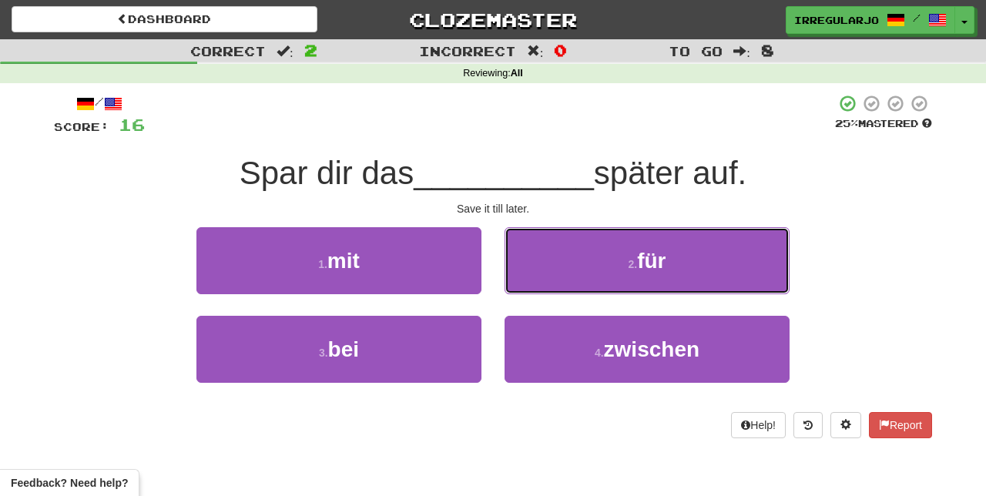
click at [626, 269] on button "2 . für" at bounding box center [646, 260] width 285 height 67
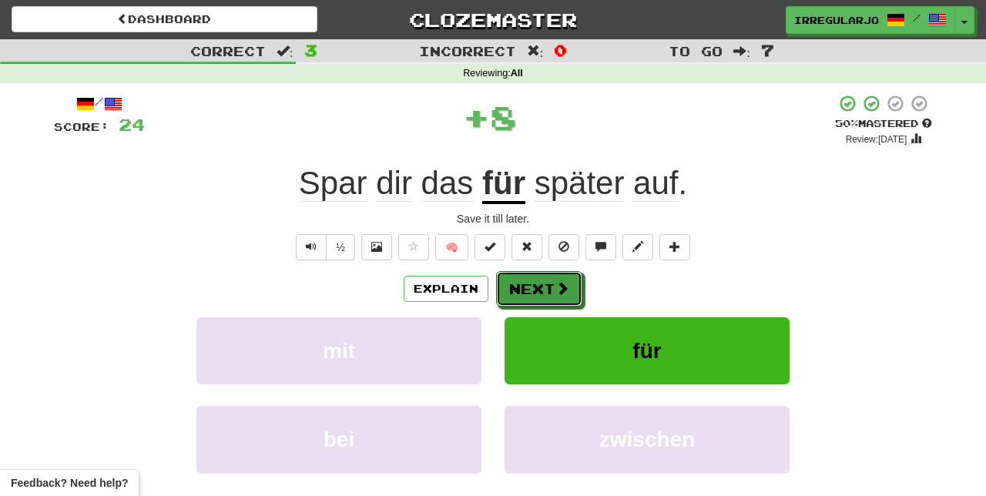
click at [551, 293] on button "Next" at bounding box center [539, 288] width 86 height 35
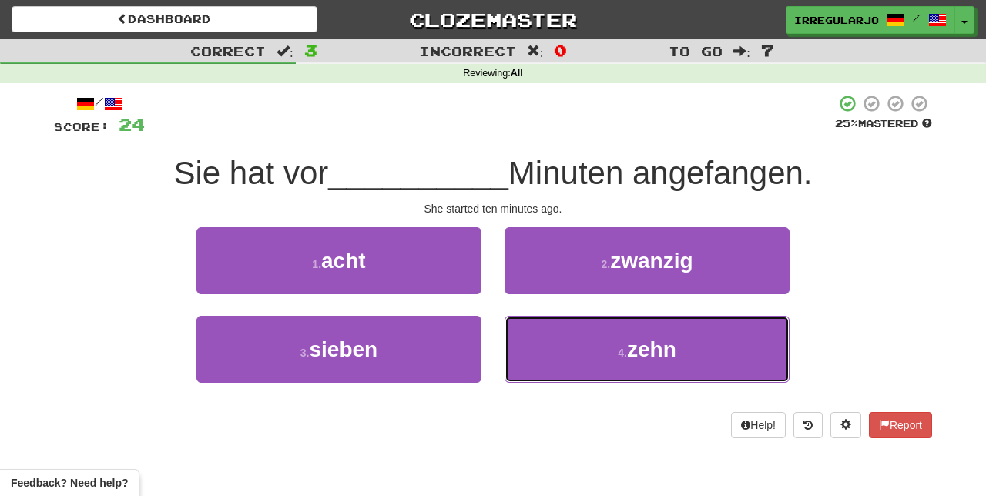
click at [540, 367] on button "4 . zehn" at bounding box center [646, 349] width 285 height 67
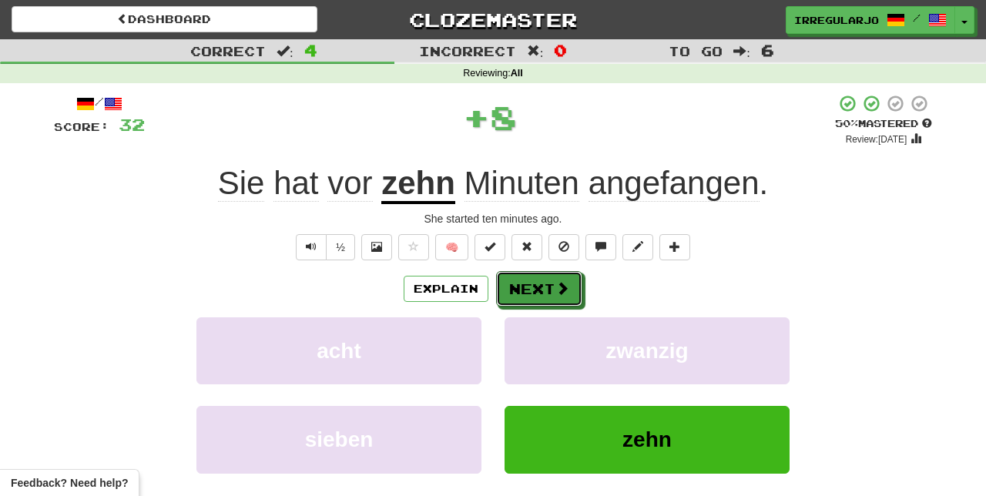
click at [563, 286] on span at bounding box center [562, 288] width 14 height 14
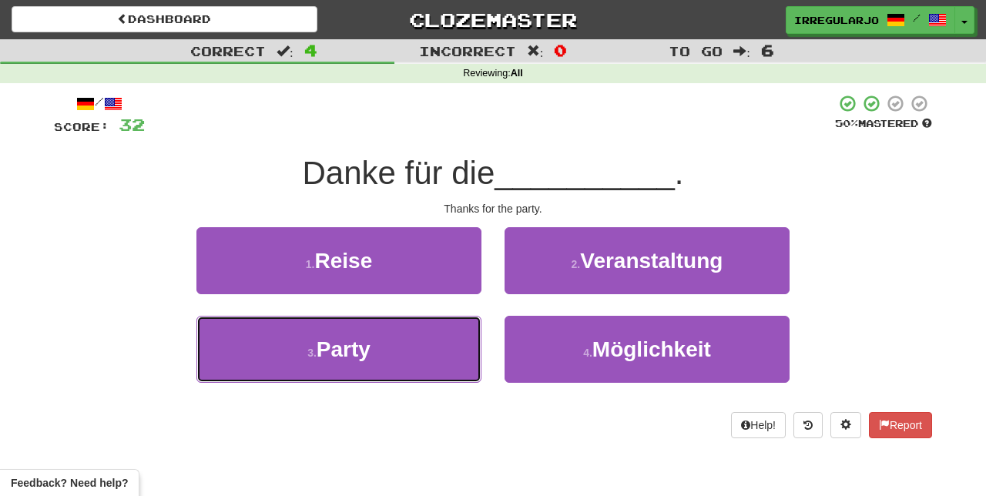
click at [428, 347] on button "3 . Party" at bounding box center [338, 349] width 285 height 67
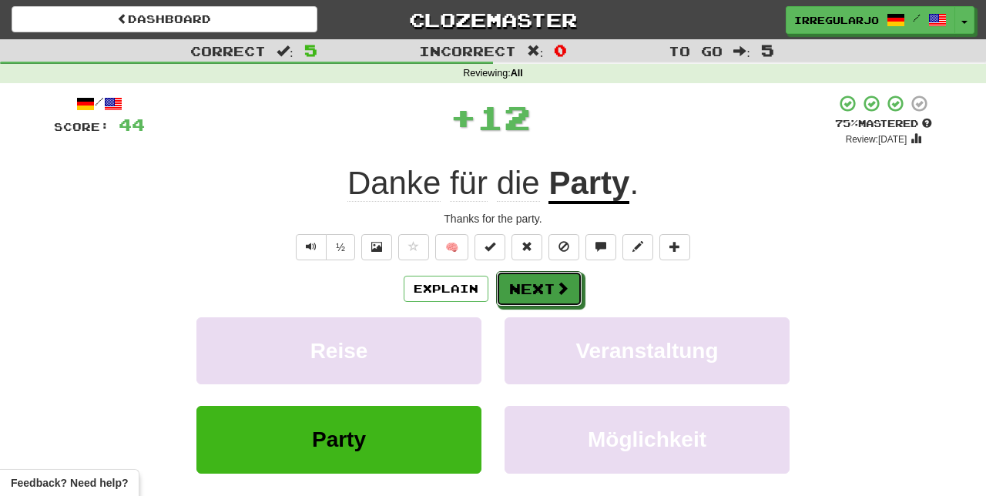
click at [545, 292] on button "Next" at bounding box center [539, 288] width 86 height 35
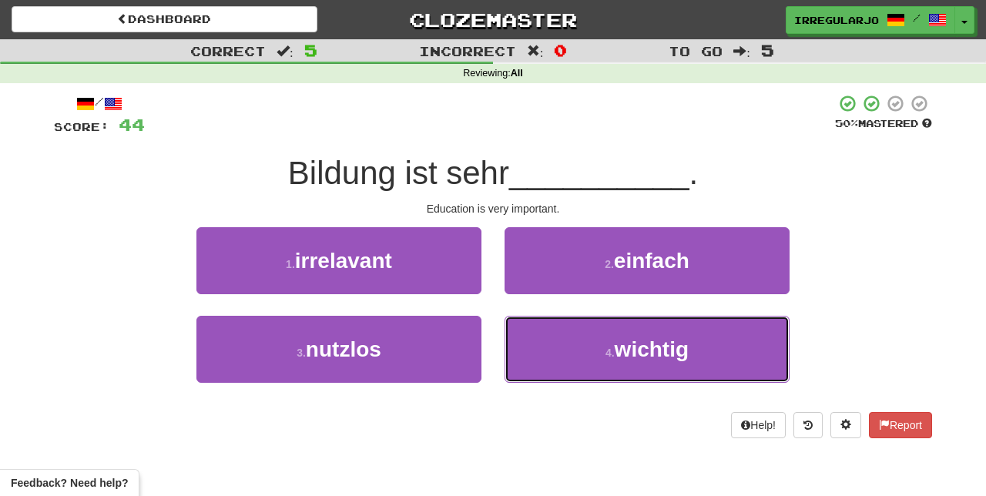
click at [652, 357] on span "wichtig" at bounding box center [652, 349] width 74 height 24
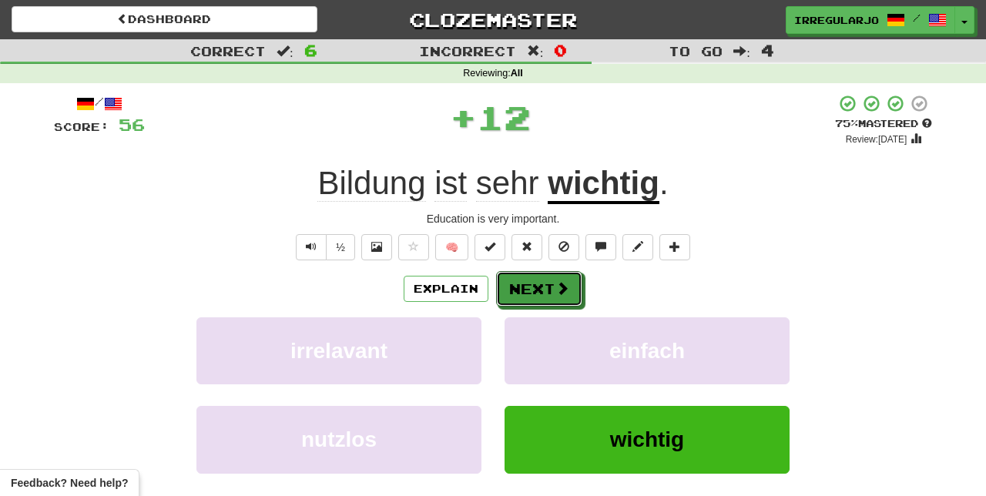
click at [544, 293] on button "Next" at bounding box center [539, 288] width 86 height 35
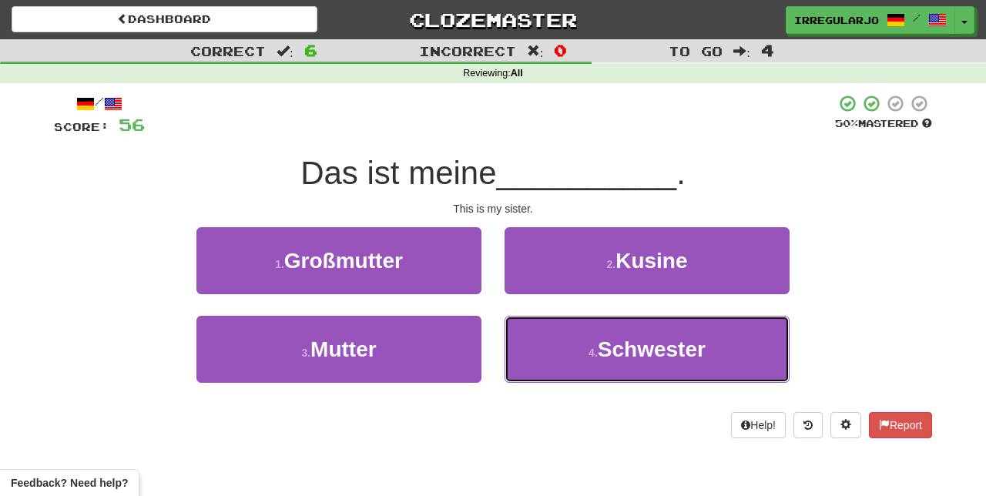
click at [544, 357] on button "4 . Schwester" at bounding box center [646, 349] width 285 height 67
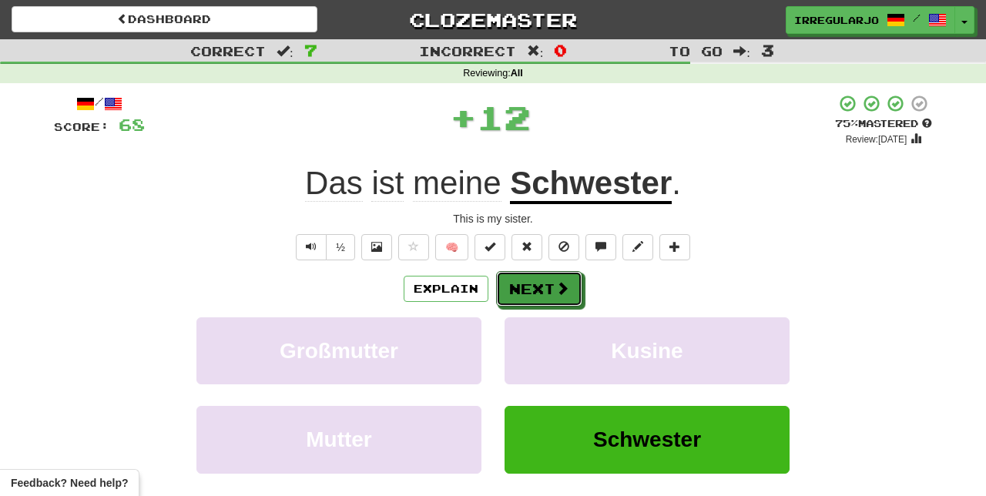
click at [545, 293] on button "Next" at bounding box center [539, 288] width 86 height 35
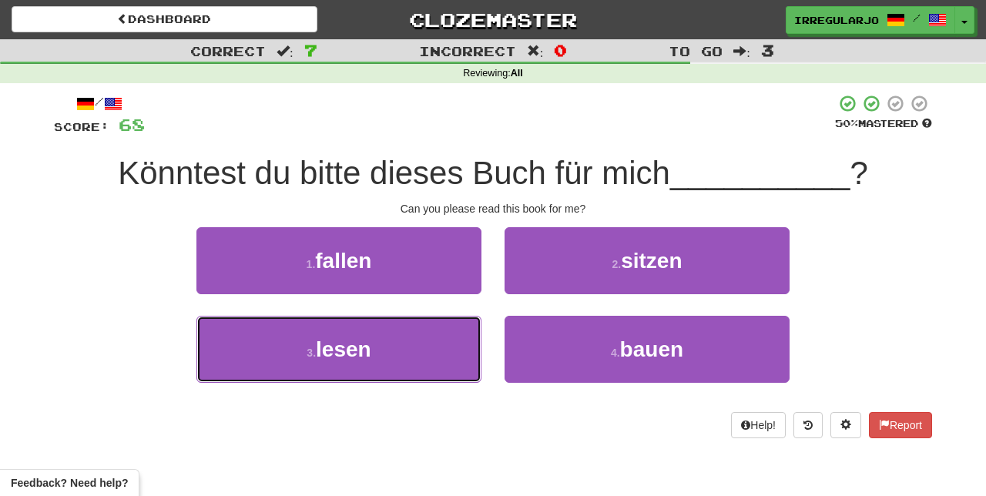
click at [428, 362] on button "3 . lesen" at bounding box center [338, 349] width 285 height 67
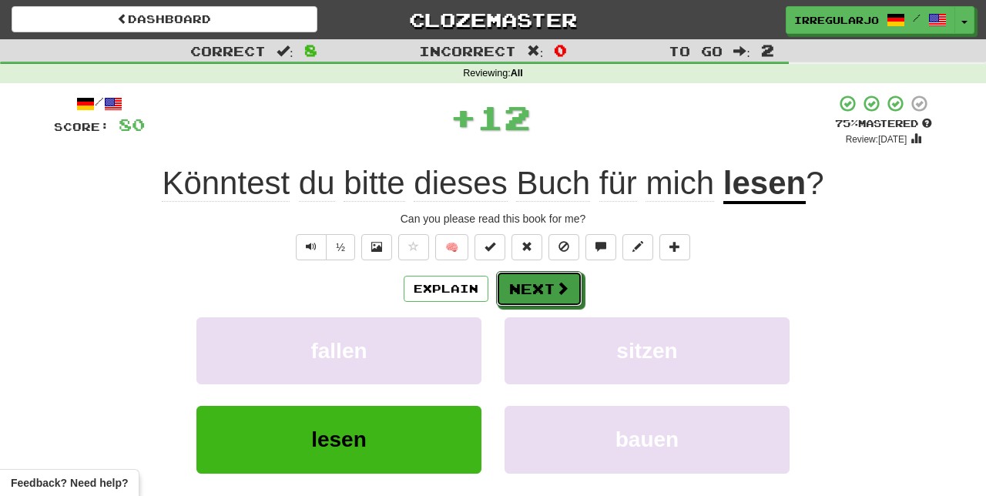
click at [536, 287] on button "Next" at bounding box center [539, 288] width 86 height 35
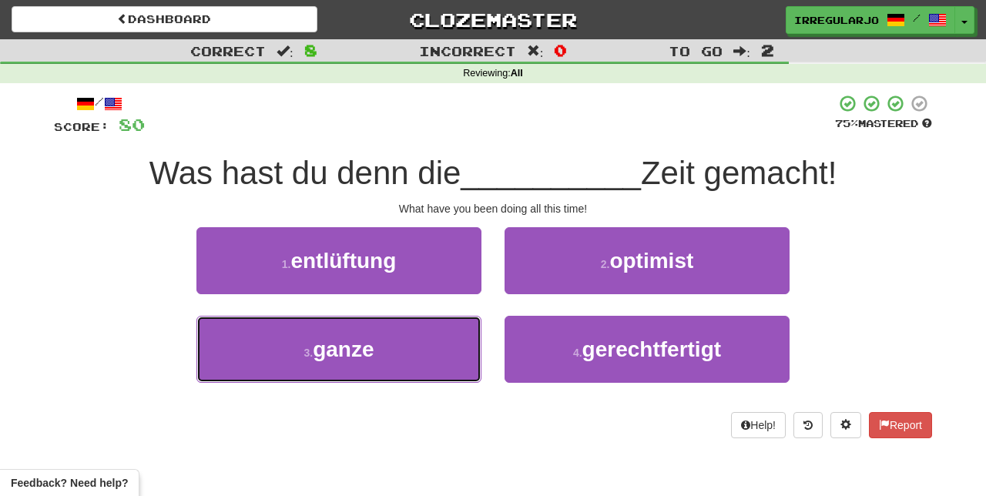
click at [424, 357] on button "3 . ganze" at bounding box center [338, 349] width 285 height 67
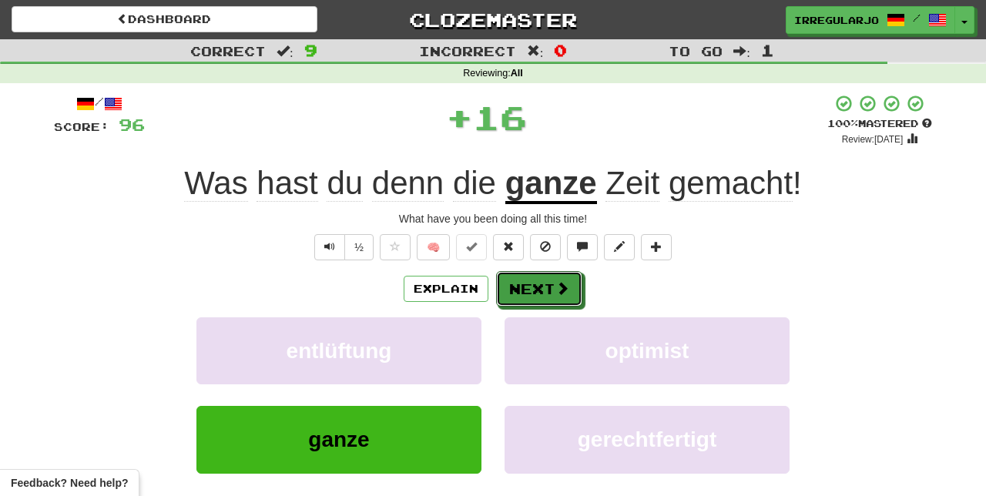
click at [536, 287] on button "Next" at bounding box center [539, 288] width 86 height 35
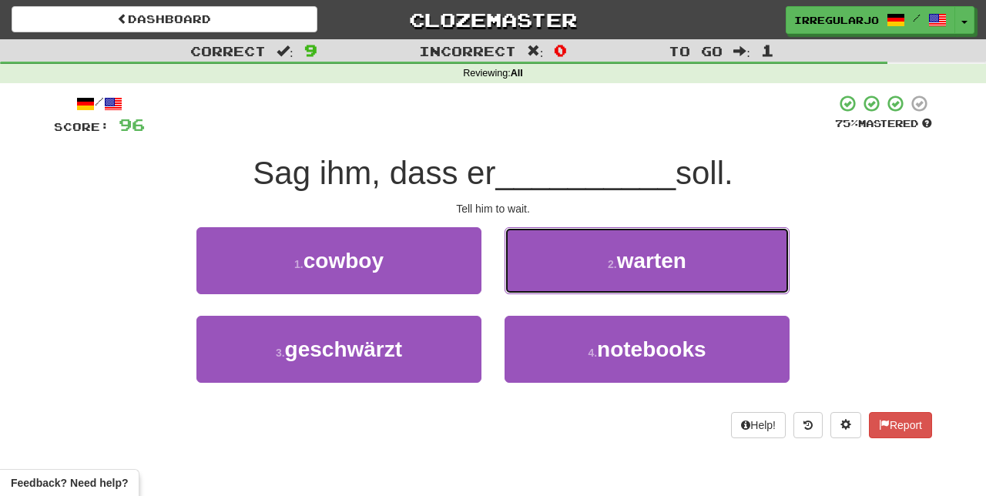
click at [584, 272] on button "2 . [GEOGRAPHIC_DATA]" at bounding box center [646, 260] width 285 height 67
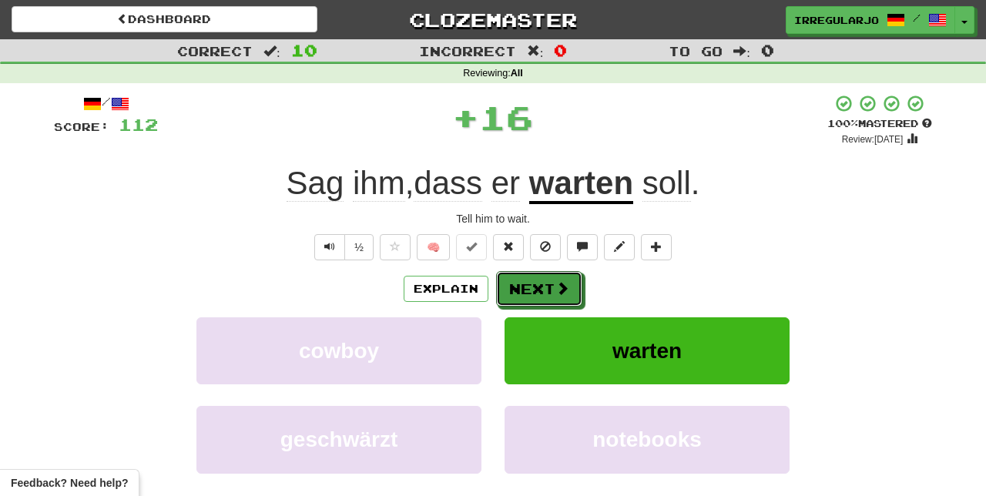
click at [549, 288] on button "Next" at bounding box center [539, 288] width 86 height 35
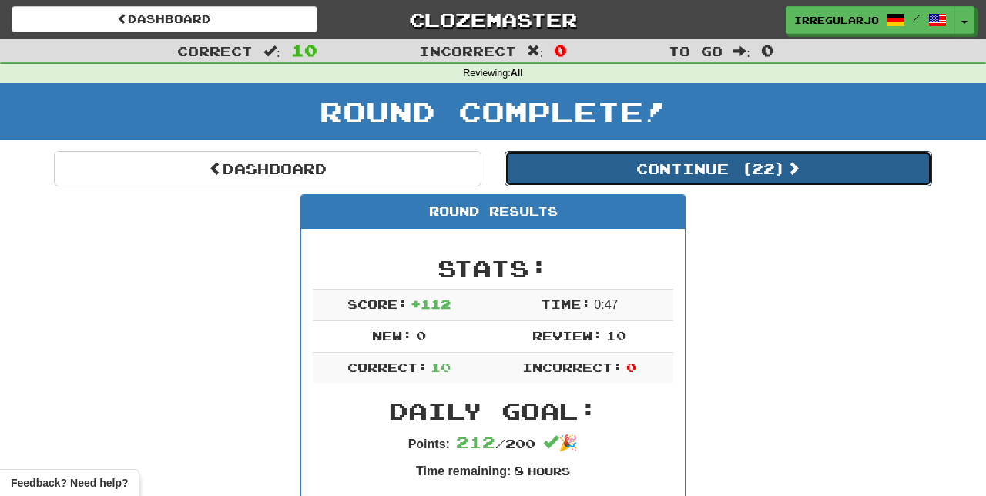
click at [749, 166] on button "Continue ( 22 )" at bounding box center [717, 168] width 427 height 35
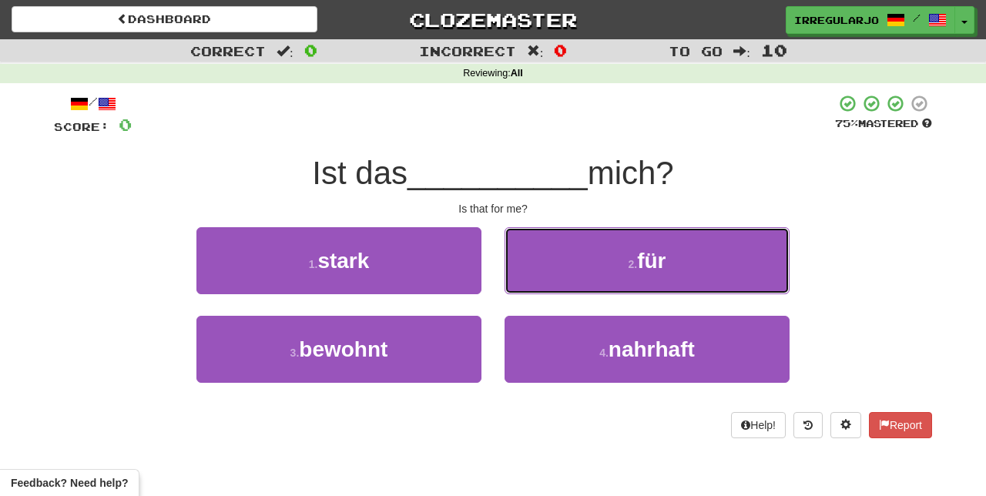
click at [615, 256] on button "2 . für" at bounding box center [646, 260] width 285 height 67
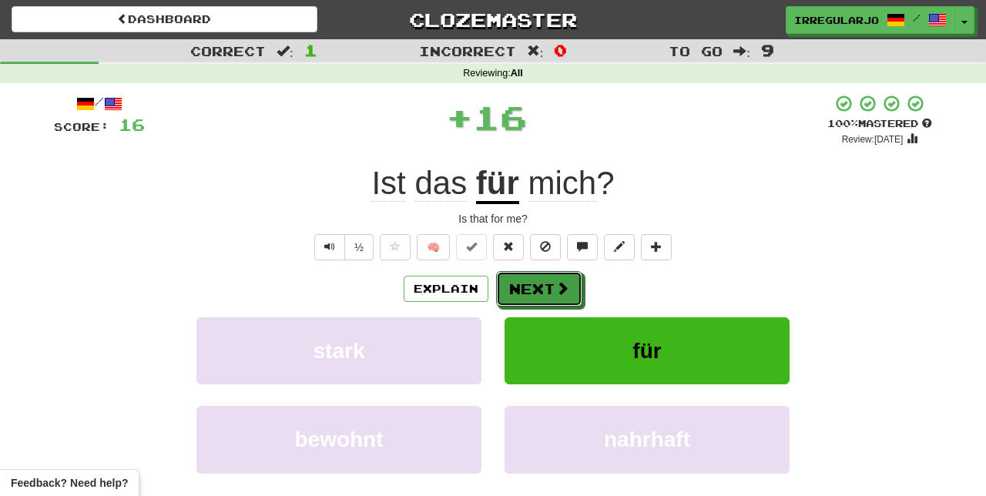
click at [561, 285] on span at bounding box center [562, 288] width 14 height 14
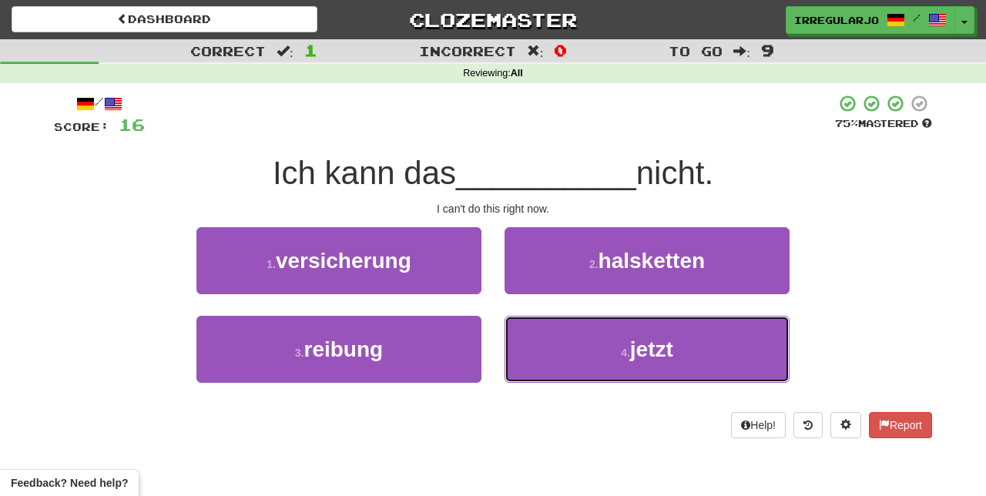
click at [558, 360] on button "4 . jetzt" at bounding box center [646, 349] width 285 height 67
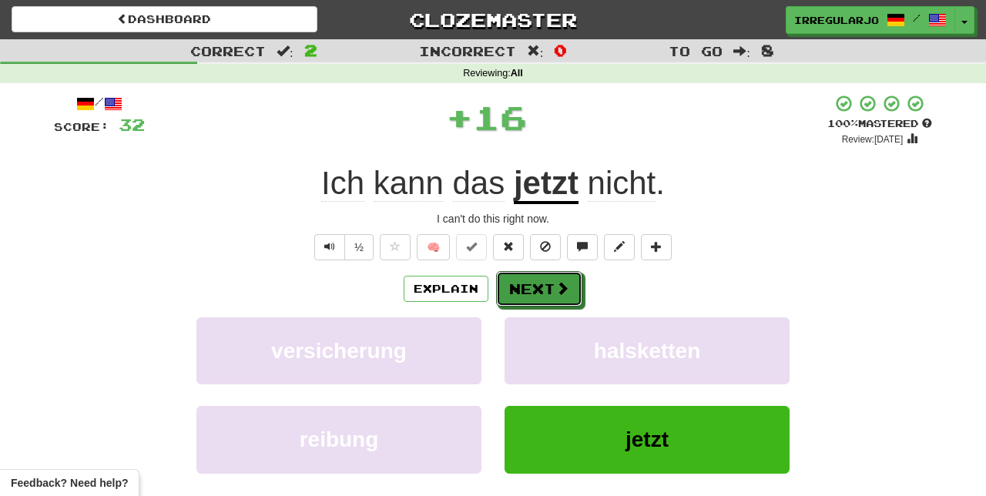
click at [551, 291] on button "Next" at bounding box center [539, 288] width 86 height 35
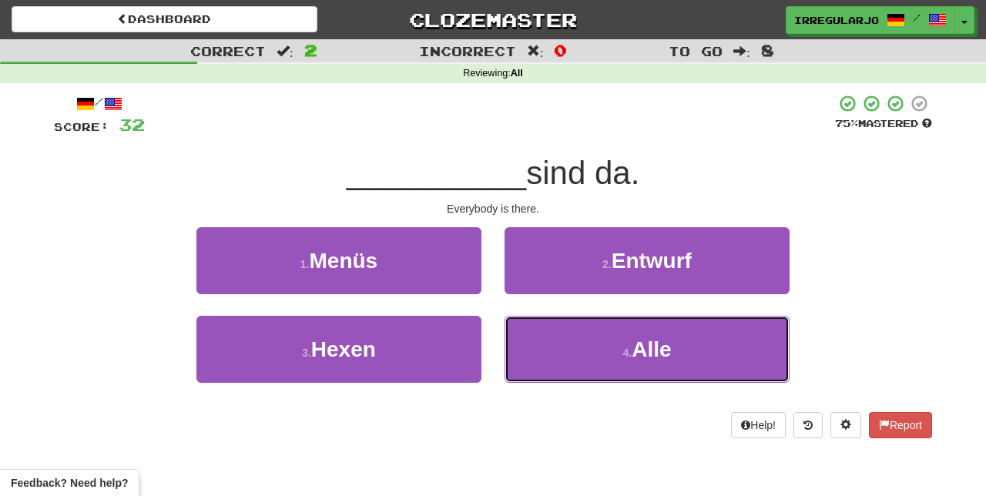
click at [580, 353] on button "4 . Alle" at bounding box center [646, 349] width 285 height 67
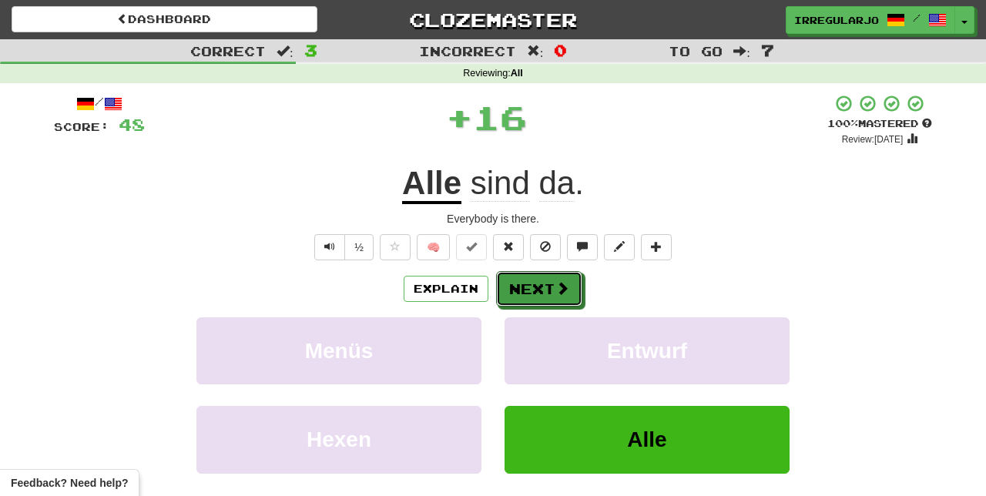
click at [550, 288] on button "Next" at bounding box center [539, 288] width 86 height 35
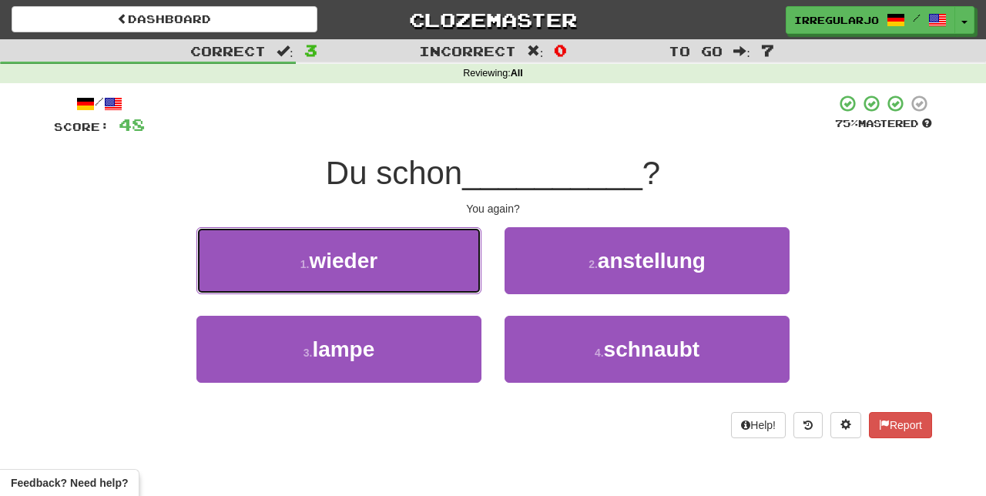
click at [434, 253] on button "1 . wieder" at bounding box center [338, 260] width 285 height 67
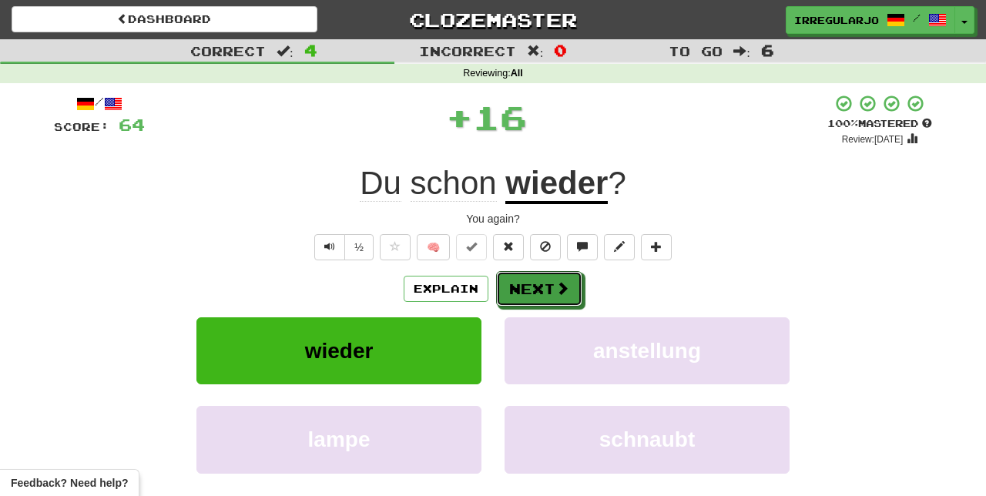
click at [553, 288] on button "Next" at bounding box center [539, 288] width 86 height 35
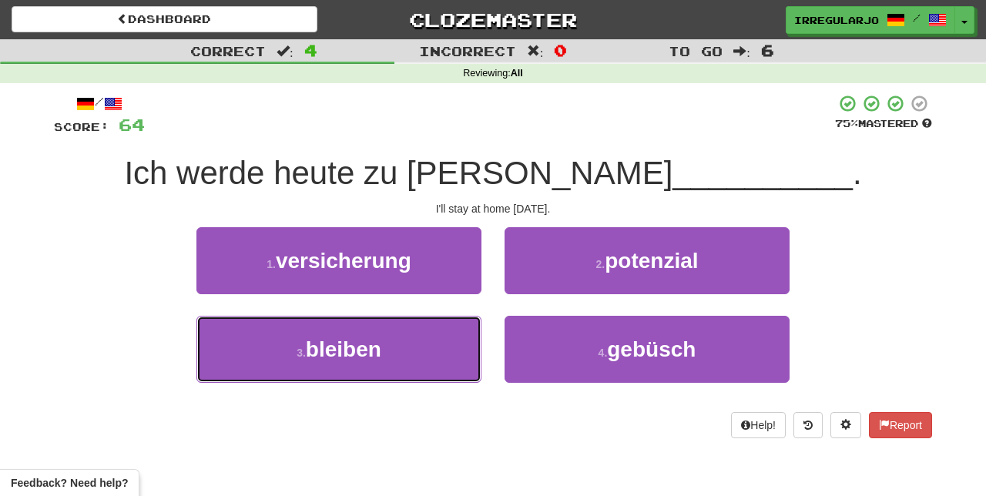
click at [438, 351] on button "3 . bleiben" at bounding box center [338, 349] width 285 height 67
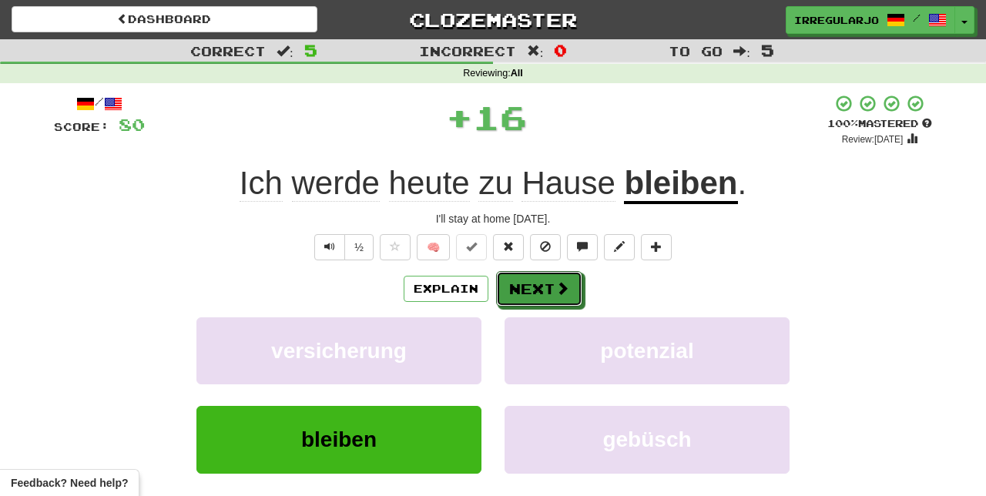
click at [561, 276] on button "Next" at bounding box center [539, 288] width 86 height 35
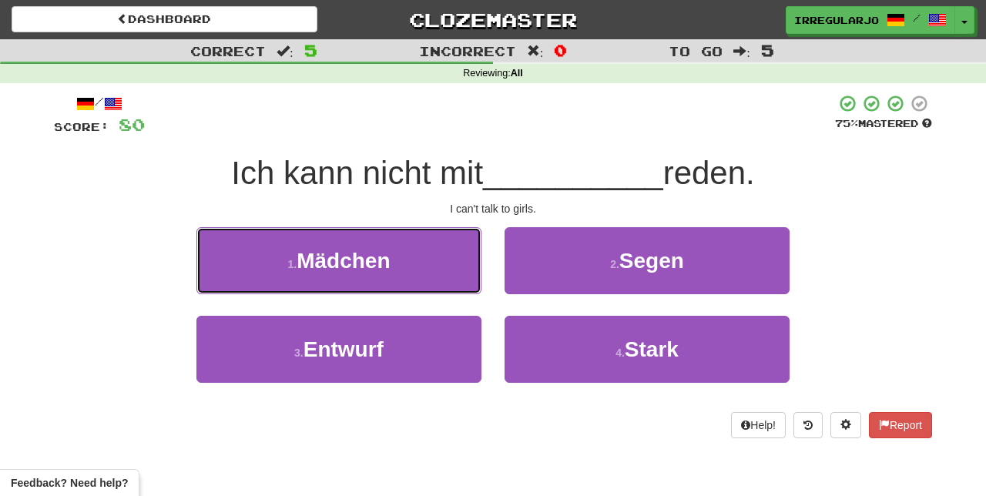
click at [419, 265] on button "1 . Mädchen" at bounding box center [338, 260] width 285 height 67
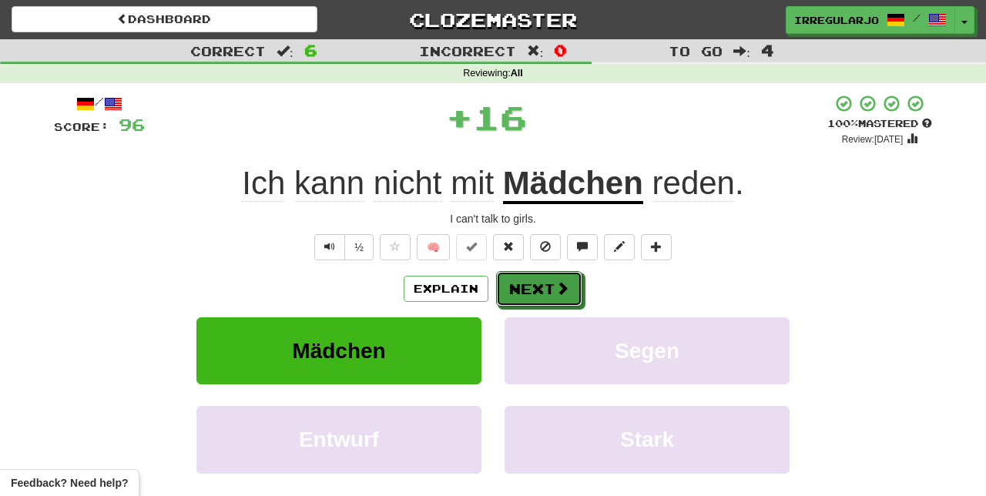
click at [541, 292] on button "Next" at bounding box center [539, 288] width 86 height 35
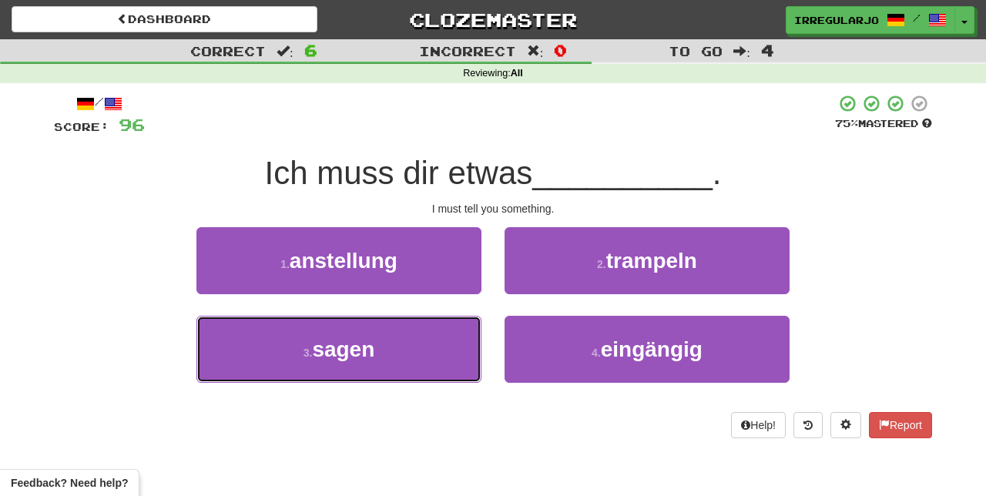
click at [427, 358] on button "3 . sagen" at bounding box center [338, 349] width 285 height 67
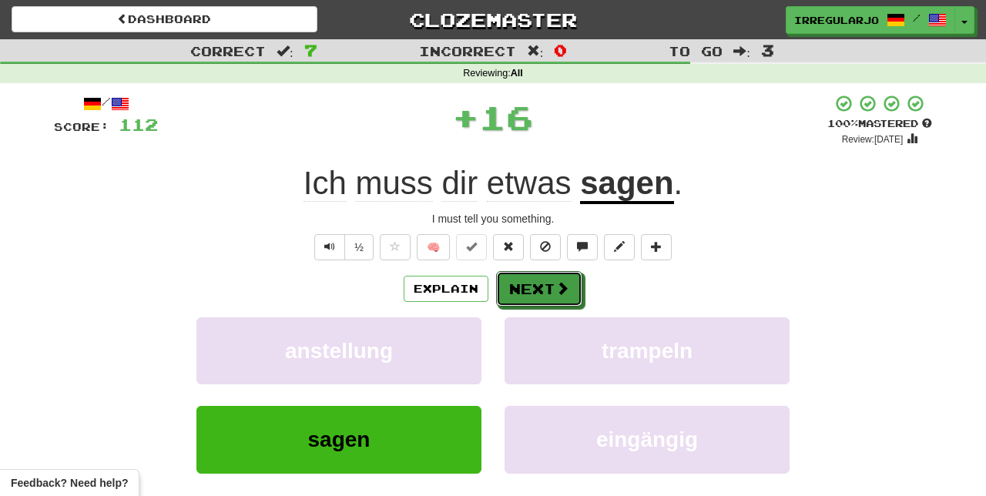
click at [525, 293] on button "Next" at bounding box center [539, 288] width 86 height 35
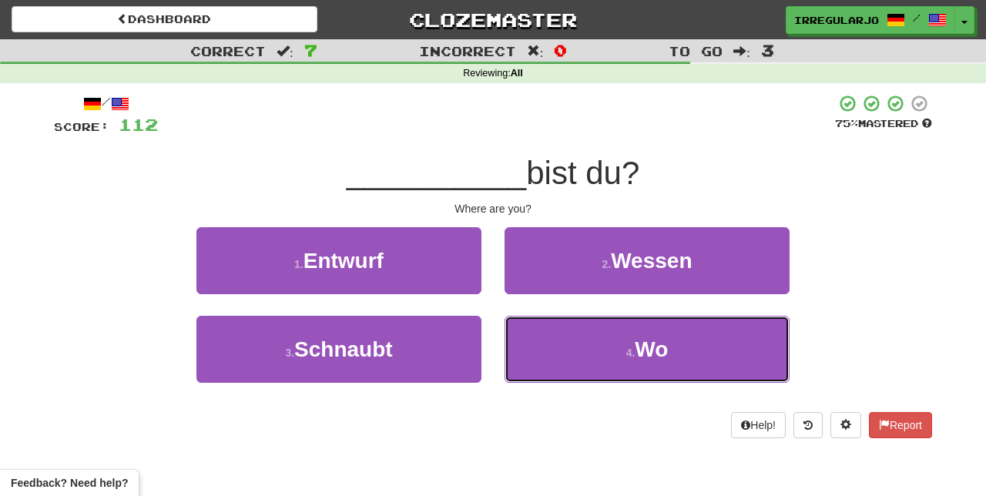
click at [559, 348] on button "4 . Wo" at bounding box center [646, 349] width 285 height 67
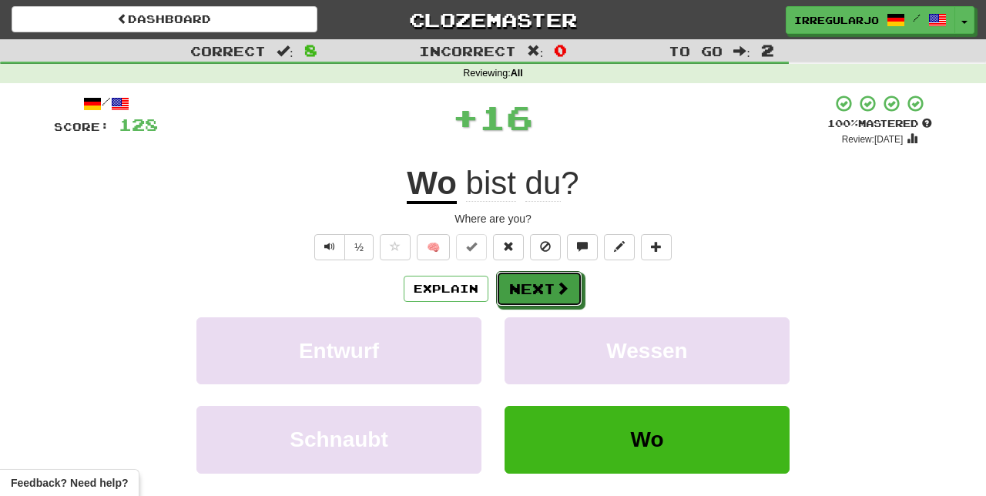
click at [545, 283] on button "Next" at bounding box center [539, 288] width 86 height 35
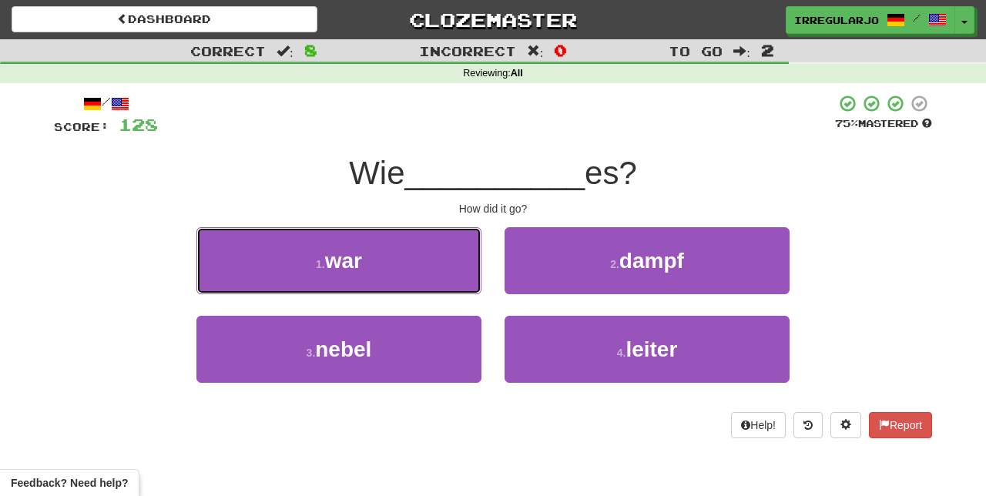
click at [434, 262] on button "1 . war" at bounding box center [338, 260] width 285 height 67
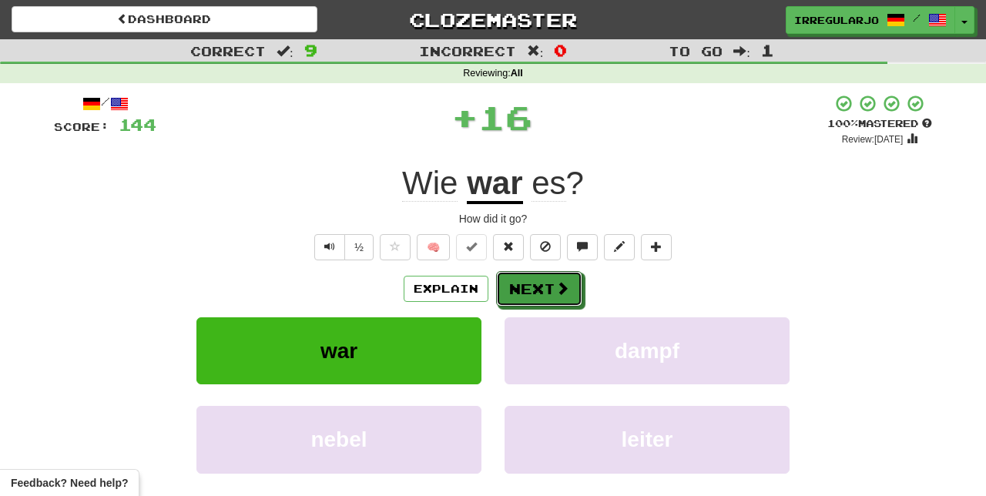
click at [542, 294] on button "Next" at bounding box center [539, 288] width 86 height 35
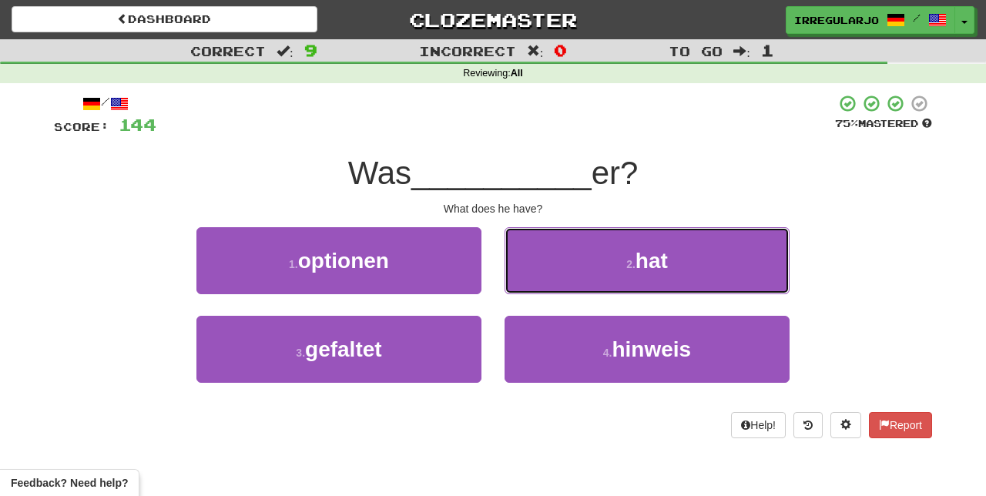
click at [558, 277] on button "2 . hat" at bounding box center [646, 260] width 285 height 67
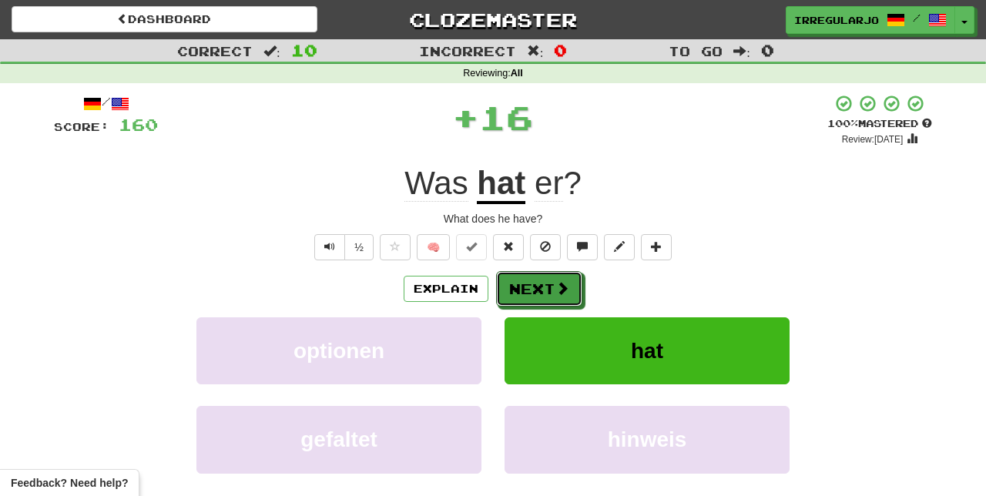
click at [533, 294] on button "Next" at bounding box center [539, 288] width 86 height 35
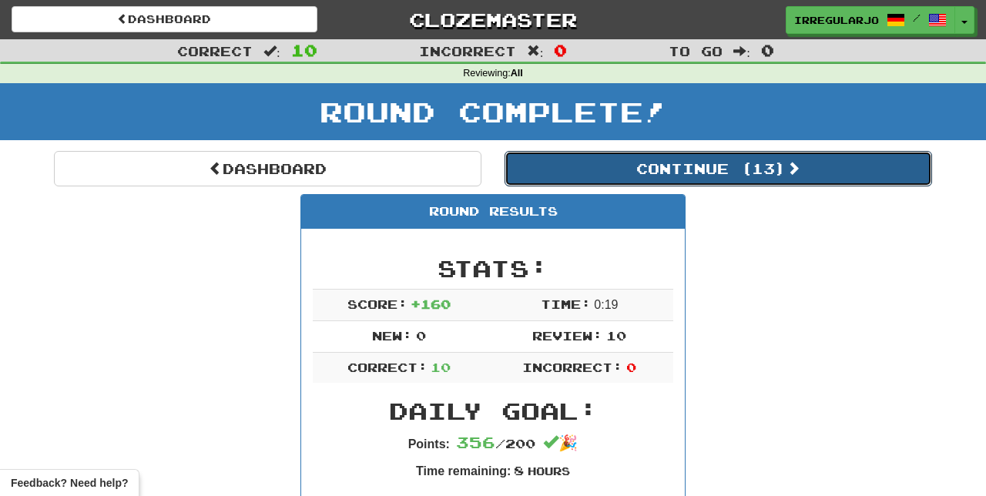
click at [695, 165] on button "Continue ( 13 )" at bounding box center [717, 168] width 427 height 35
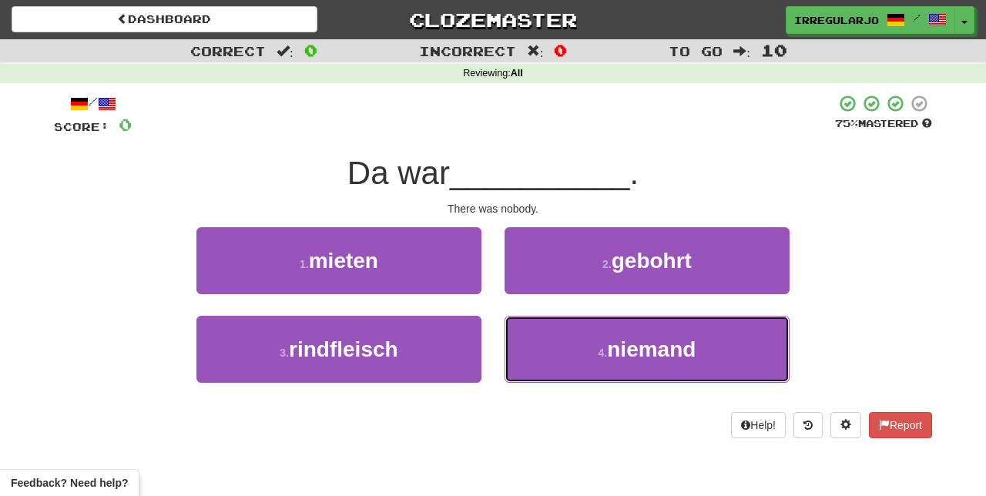
click at [555, 354] on button "4 . niemand" at bounding box center [646, 349] width 285 height 67
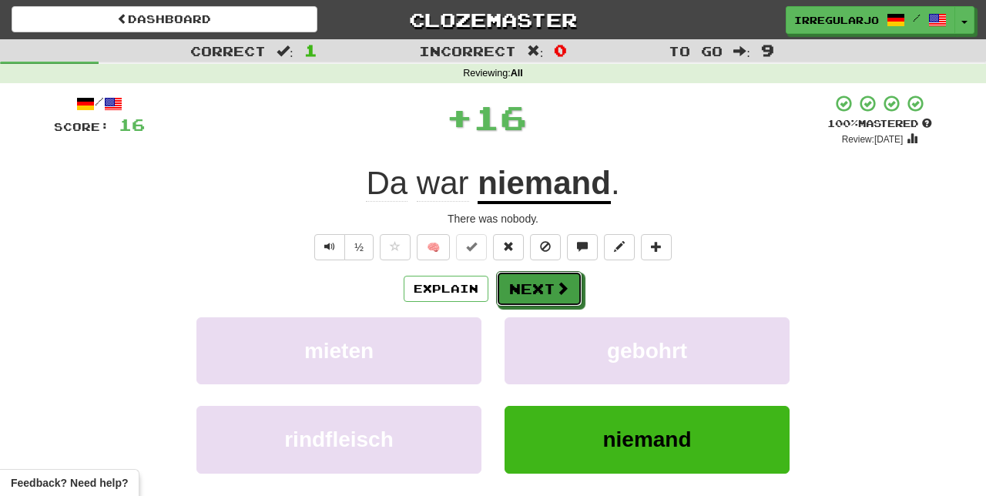
click at [550, 283] on button "Next" at bounding box center [539, 288] width 86 height 35
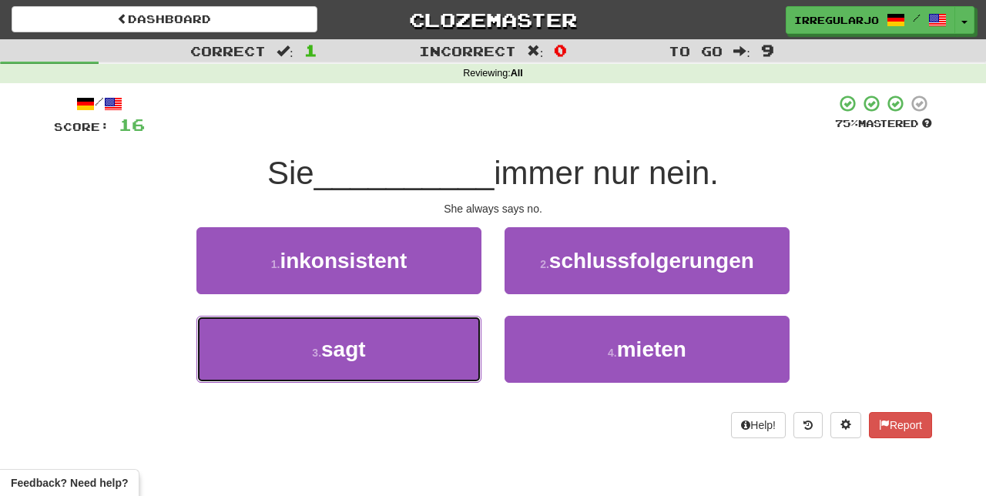
click at [442, 350] on button "3 . sagt" at bounding box center [338, 349] width 285 height 67
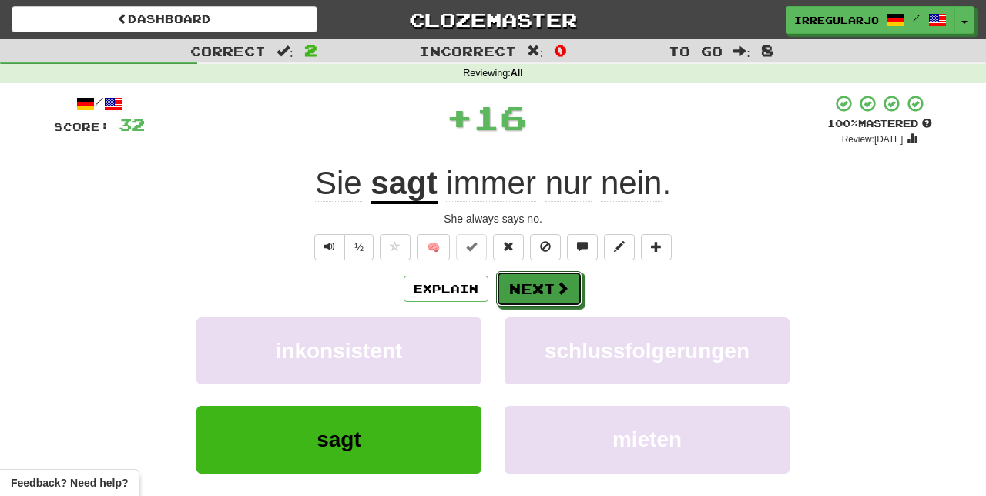
click at [555, 282] on span at bounding box center [562, 288] width 14 height 14
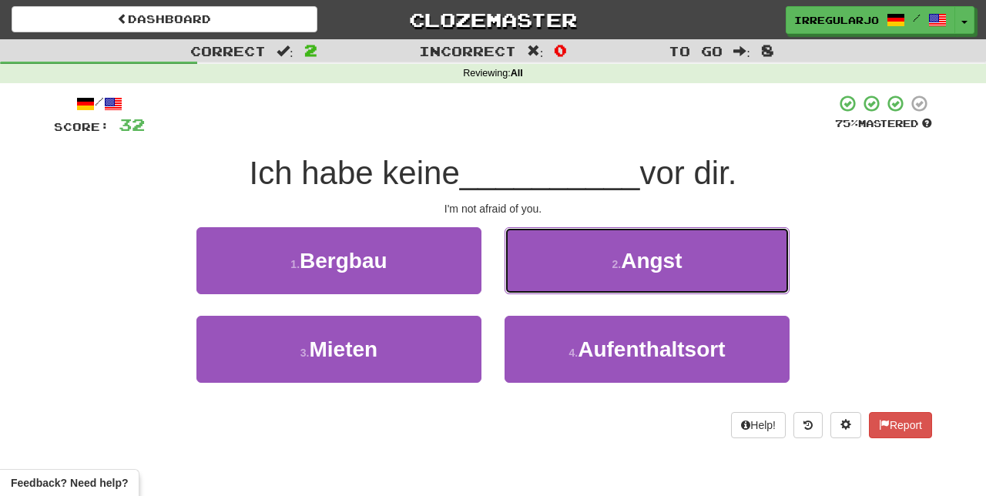
click at [572, 274] on button "2 . Angst" at bounding box center [646, 260] width 285 height 67
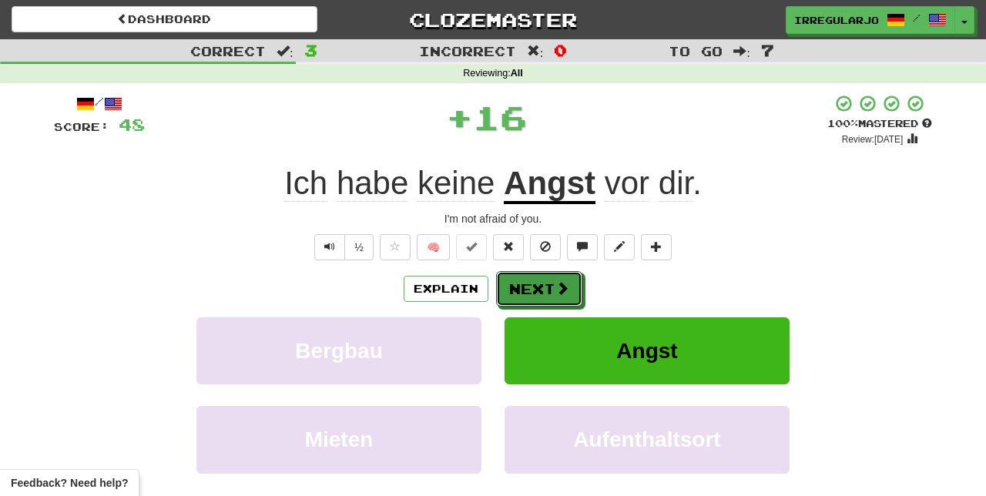
click at [546, 285] on button "Next" at bounding box center [539, 288] width 86 height 35
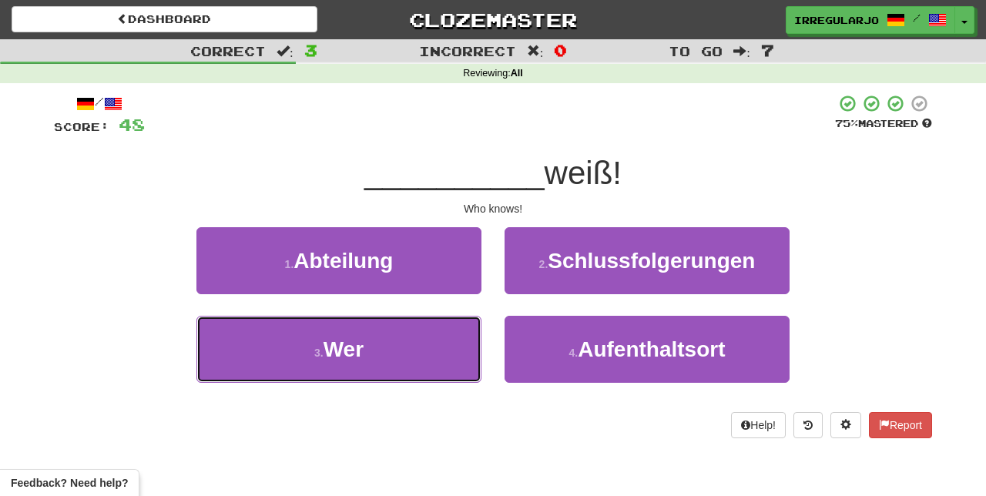
click at [440, 350] on button "3 . Wer" at bounding box center [338, 349] width 285 height 67
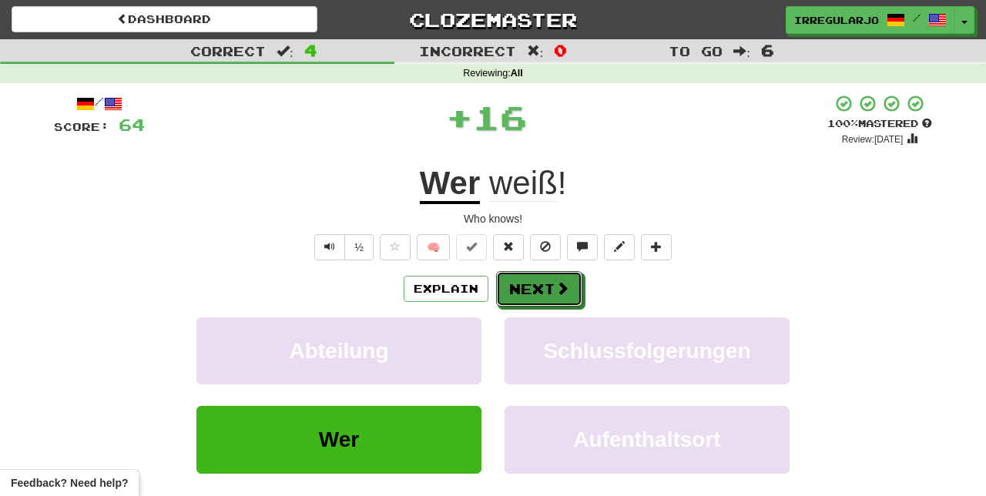
click at [542, 292] on button "Next" at bounding box center [539, 288] width 86 height 35
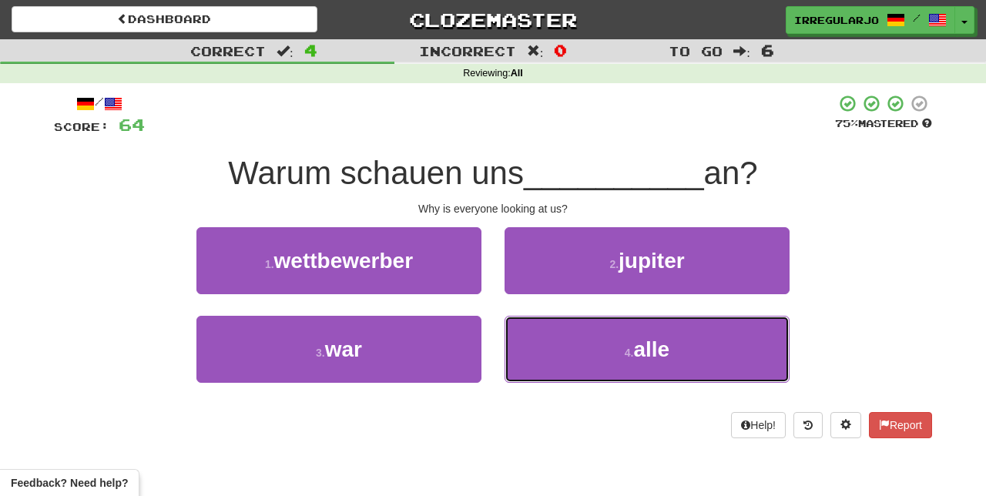
click at [538, 350] on button "4 . alle" at bounding box center [646, 349] width 285 height 67
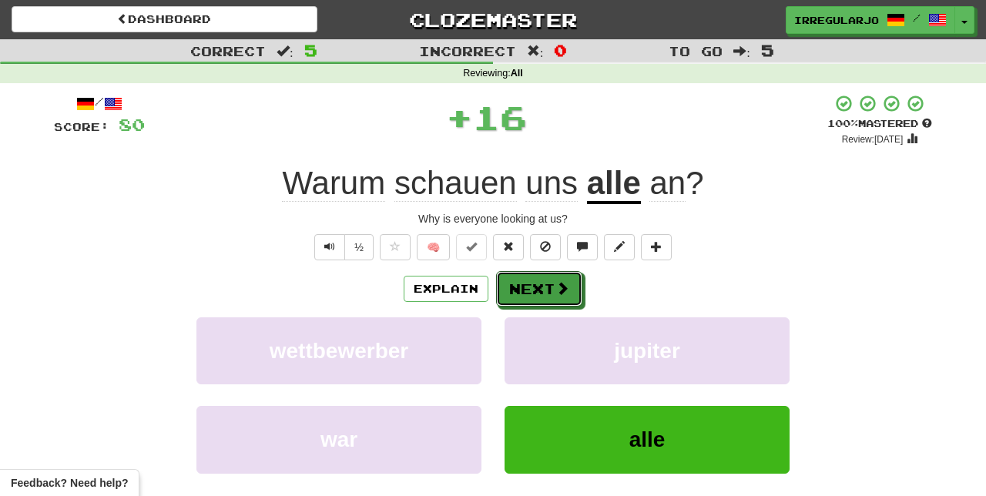
click at [547, 293] on button "Next" at bounding box center [539, 288] width 86 height 35
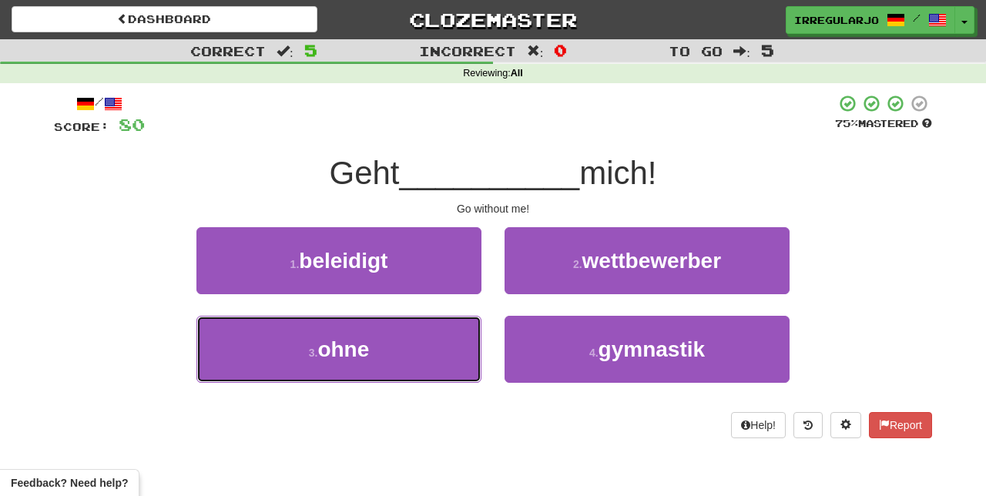
click at [451, 362] on button "3 . ohne" at bounding box center [338, 349] width 285 height 67
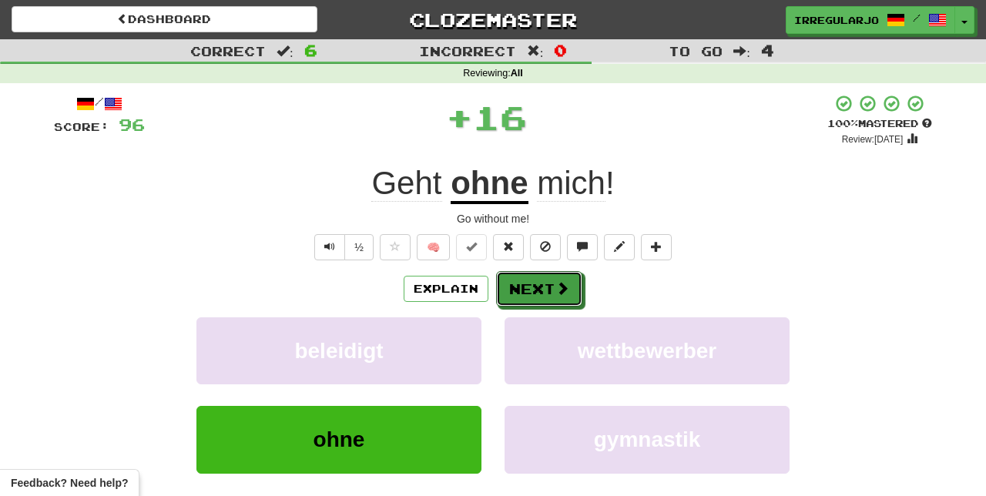
click at [550, 291] on button "Next" at bounding box center [539, 288] width 86 height 35
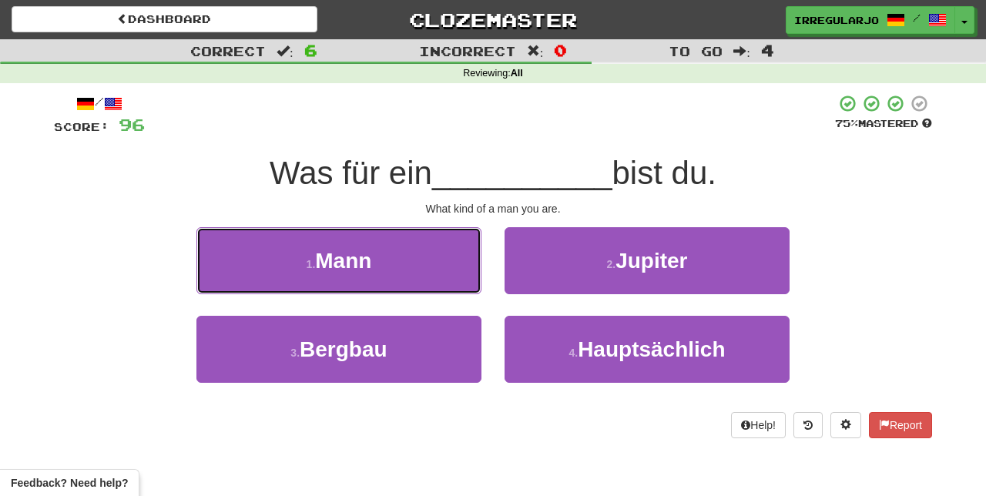
click at [444, 266] on button "1 . Mann" at bounding box center [338, 260] width 285 height 67
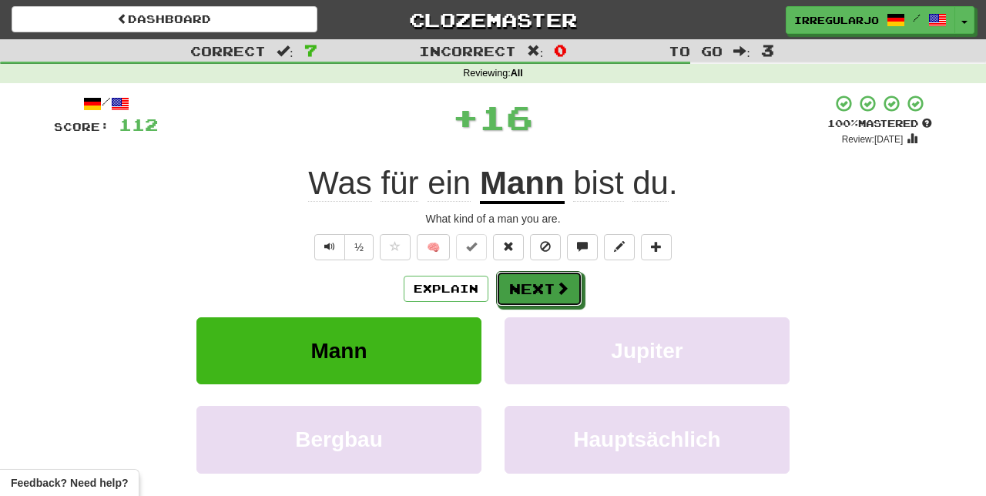
click at [548, 293] on button "Next" at bounding box center [539, 288] width 86 height 35
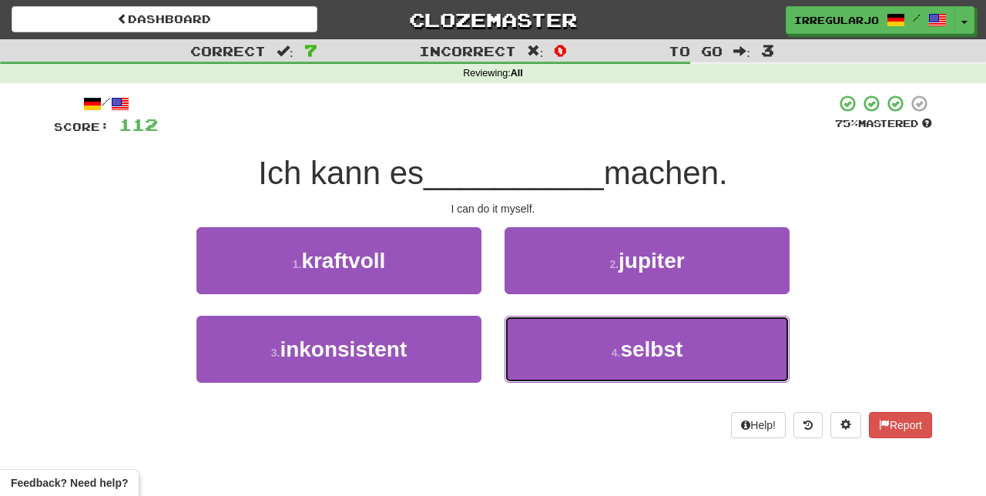
click at [551, 375] on button "4 . selbst" at bounding box center [646, 349] width 285 height 67
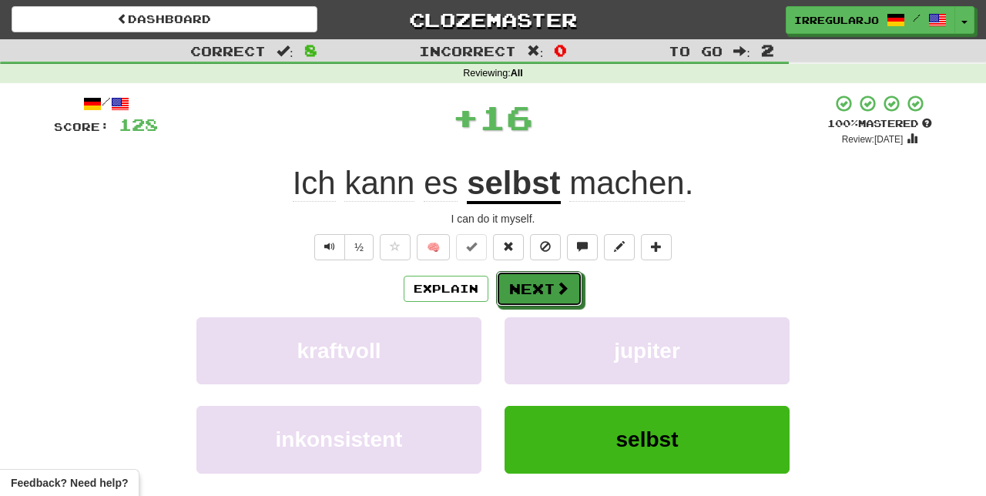
click at [551, 292] on button "Next" at bounding box center [539, 288] width 86 height 35
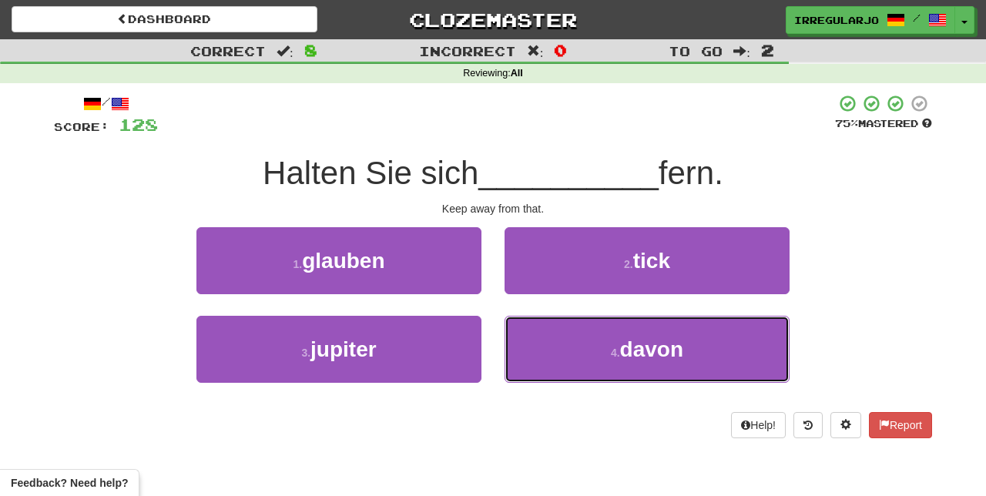
click at [532, 347] on button "4 . davon" at bounding box center [646, 349] width 285 height 67
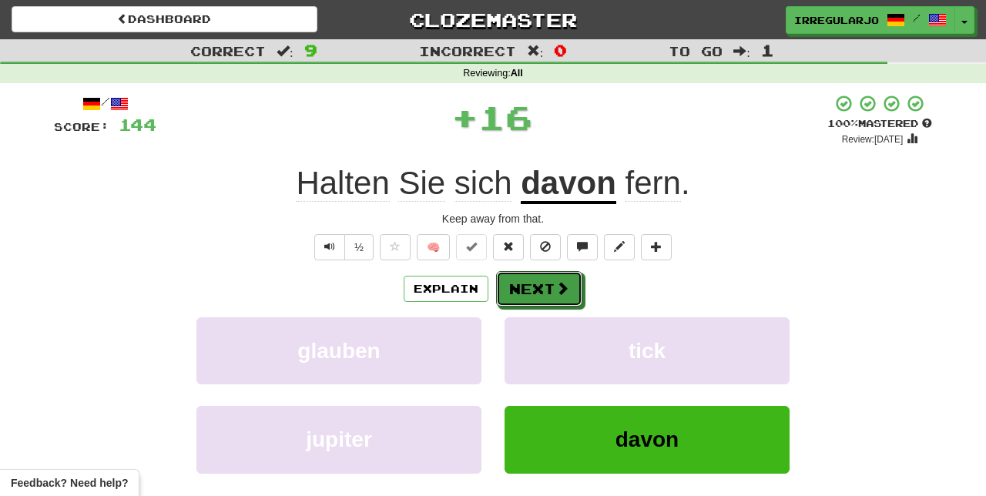
click at [541, 295] on button "Next" at bounding box center [539, 288] width 86 height 35
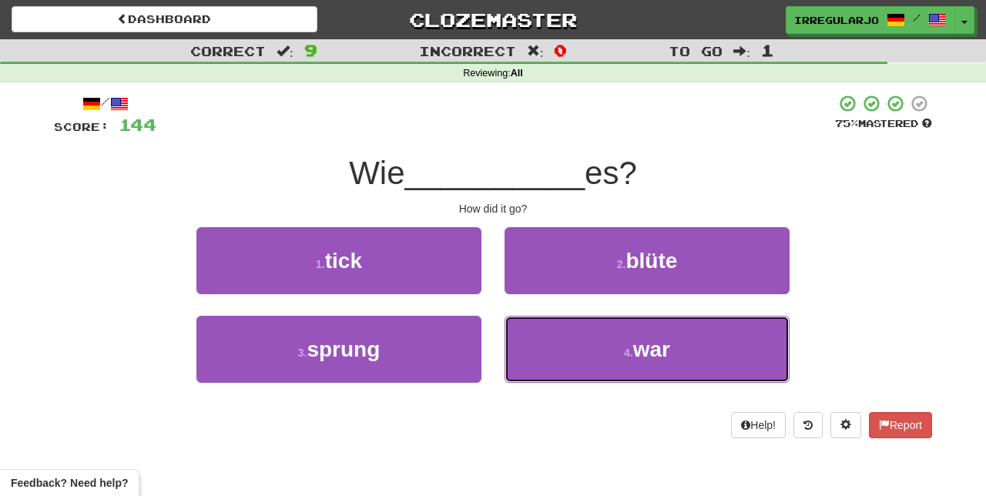
click at [553, 355] on button "4 . war" at bounding box center [646, 349] width 285 height 67
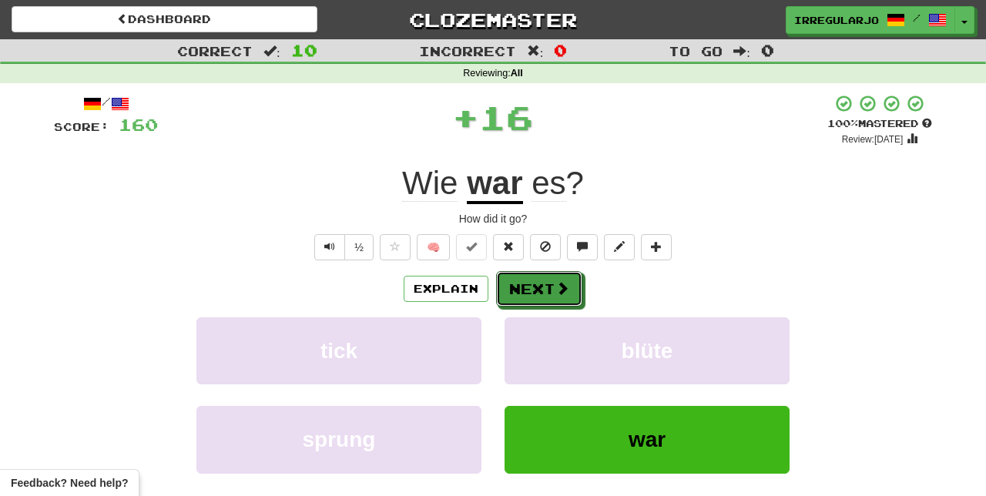
click at [544, 294] on button "Next" at bounding box center [539, 288] width 86 height 35
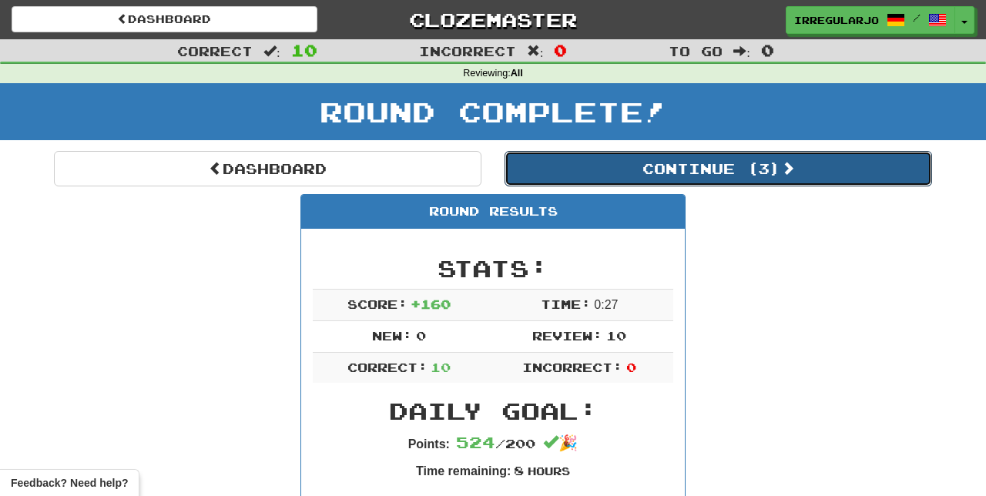
click at [683, 173] on button "Continue ( 3 )" at bounding box center [717, 168] width 427 height 35
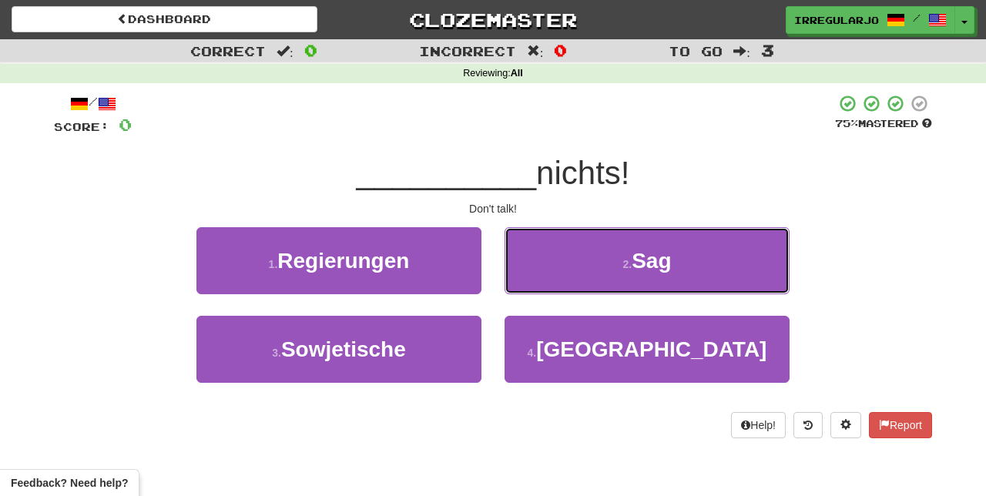
click at [582, 264] on button "2 . Sag" at bounding box center [646, 260] width 285 height 67
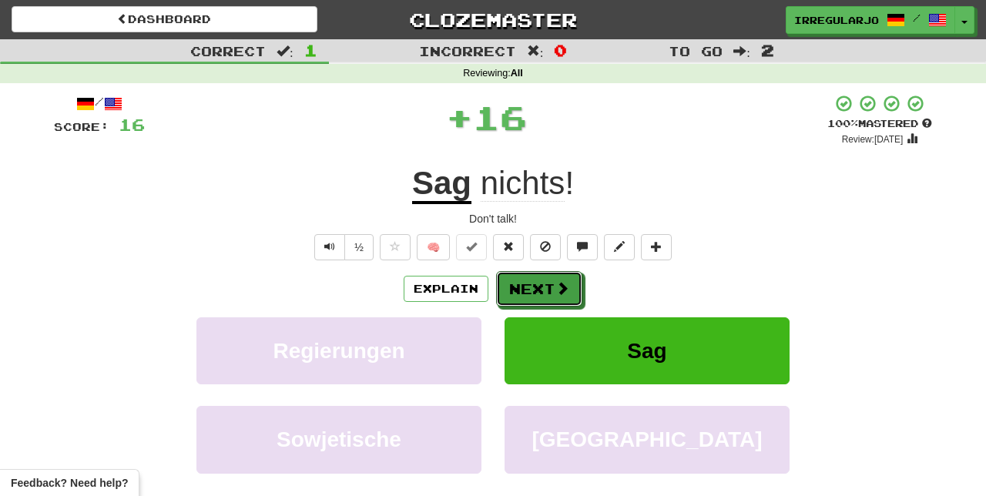
click at [553, 291] on button "Next" at bounding box center [539, 288] width 86 height 35
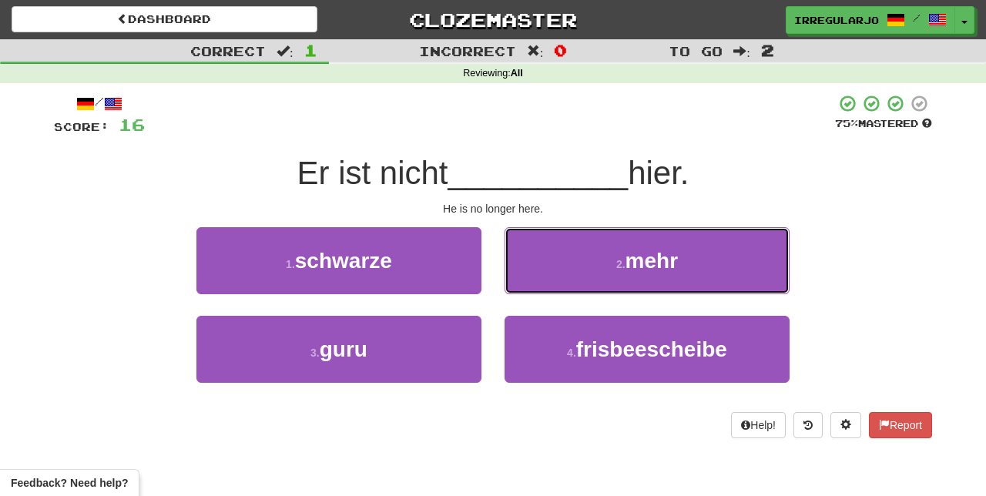
click at [571, 281] on button "2 . mehr" at bounding box center [646, 260] width 285 height 67
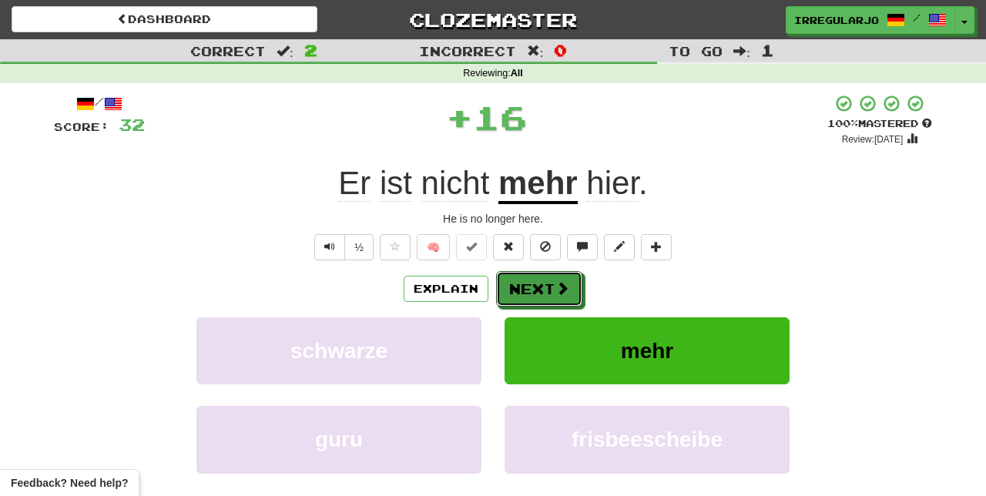
click at [551, 284] on button "Next" at bounding box center [539, 288] width 86 height 35
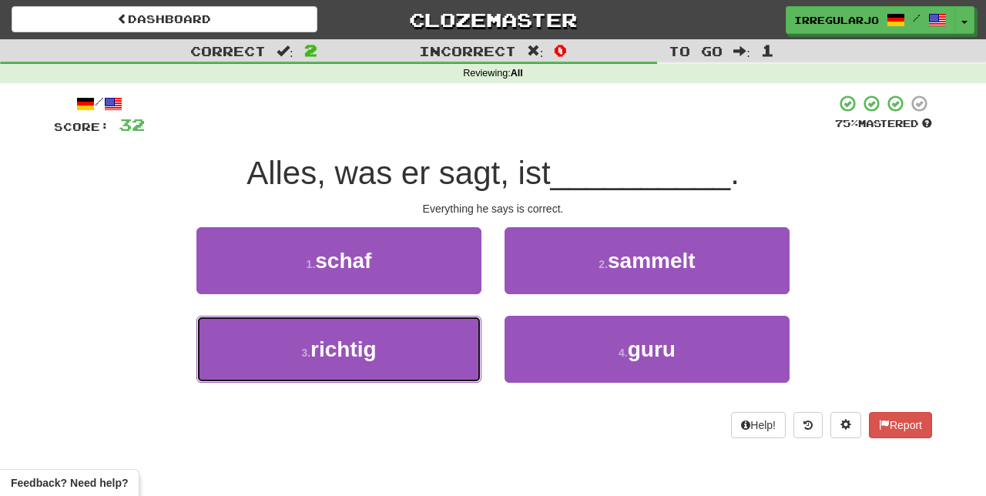
click at [437, 362] on button "3 . richtig" at bounding box center [338, 349] width 285 height 67
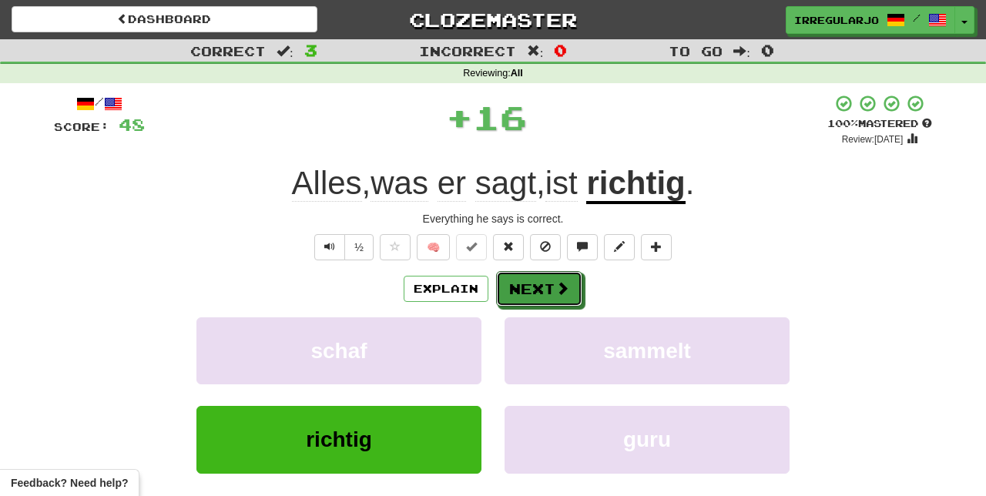
click at [552, 283] on button "Next" at bounding box center [539, 288] width 86 height 35
